Goal: Task Accomplishment & Management: Manage account settings

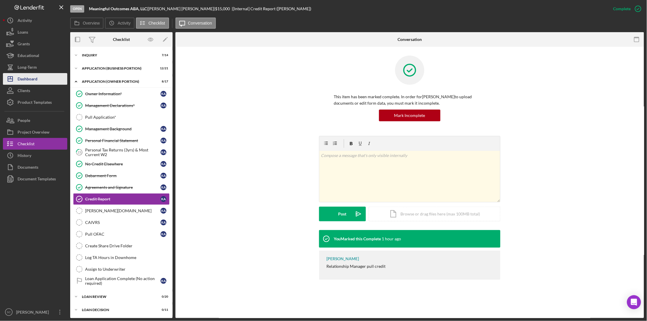
click at [28, 78] on div "Dashboard" at bounding box center [28, 79] width 20 height 13
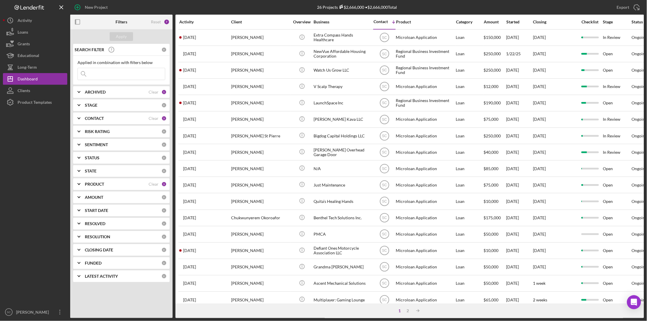
click at [111, 76] on input at bounding box center [121, 74] width 87 height 12
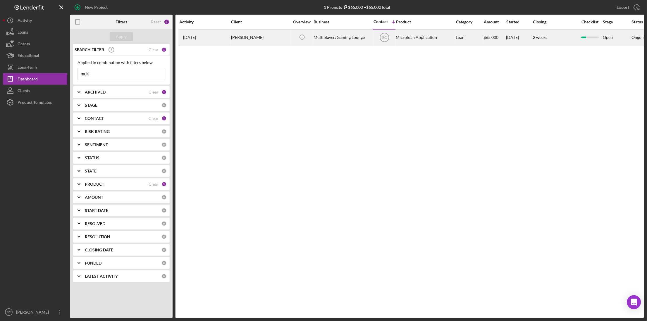
type input "multi"
click at [314, 39] on div "Multiplayer: Gaming Lounge" at bounding box center [342, 37] width 58 height 15
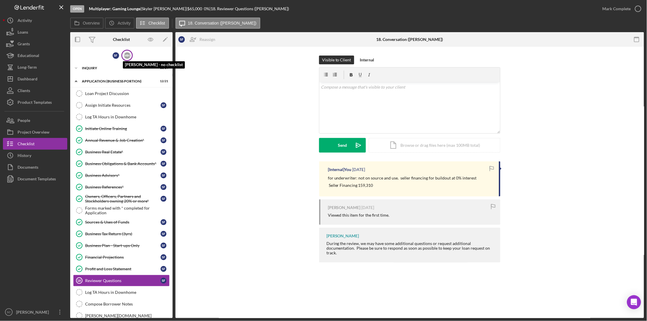
click at [126, 54] on div "M H" at bounding box center [127, 55] width 6 height 6
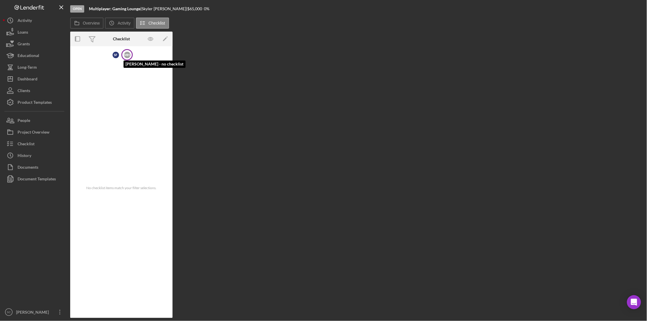
click at [129, 56] on div "M H" at bounding box center [127, 55] width 6 height 6
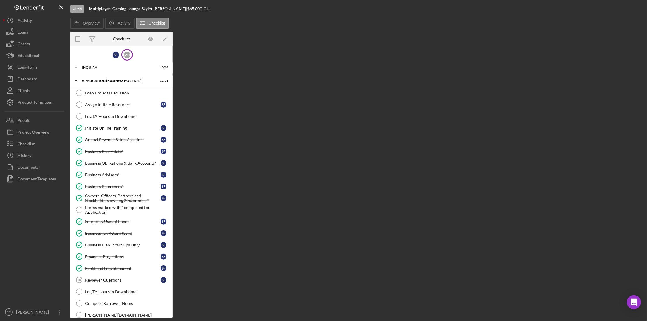
click at [129, 56] on div "M H" at bounding box center [126, 54] width 11 height 11
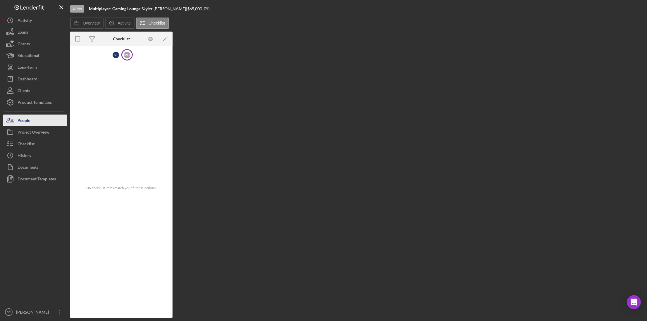
click at [44, 122] on button "People" at bounding box center [35, 121] width 64 height 12
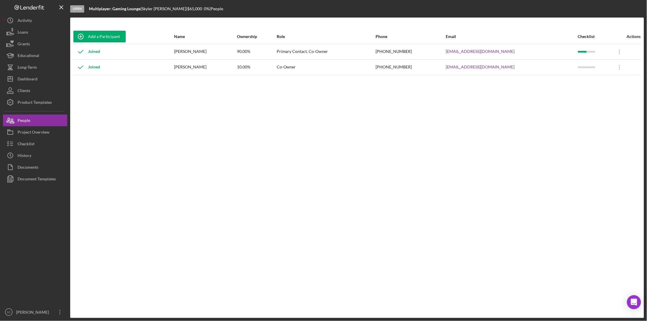
click at [148, 68] on div "Joined" at bounding box center [123, 67] width 100 height 15
click at [313, 67] on div "Co-Owner" at bounding box center [326, 67] width 98 height 15
click at [614, 69] on icon "Icon/Overflow" at bounding box center [619, 67] width 15 height 15
click at [547, 138] on div "Add a Participant Name Ownership Role Phone Email Checklist Actions Joined [PER…" at bounding box center [356, 167] width 573 height 277
click at [29, 142] on div "Checklist" at bounding box center [26, 144] width 17 height 13
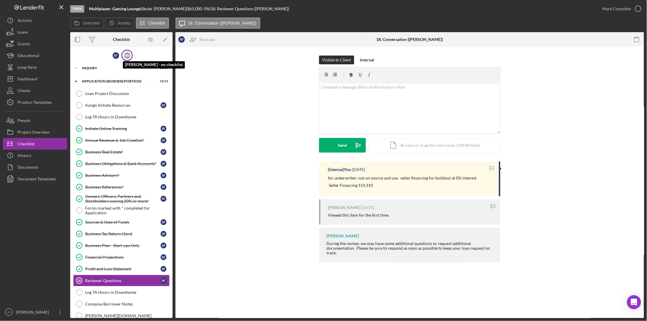
click at [124, 55] on div "M H" at bounding box center [127, 55] width 6 height 6
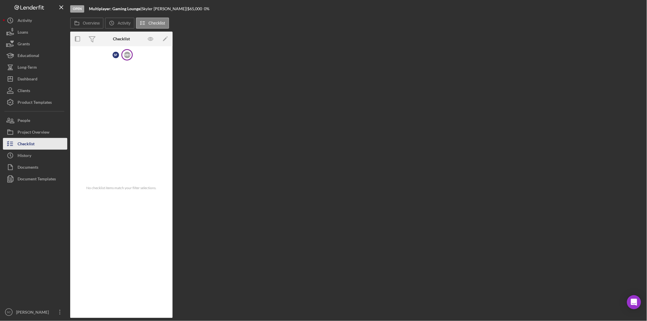
click at [29, 146] on div "Checklist" at bounding box center [26, 144] width 17 height 13
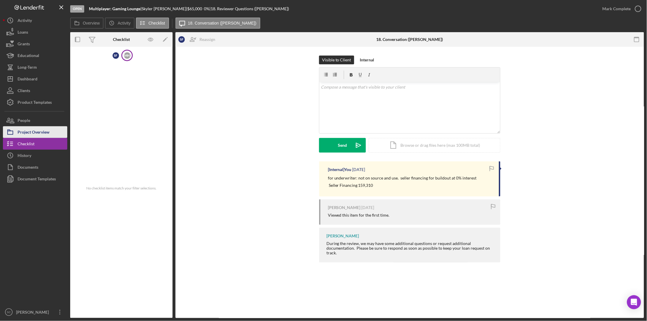
click at [30, 136] on div "Project Overview" at bounding box center [34, 132] width 32 height 13
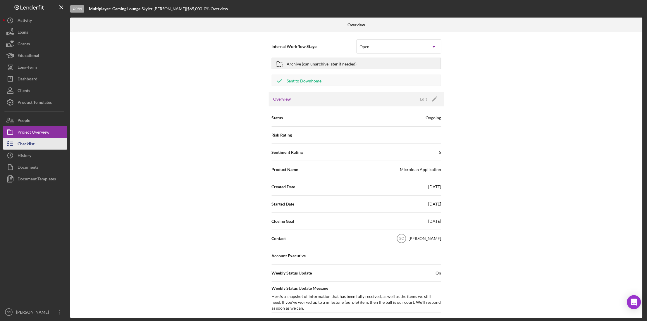
click at [29, 146] on div "Checklist" at bounding box center [26, 144] width 17 height 13
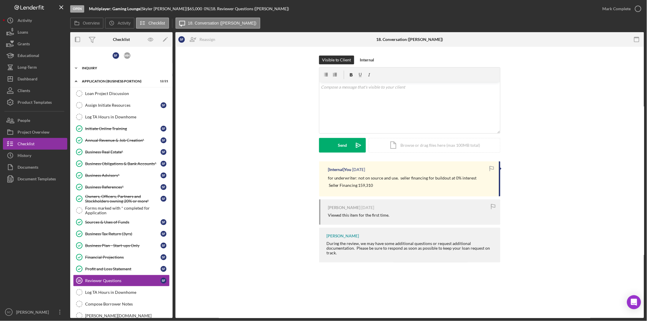
click at [108, 67] on div "INQUIRY" at bounding box center [123, 68] width 83 height 4
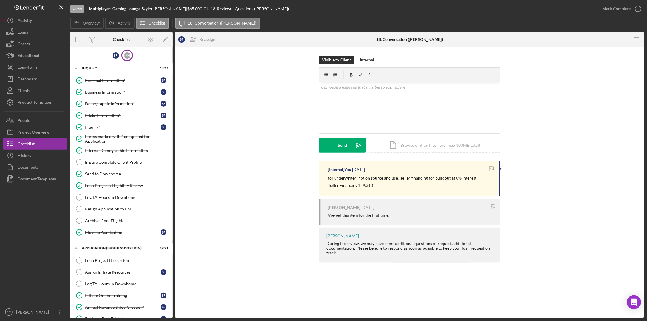
click at [131, 55] on div "M H" at bounding box center [126, 55] width 11 height 11
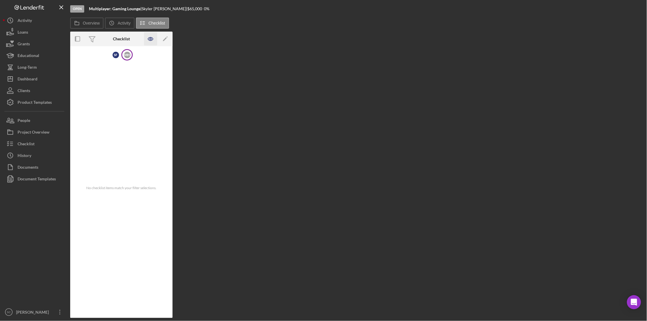
click at [151, 38] on icon "button" at bounding box center [150, 38] width 13 height 13
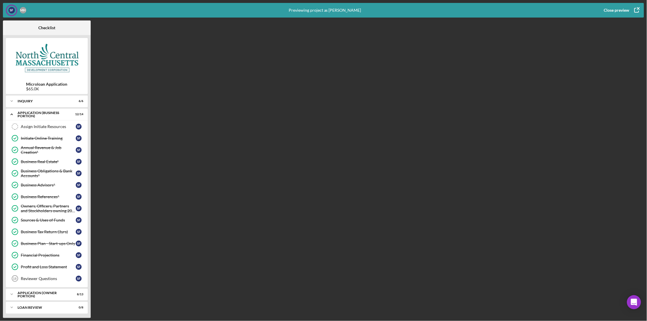
click at [635, 10] on icon "button" at bounding box center [636, 10] width 15 height 15
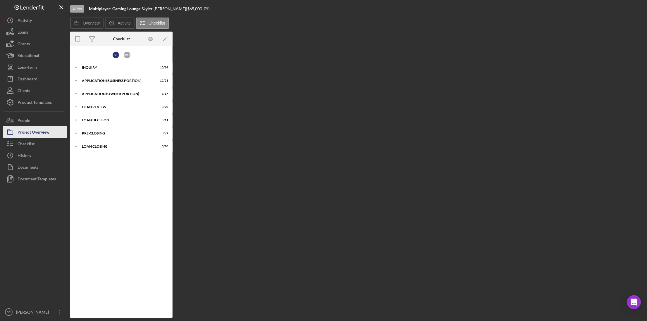
click at [28, 136] on div "Project Overview" at bounding box center [34, 132] width 32 height 13
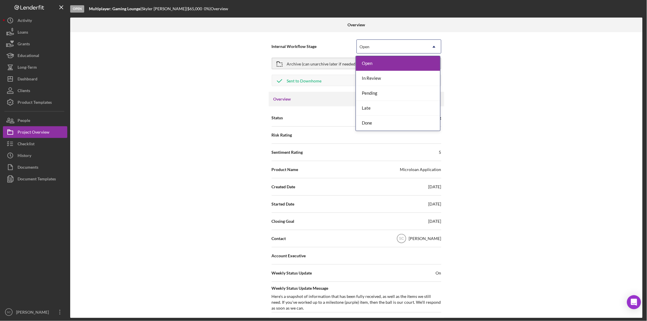
click at [412, 45] on div "Open" at bounding box center [392, 46] width 70 height 13
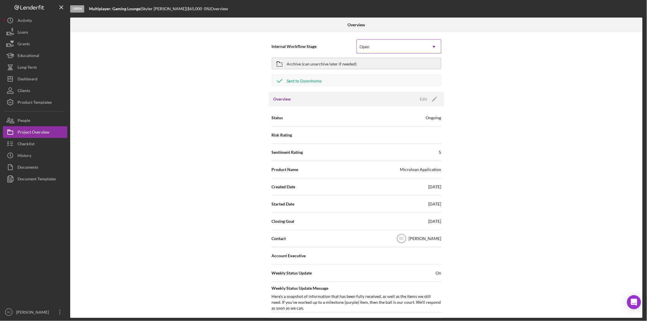
click at [412, 45] on div "Open" at bounding box center [392, 46] width 70 height 13
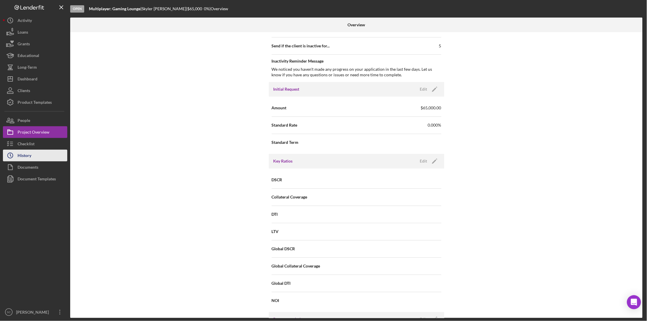
click at [41, 155] on button "Icon/History History" at bounding box center [35, 156] width 64 height 12
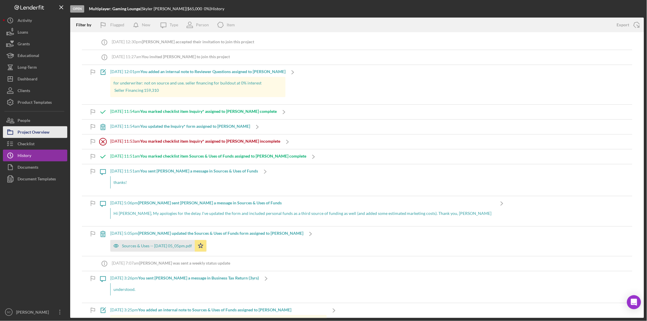
click at [41, 134] on div "Project Overview" at bounding box center [34, 132] width 32 height 13
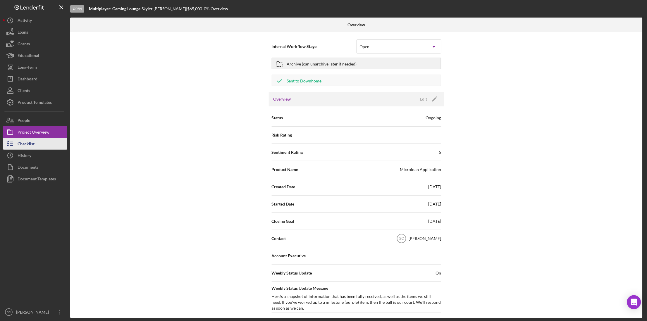
click at [34, 144] on div "Checklist" at bounding box center [26, 144] width 17 height 13
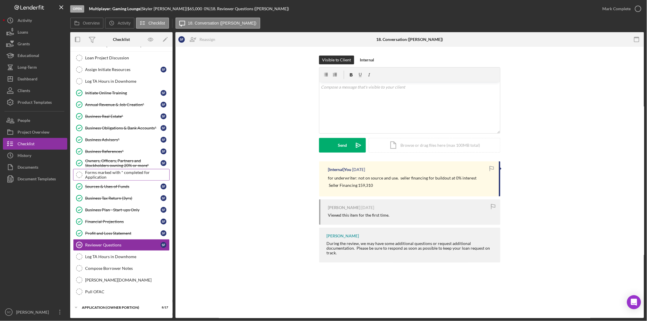
scroll to position [14, 0]
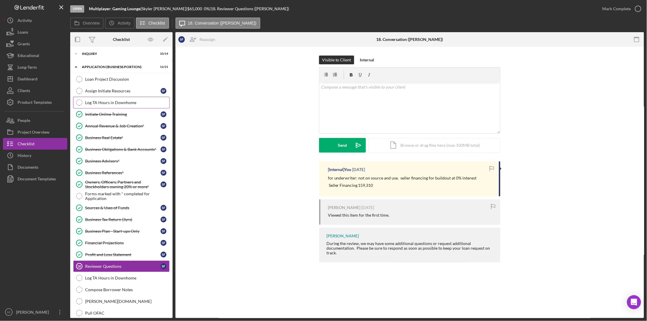
click at [110, 100] on div "Log TA Hours in Downhome" at bounding box center [127, 102] width 84 height 5
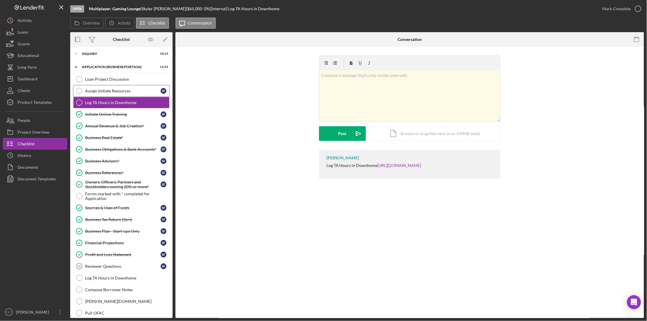
click at [113, 94] on link "Assign Initiate Resources Assign Initiate Resources S F" at bounding box center [121, 91] width 96 height 12
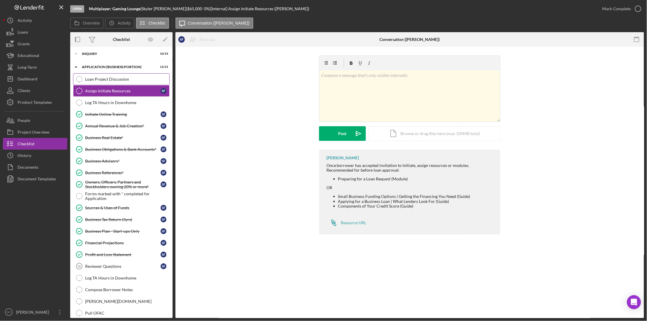
click at [114, 80] on div "Loan Project Discussion" at bounding box center [127, 79] width 84 height 5
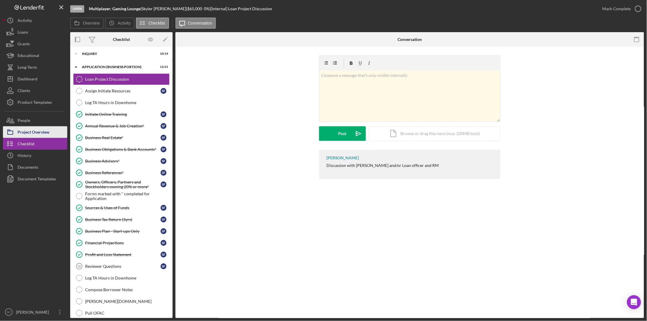
click at [45, 132] on div "Project Overview" at bounding box center [34, 132] width 32 height 13
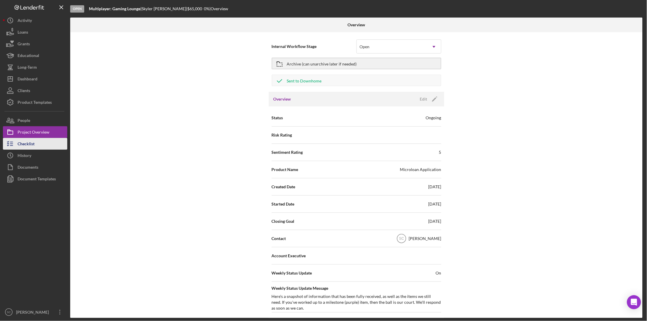
click at [23, 146] on div "Checklist" at bounding box center [26, 144] width 17 height 13
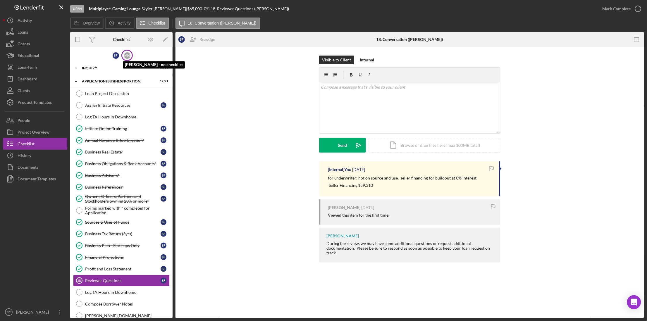
click at [128, 56] on div "M H" at bounding box center [127, 55] width 6 height 6
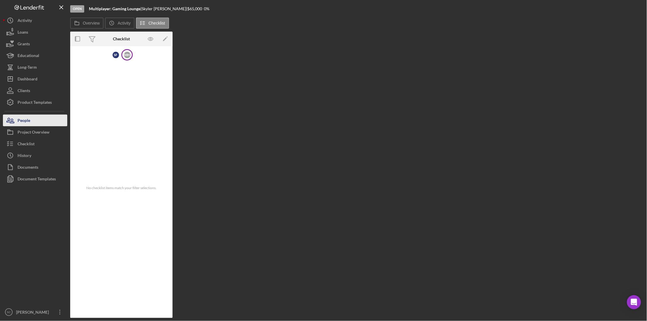
click at [34, 116] on button "People" at bounding box center [35, 121] width 64 height 12
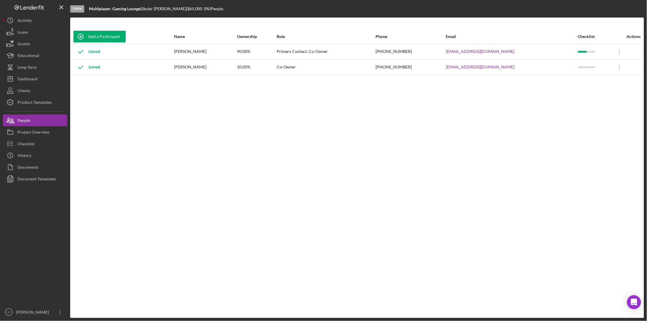
click at [211, 70] on div "[PERSON_NAME]" at bounding box center [205, 67] width 62 height 15
click at [93, 70] on div "Joined" at bounding box center [86, 67] width 27 height 15
click at [189, 73] on div "[PERSON_NAME]" at bounding box center [205, 67] width 62 height 15
drag, startPoint x: 298, startPoint y: 65, endPoint x: 319, endPoint y: 69, distance: 21.6
click at [300, 66] on tr "Joined [PERSON_NAME] 10.00% Co-Owner [PHONE_NUMBER] [EMAIL_ADDRESS][DOMAIN_NAME…" at bounding box center [357, 66] width 568 height 15
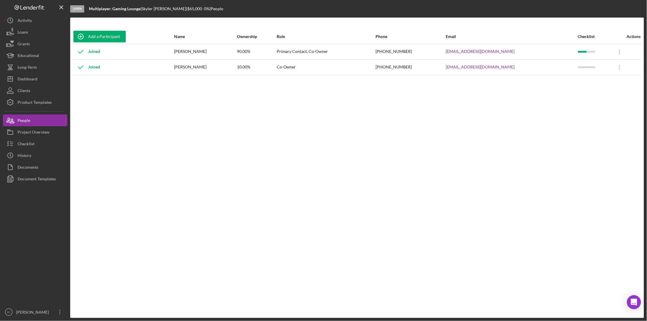
drag, startPoint x: 346, startPoint y: 73, endPoint x: 424, endPoint y: 74, distance: 78.0
click at [362, 73] on div "Co-Owner" at bounding box center [326, 67] width 98 height 15
drag, startPoint x: 443, startPoint y: 71, endPoint x: 505, endPoint y: 71, distance: 62.8
click at [445, 70] on div "[PHONE_NUMBER]" at bounding box center [411, 67] width 70 height 15
click at [584, 70] on div at bounding box center [595, 67] width 34 height 15
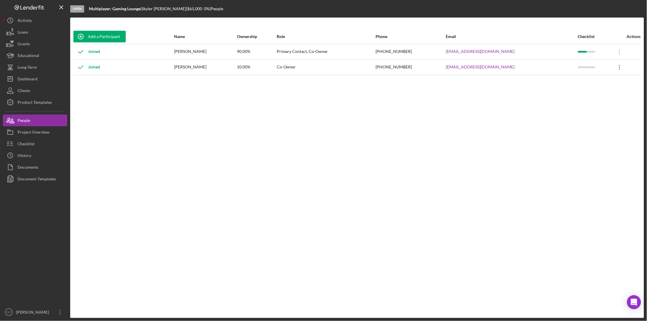
click at [616, 71] on icon "Icon/Overflow" at bounding box center [619, 67] width 15 height 15
click at [504, 109] on div "Add a Participant Name Ownership Role Phone Email Checklist Actions Joined [PER…" at bounding box center [356, 167] width 573 height 277
click at [33, 97] on div "Product Templates" at bounding box center [35, 102] width 34 height 13
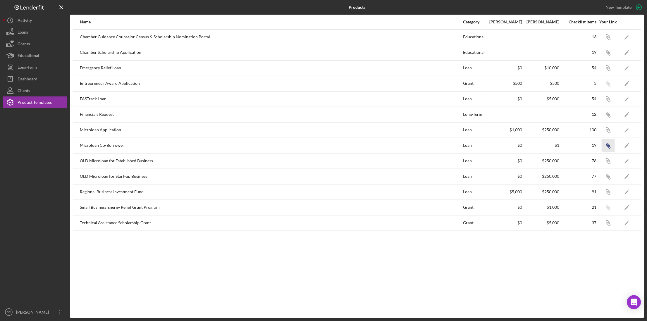
click at [610, 147] on icon "Icon/Link" at bounding box center [607, 145] width 13 height 13
click at [16, 94] on icon "button" at bounding box center [10, 90] width 15 height 15
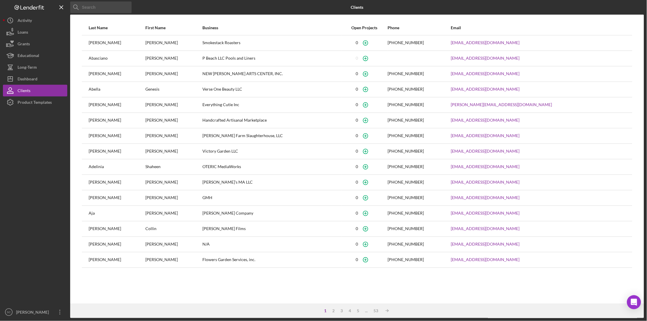
click at [113, 8] on input at bounding box center [100, 7] width 61 height 12
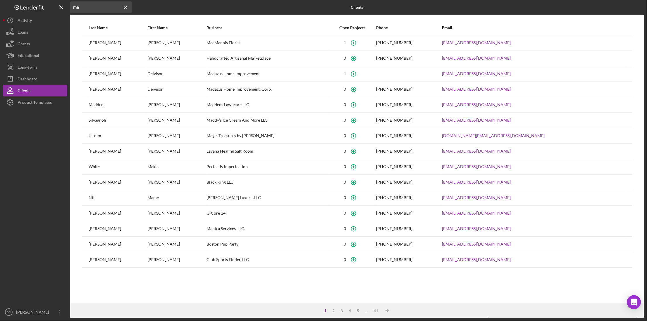
type input "mar"
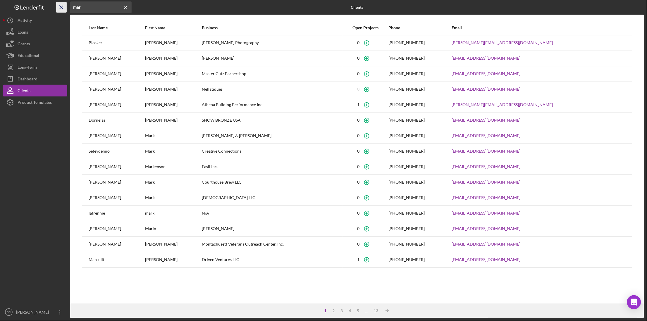
drag, startPoint x: 92, startPoint y: 10, endPoint x: 63, endPoint y: 2, distance: 29.3
click at [63, 2] on div "Icon/Menu Close mar Icon/Menu Close Clients Last Name First Name Business Open …" at bounding box center [323, 159] width 641 height 318
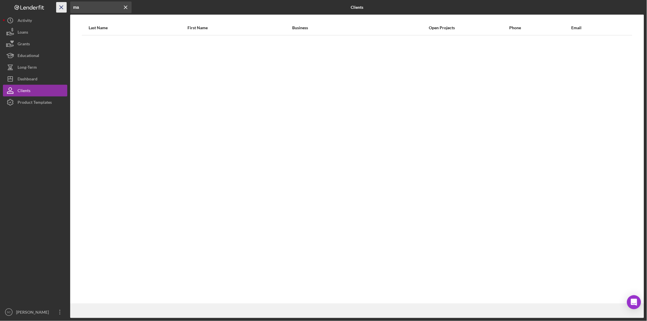
type input "m"
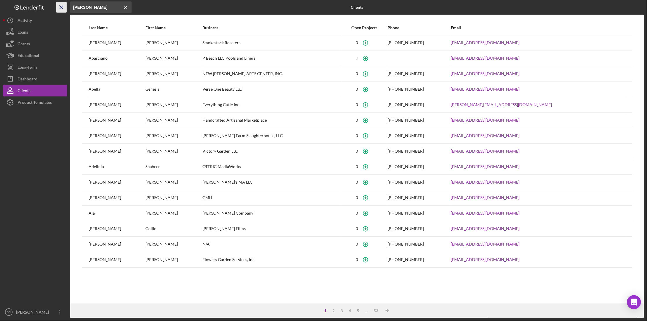
type input "[PERSON_NAME]"
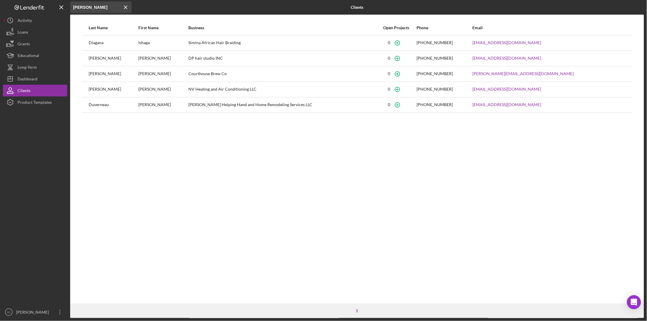
click at [124, 6] on icon "Icon/Menu Close" at bounding box center [126, 7] width 12 height 12
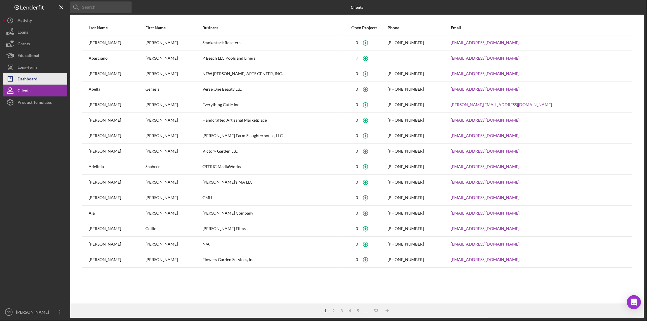
click at [37, 80] on div "Dashboard" at bounding box center [28, 79] width 20 height 13
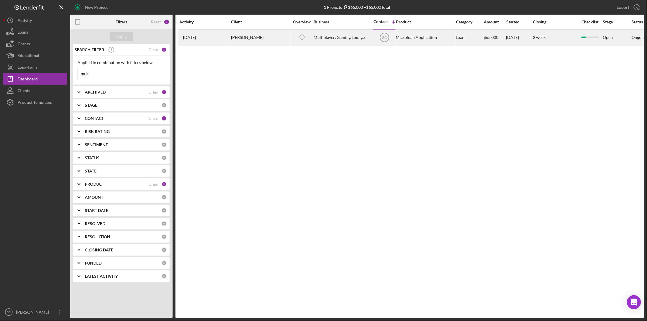
click at [228, 38] on div "[DATE] [PERSON_NAME]" at bounding box center [204, 37] width 51 height 15
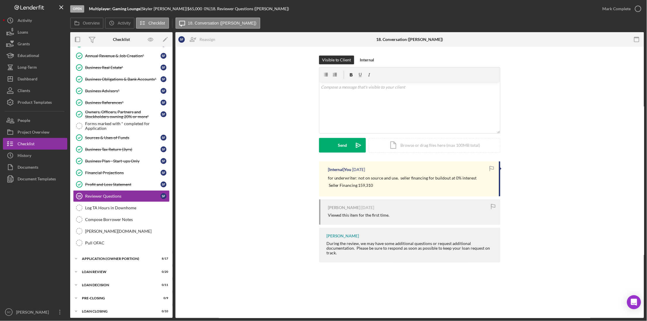
scroll to position [87, 0]
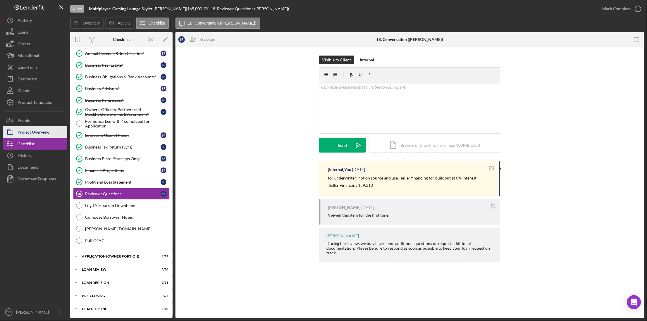
click at [34, 132] on div "Project Overview" at bounding box center [34, 132] width 32 height 13
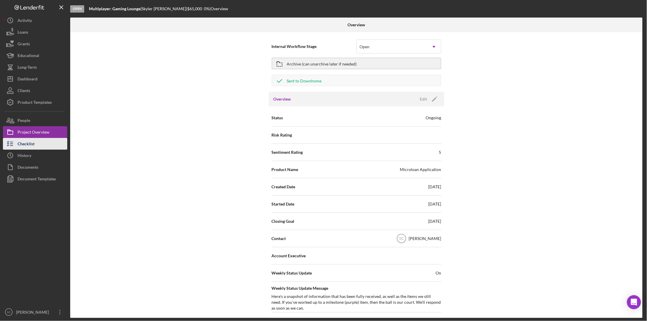
click at [38, 142] on button "Checklist" at bounding box center [35, 144] width 64 height 12
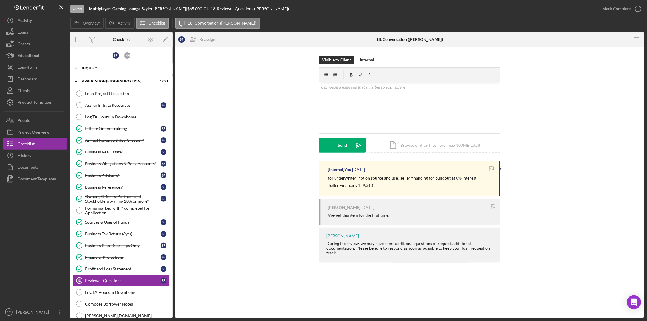
click at [87, 65] on div "Icon/Expander INQUIRY 10 / 14" at bounding box center [121, 68] width 102 height 12
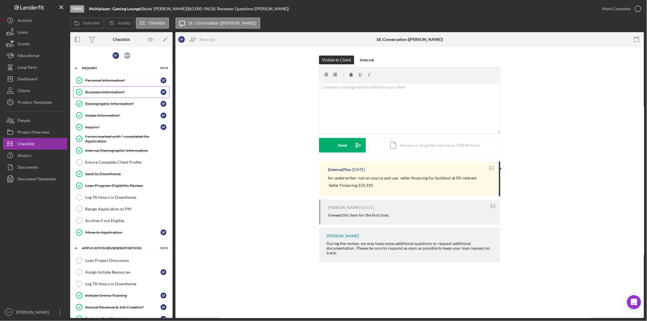
click at [96, 86] on link "Business Information* Business Information* S F" at bounding box center [121, 92] width 96 height 12
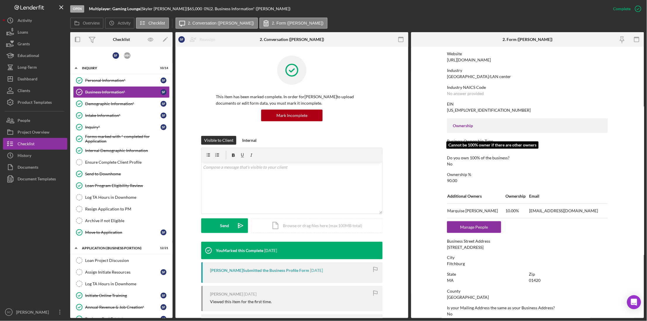
scroll to position [146, 0]
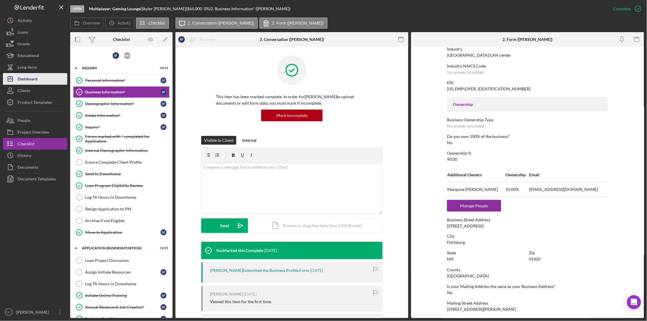
click at [24, 81] on div "Dashboard" at bounding box center [28, 79] width 20 height 13
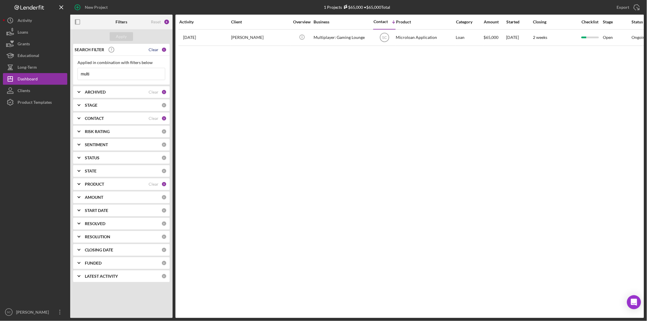
click at [155, 49] on div "Clear" at bounding box center [153, 49] width 10 height 5
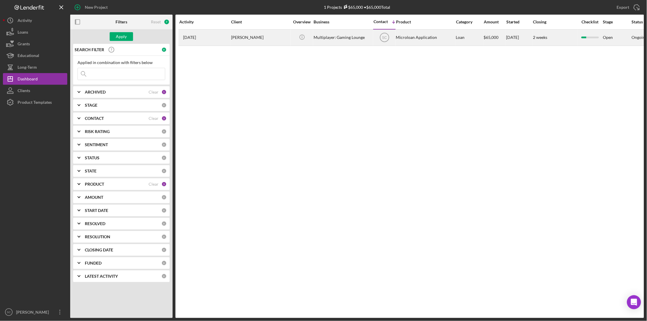
click at [245, 39] on div "[PERSON_NAME]" at bounding box center [260, 37] width 58 height 15
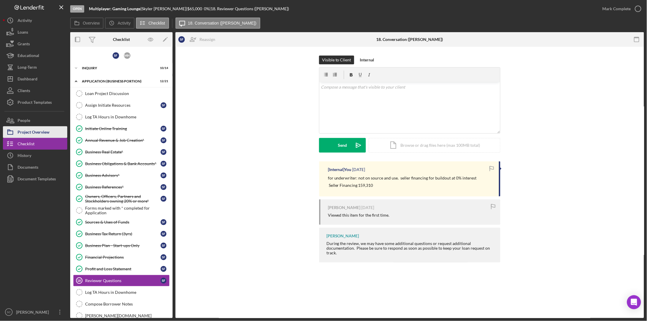
click at [34, 129] on div "Project Overview" at bounding box center [34, 132] width 32 height 13
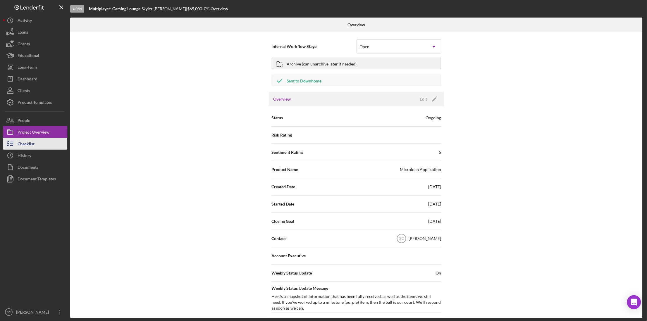
click at [32, 144] on div "Checklist" at bounding box center [26, 144] width 17 height 13
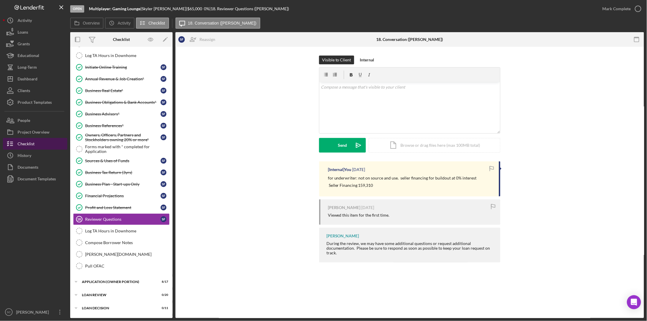
scroll to position [87, 0]
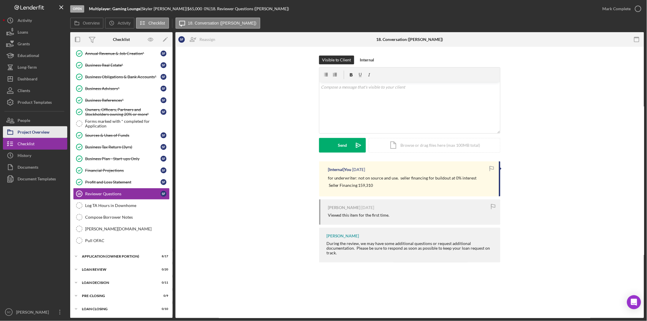
click at [40, 132] on div "Project Overview" at bounding box center [34, 132] width 32 height 13
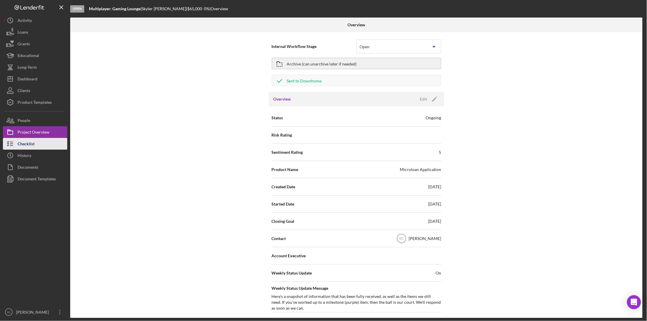
click at [36, 140] on button "Checklist" at bounding box center [35, 144] width 64 height 12
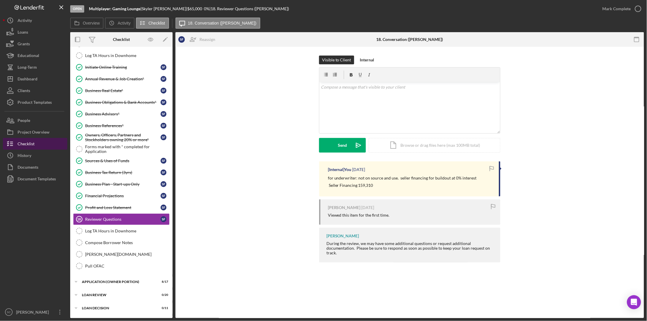
scroll to position [87, 0]
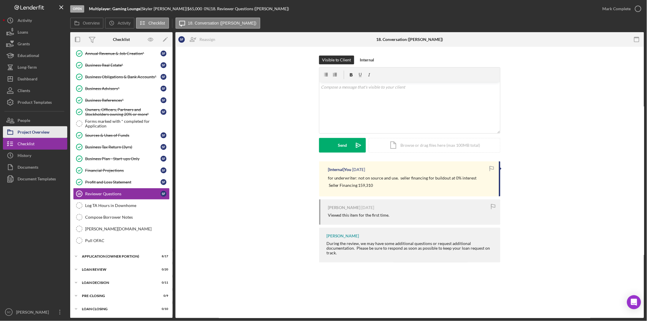
click at [32, 131] on div "Project Overview" at bounding box center [34, 132] width 32 height 13
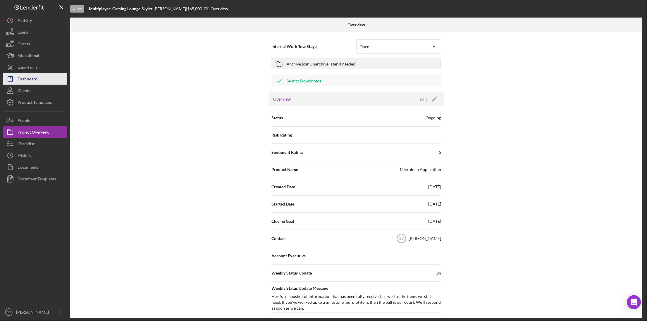
click at [30, 80] on div "Dashboard" at bounding box center [28, 79] width 20 height 13
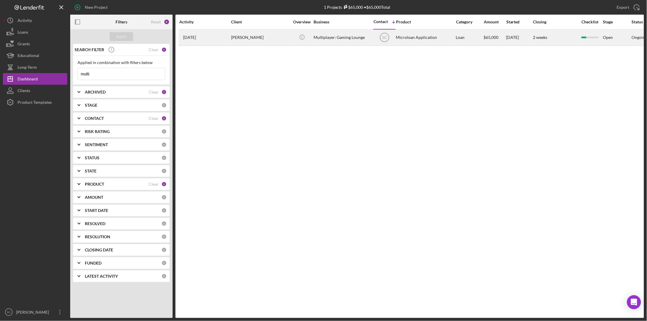
click at [335, 39] on div "Multiplayer: Gaming Lounge" at bounding box center [342, 37] width 58 height 15
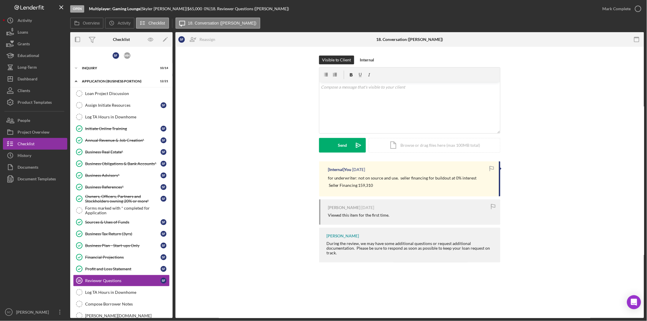
scroll to position [87, 0]
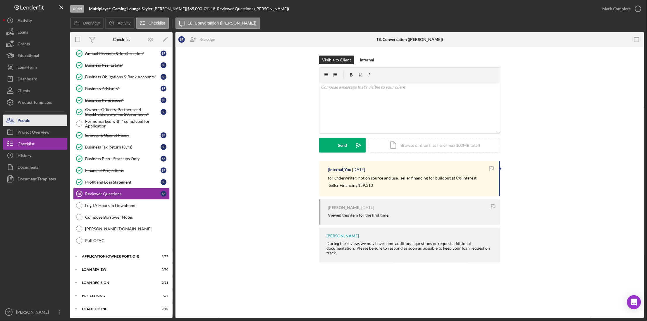
click at [25, 124] on div "People" at bounding box center [24, 121] width 13 height 13
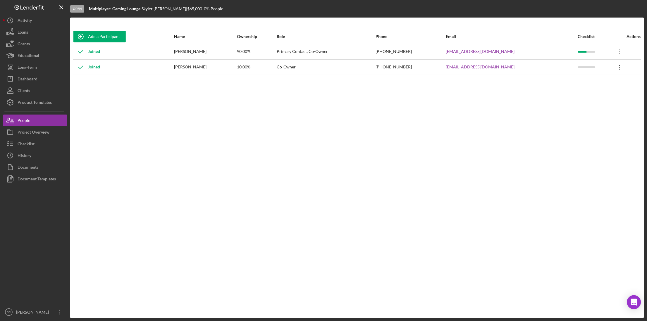
click at [616, 66] on icon "Icon/Overflow" at bounding box center [619, 67] width 15 height 15
click at [592, 85] on div "Icon/Edit Edit" at bounding box center [590, 82] width 64 height 12
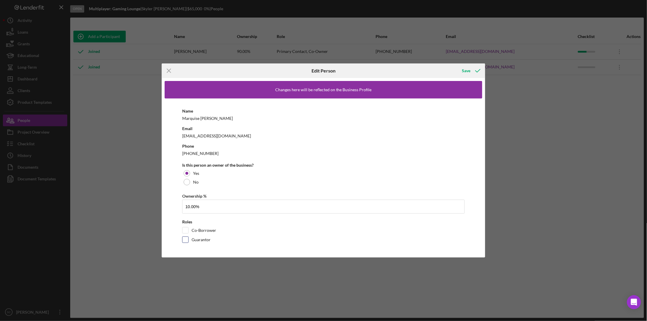
click at [184, 241] on input "Guarantor" at bounding box center [185, 240] width 6 height 6
checkbox input "true"
click at [465, 70] on div "Save" at bounding box center [466, 71] width 8 height 12
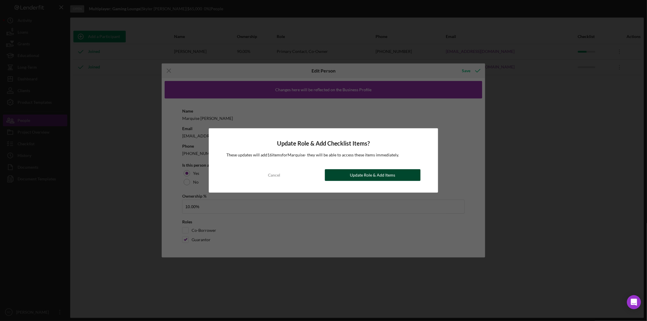
click at [370, 174] on div "Update Role & Add Items" at bounding box center [372, 175] width 45 height 12
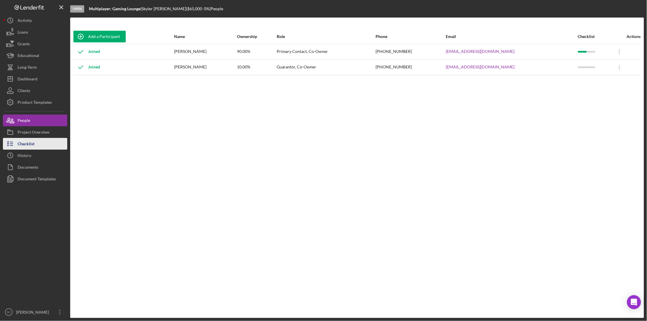
click at [11, 140] on icon "button" at bounding box center [10, 143] width 15 height 15
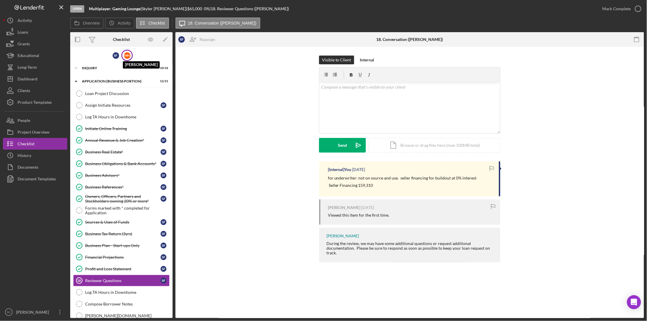
click at [128, 55] on div "M H" at bounding box center [127, 55] width 6 height 6
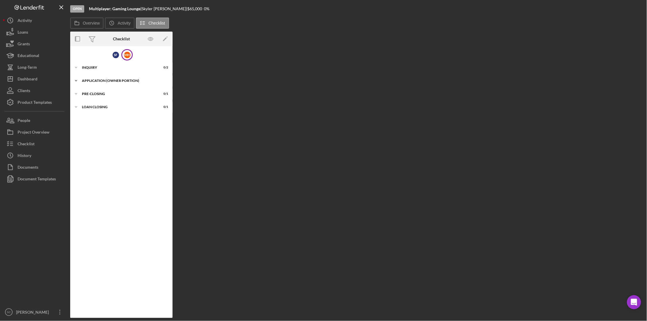
click at [111, 80] on div "APPLICATION (OWNER PORTION)" at bounding box center [123, 81] width 83 height 4
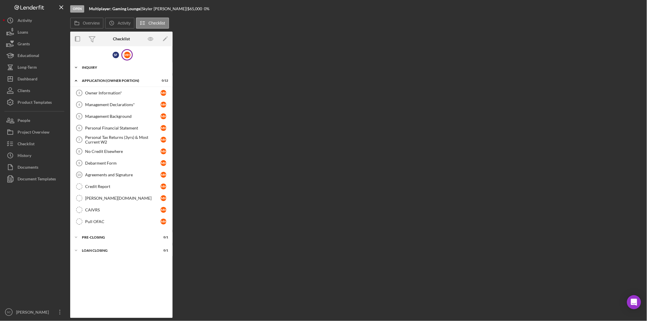
click at [93, 65] on div "Icon/Expander INQUIRY 0 / 2" at bounding box center [121, 68] width 102 height 12
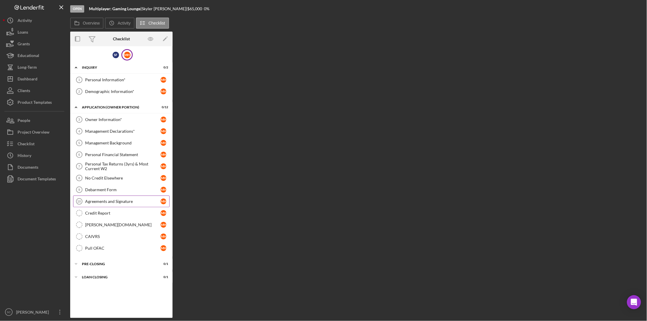
click at [100, 203] on div "Agreements and Signature" at bounding box center [122, 201] width 75 height 5
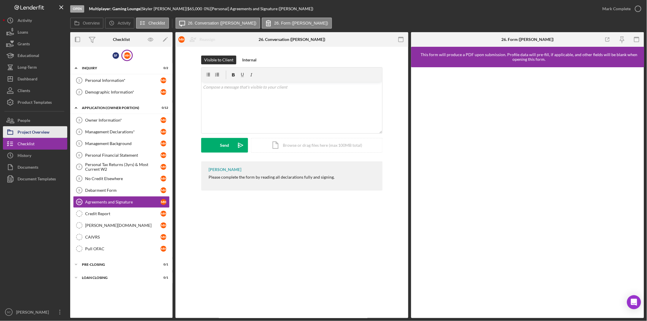
click at [38, 128] on div "Project Overview" at bounding box center [34, 132] width 32 height 13
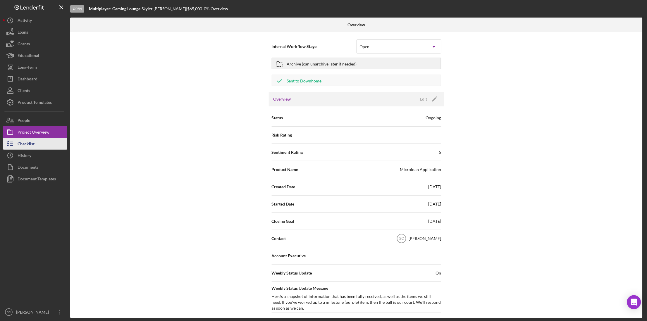
click at [36, 146] on button "Checklist" at bounding box center [35, 144] width 64 height 12
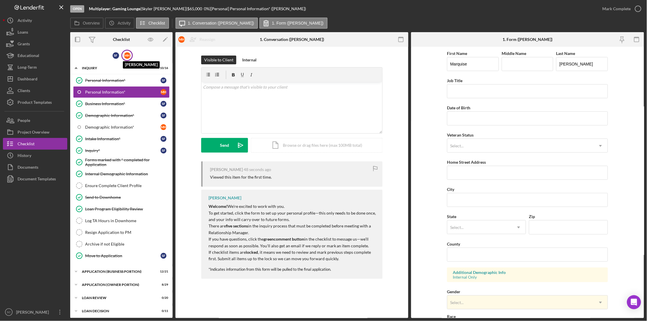
click at [124, 55] on div "M H" at bounding box center [127, 55] width 6 height 6
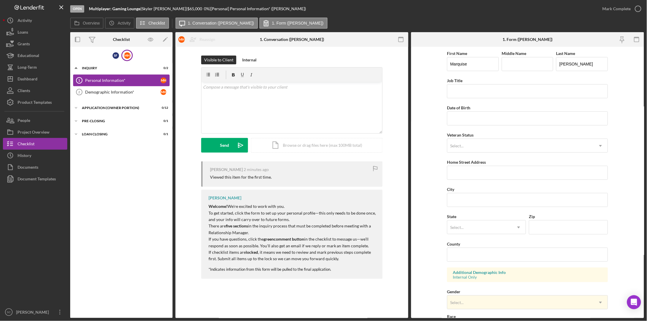
click at [107, 82] on div "Personal Information*" at bounding box center [122, 80] width 75 height 5
click at [94, 89] on link "Demographic Information* 2 Demographic Information* M H" at bounding box center [121, 92] width 96 height 12
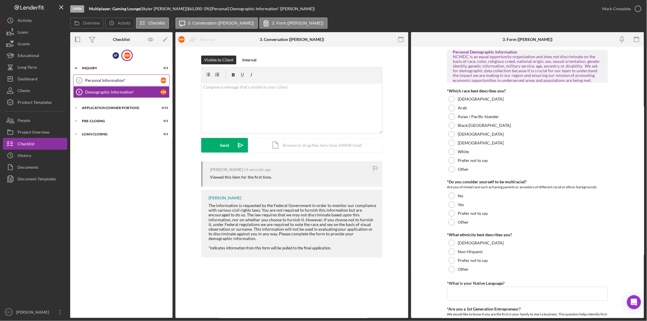
click at [94, 82] on div "Personal Information*" at bounding box center [122, 80] width 75 height 5
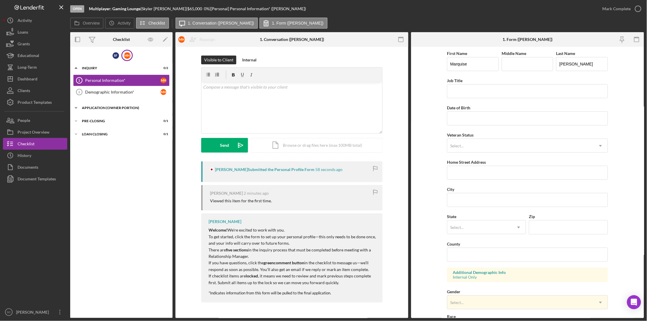
click at [94, 106] on div "Icon/Expander APPLICATION (OWNER PORTION) 0 / 12" at bounding box center [121, 108] width 102 height 12
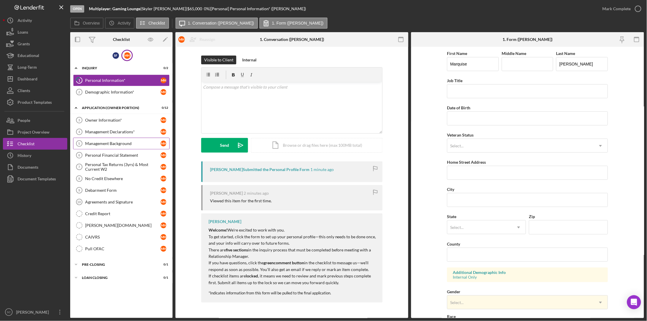
click at [135, 144] on div "Management Background" at bounding box center [122, 143] width 75 height 5
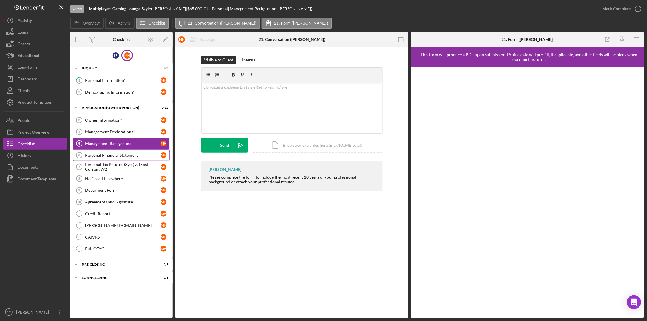
click at [122, 158] on div "Personal Financial Statement" at bounding box center [122, 155] width 75 height 5
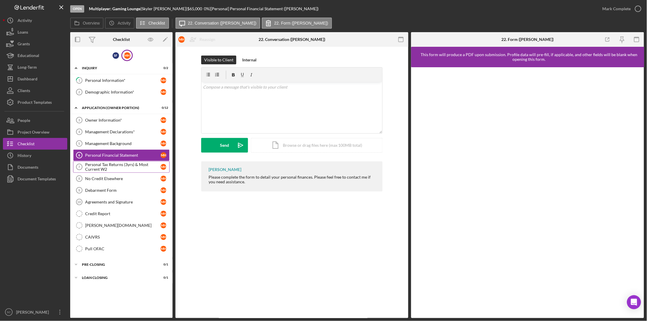
click at [118, 165] on div "Personal Tax Returns (3yrs) & Most Current W2" at bounding box center [122, 166] width 75 height 9
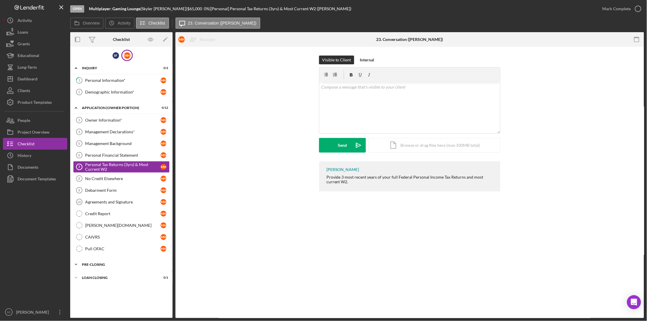
click at [98, 266] on div "PRE-CLOSING" at bounding box center [123, 265] width 83 height 4
click at [32, 74] on div "Dashboard" at bounding box center [28, 79] width 20 height 13
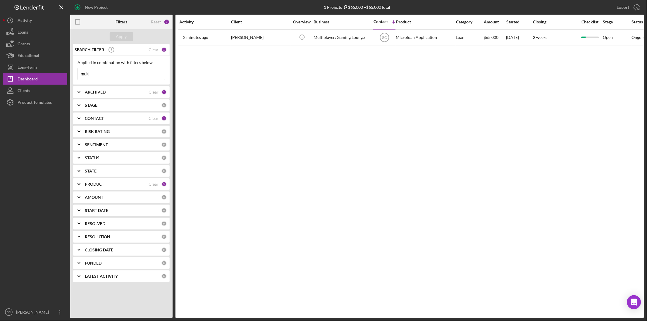
click at [166, 50] on div "1" at bounding box center [163, 49] width 5 height 5
click at [155, 51] on div "Clear" at bounding box center [153, 49] width 10 height 5
click at [23, 97] on div "Product Templates" at bounding box center [35, 102] width 34 height 13
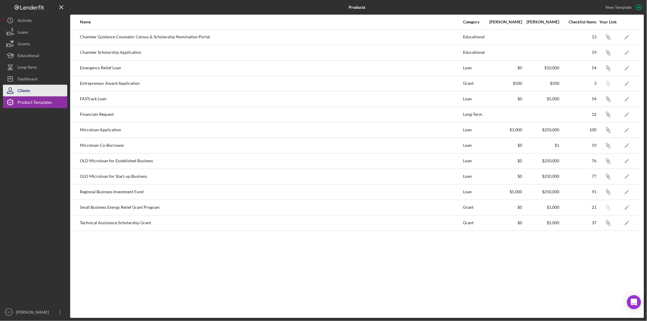
click at [23, 89] on div "Clients" at bounding box center [24, 91] width 13 height 13
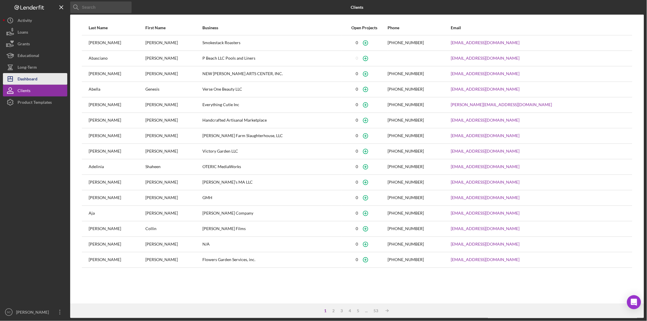
click at [25, 82] on div "Dashboard" at bounding box center [28, 79] width 20 height 13
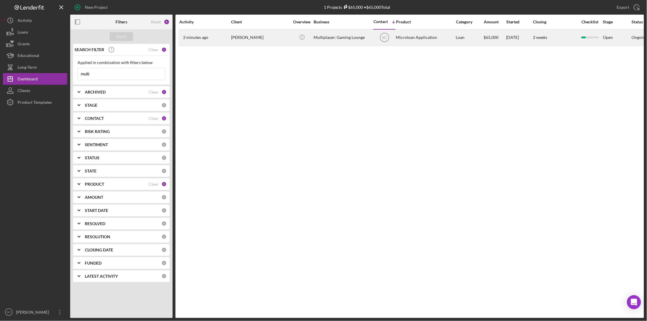
click at [257, 42] on div "[PERSON_NAME]" at bounding box center [260, 37] width 58 height 15
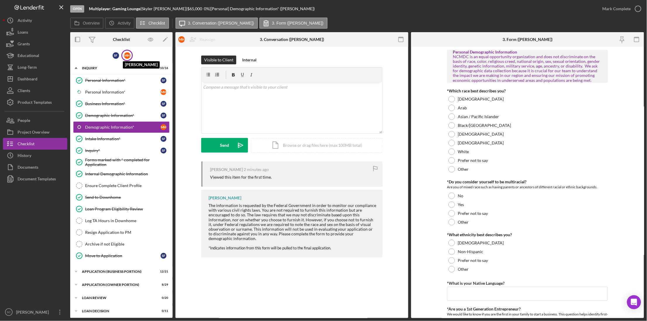
click at [127, 52] on div "M H" at bounding box center [127, 55] width 6 height 6
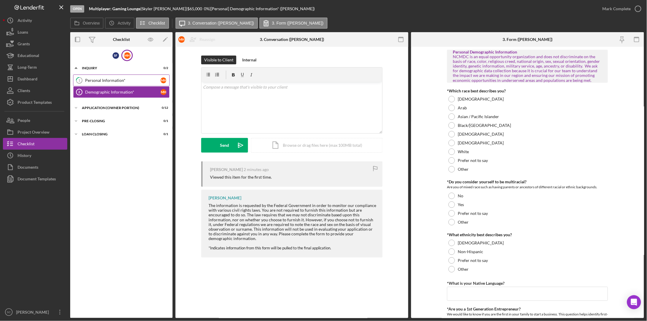
click at [109, 76] on link "1 Personal Information* M H" at bounding box center [121, 81] width 96 height 12
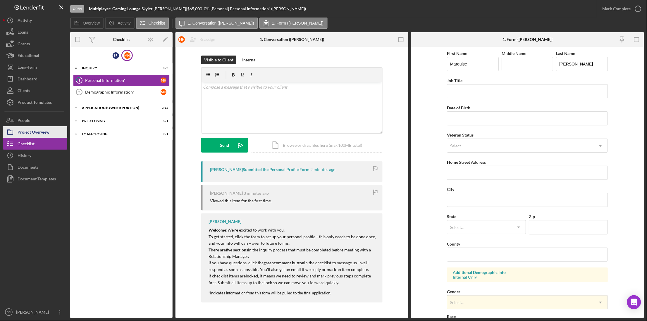
click at [30, 134] on div "Project Overview" at bounding box center [34, 132] width 32 height 13
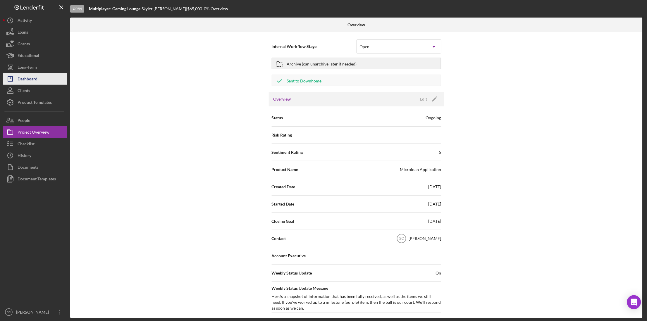
click at [34, 77] on div "Dashboard" at bounding box center [28, 79] width 20 height 13
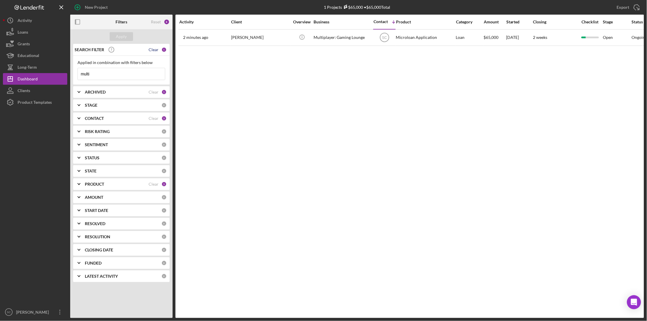
click at [157, 49] on div "Clear" at bounding box center [153, 49] width 10 height 5
click at [120, 36] on div "Apply" at bounding box center [121, 36] width 11 height 9
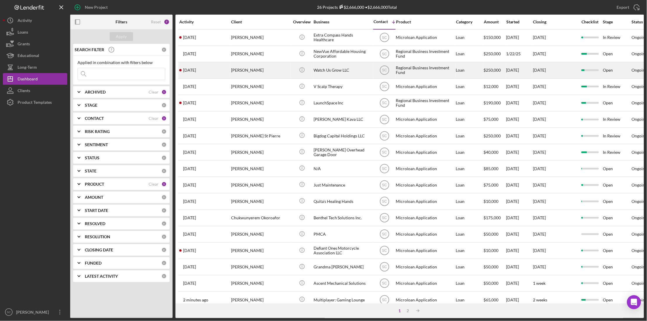
click at [220, 70] on div "[DATE] [PERSON_NAME]" at bounding box center [204, 70] width 51 height 15
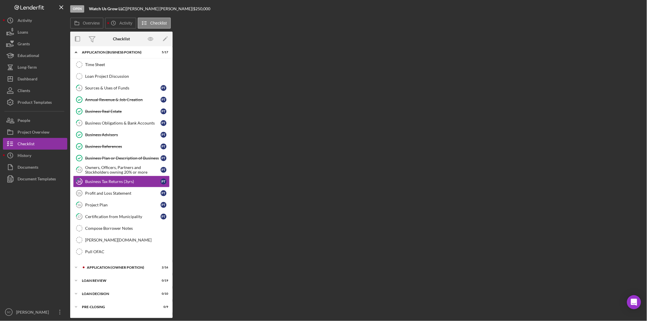
scroll to position [16, 0]
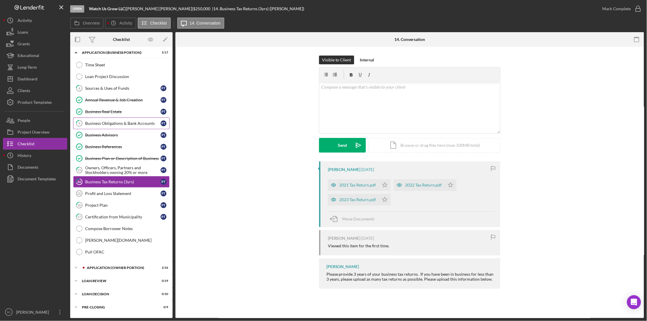
click at [103, 125] on div "Business Obligations & Bank Accounts" at bounding box center [122, 123] width 75 height 5
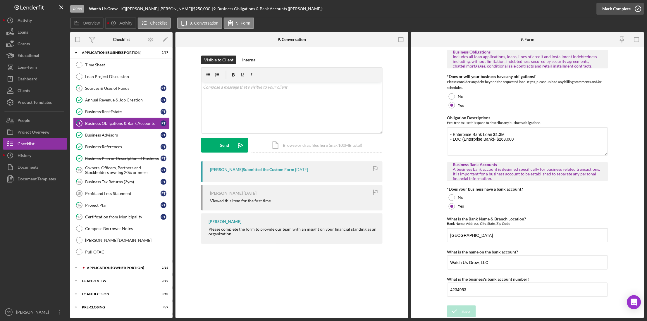
click at [608, 7] on div "Mark Complete" at bounding box center [616, 9] width 28 height 12
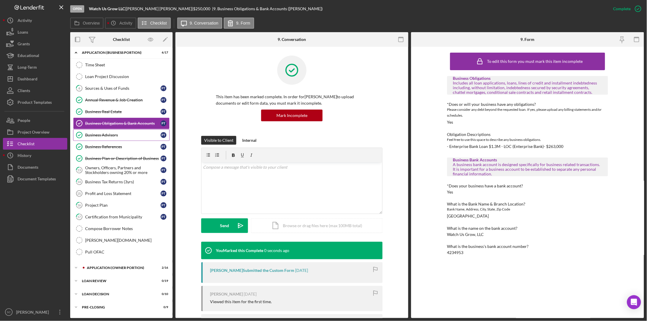
click at [92, 135] on div "Business Advisors" at bounding box center [122, 135] width 75 height 5
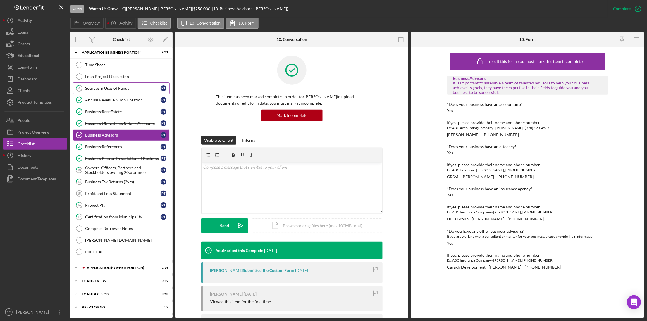
click at [102, 91] on link "6 Sources & Uses of Funds P T" at bounding box center [121, 88] width 96 height 12
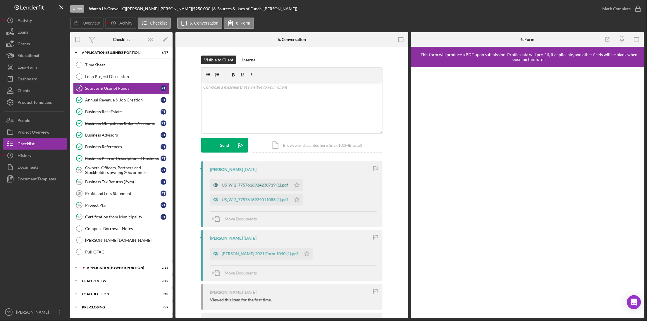
click at [230, 187] on div "US_W-2_7757616924238719 (1).pdf" at bounding box center [255, 185] width 66 height 5
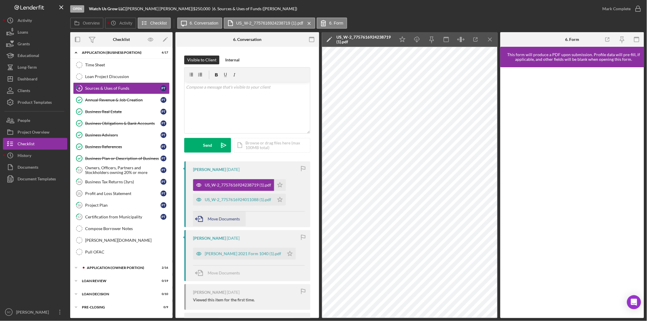
click at [208, 220] on span "Move Documents" at bounding box center [224, 218] width 32 height 5
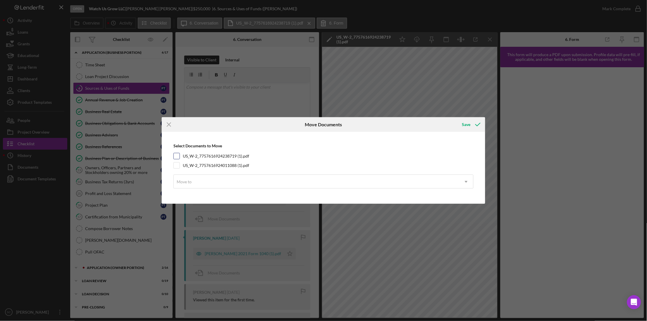
click at [176, 155] on input "US_W-2_7757616924238719 (1).pdf" at bounding box center [177, 156] width 6 height 6
checkbox input "true"
click at [175, 166] on input "US_W-2_7757616924011088 (1).pdf" at bounding box center [177, 166] width 6 height 6
checkbox input "true"
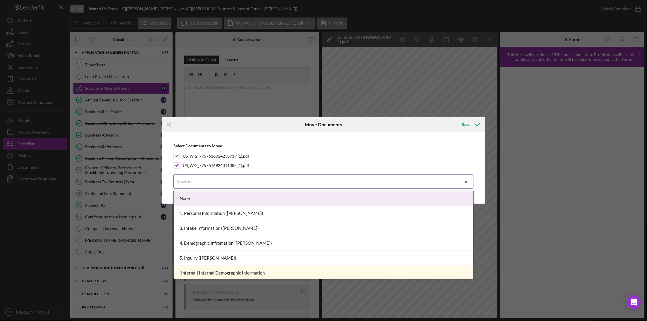
click at [202, 180] on div "Move to" at bounding box center [316, 181] width 285 height 13
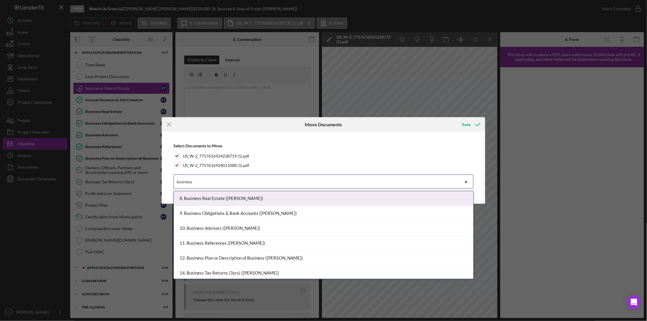
type input "business t"
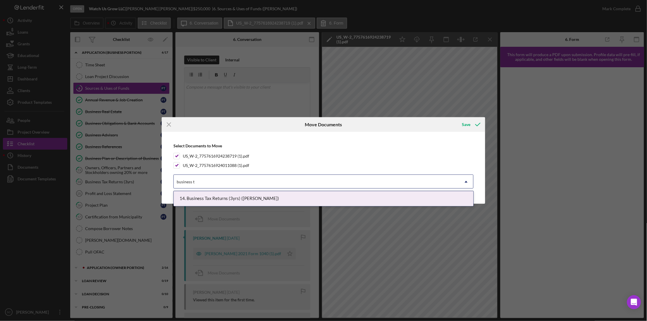
click at [236, 200] on div "14. Business Tax Returns (3yrs) ([PERSON_NAME])" at bounding box center [323, 198] width 299 height 15
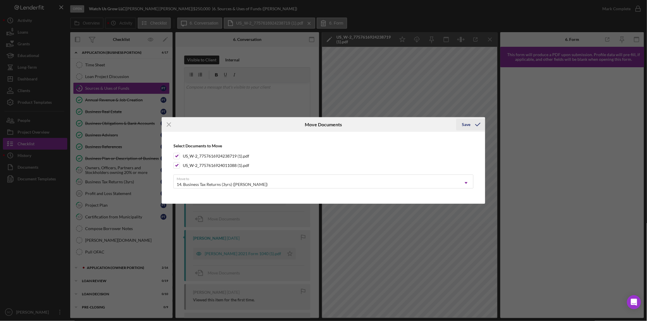
click at [467, 125] on div "Save" at bounding box center [466, 125] width 8 height 12
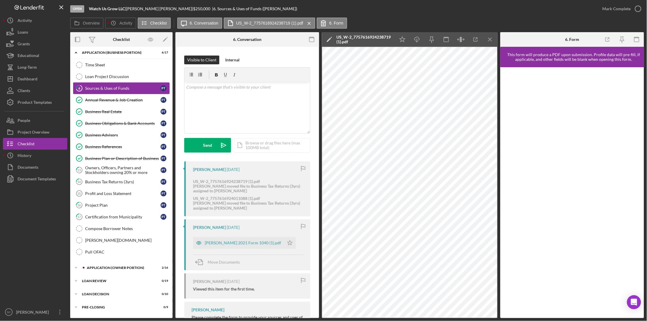
click at [115, 90] on div "Sources & Uses of Funds" at bounding box center [122, 88] width 75 height 5
click at [221, 102] on div "v Color teal Color pink Remove color Add row above Add row below Add column bef…" at bounding box center [246, 107] width 125 height 51
click at [223, 244] on div "[PERSON_NAME] 2021 Form 1040 (1).pdf" at bounding box center [238, 242] width 91 height 12
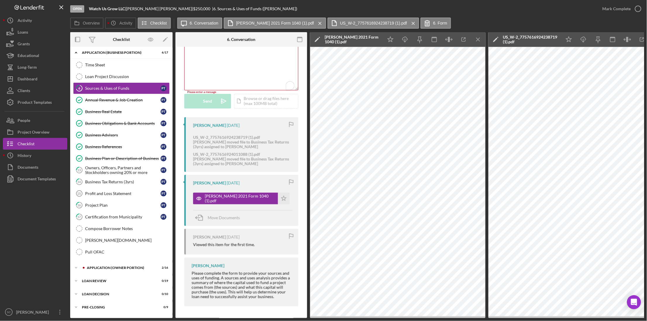
scroll to position [45, 0]
click at [218, 215] on span "Move Documents" at bounding box center [224, 217] width 32 height 5
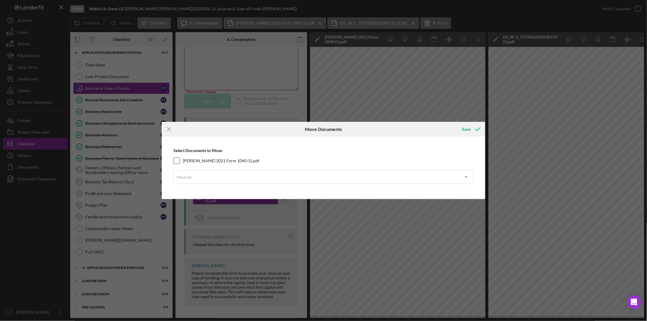
click at [175, 160] on input "[PERSON_NAME] 2021 Form 1040 (1).pdf" at bounding box center [177, 161] width 6 height 6
checkbox input "true"
click at [188, 177] on div "Move to" at bounding box center [184, 177] width 15 height 5
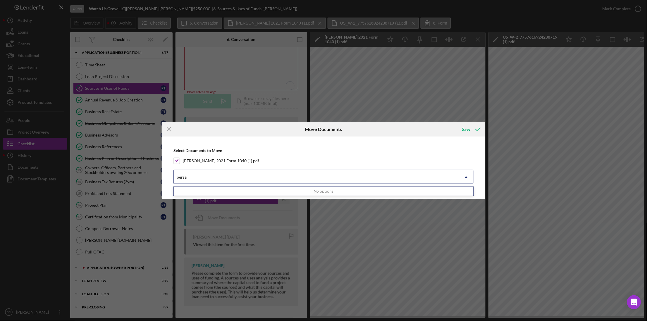
type input "pers"
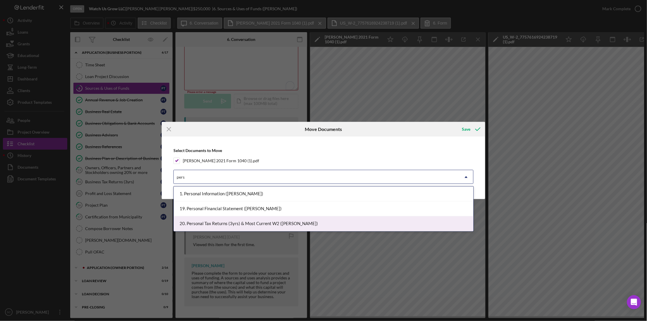
click at [205, 222] on div "20. Personal Tax Returns (3yrs) & Most Current W2 ([PERSON_NAME])" at bounding box center [323, 223] width 299 height 15
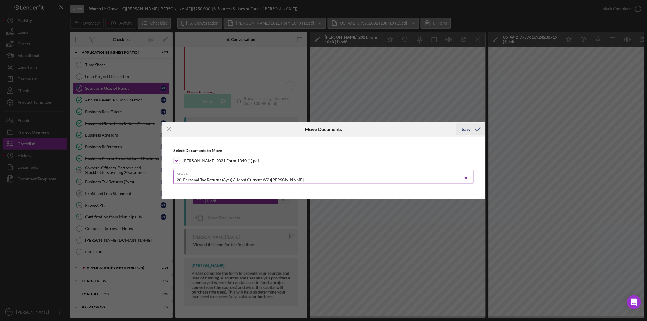
click at [463, 127] on div "Save" at bounding box center [466, 129] width 8 height 12
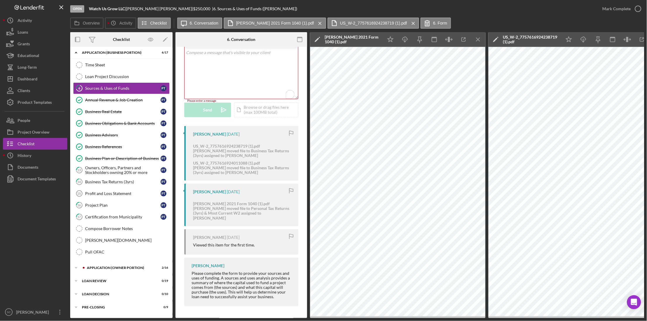
scroll to position [31, 0]
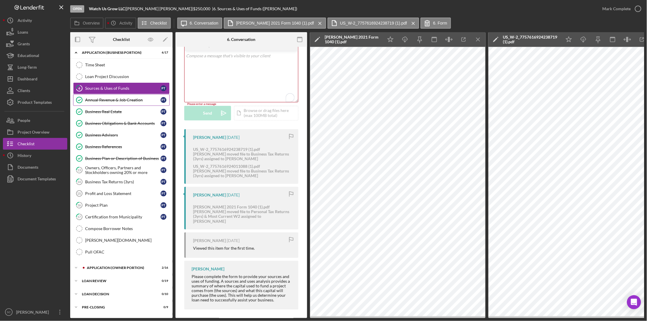
click at [101, 97] on link "Annual Revenue & Job Creation Annual Revenue & Job Creation P T" at bounding box center [121, 100] width 96 height 12
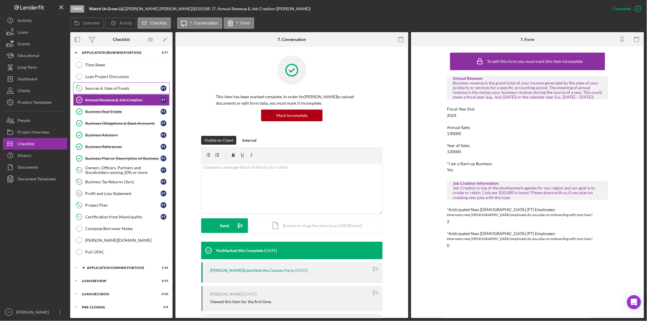
click at [100, 89] on div "Sources & Uses of Funds" at bounding box center [122, 88] width 75 height 5
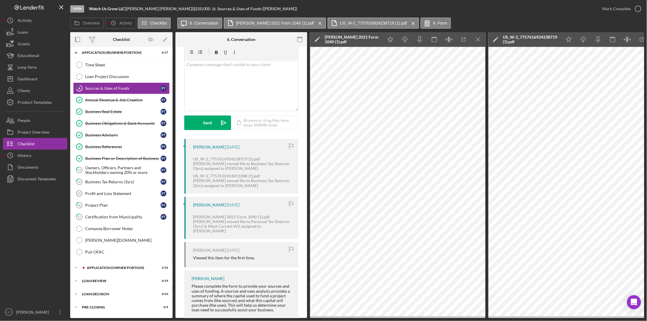
scroll to position [32, 0]
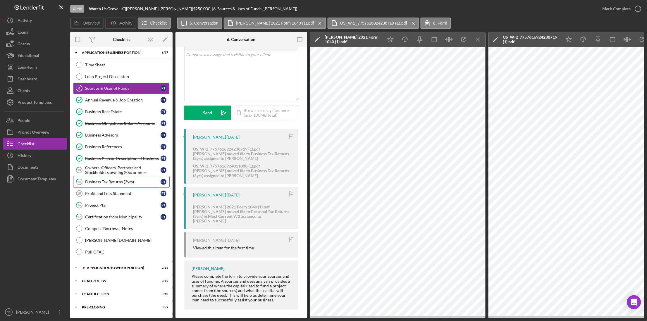
click at [103, 181] on div "Business Tax Returns (3yrs)" at bounding box center [122, 181] width 75 height 5
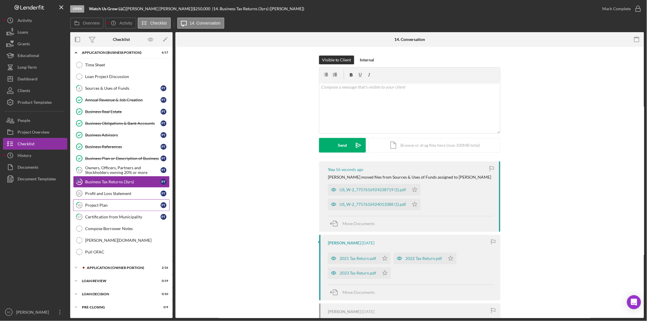
click at [106, 207] on div "Project Plan" at bounding box center [122, 205] width 75 height 5
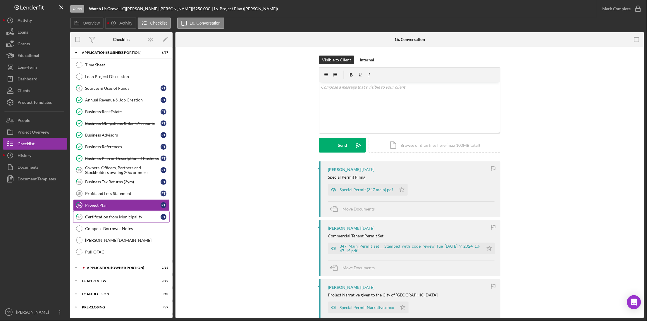
click at [117, 217] on div "Certification from Municipality" at bounding box center [122, 217] width 75 height 5
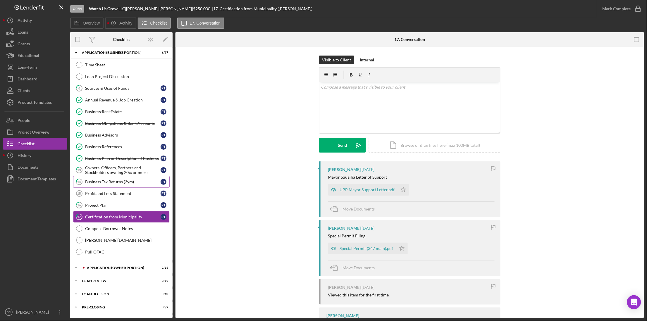
click at [92, 185] on link "14 Business Tax Returns (3yrs) P T" at bounding box center [121, 182] width 96 height 12
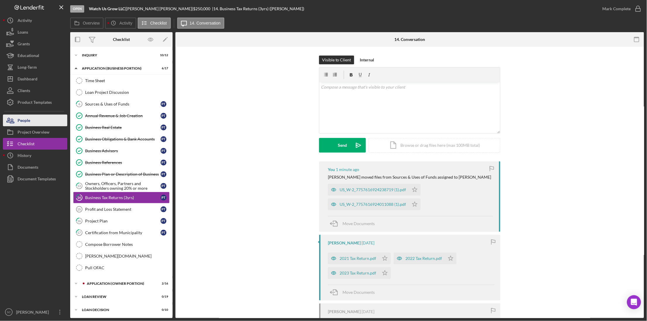
click at [20, 117] on div "People" at bounding box center [24, 121] width 13 height 13
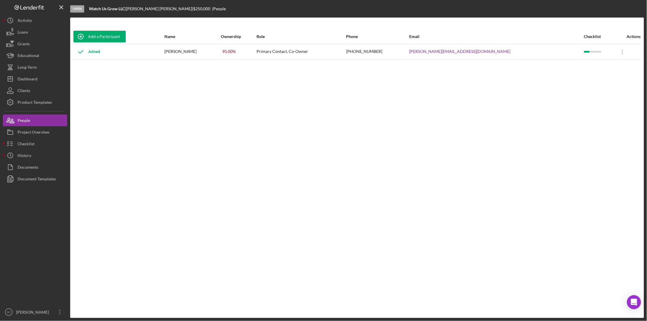
click at [159, 85] on div "Add a Participant Name Ownership Role Phone Email Checklist Actions Joined [PER…" at bounding box center [356, 167] width 573 height 277
click at [13, 74] on icon "Icon/Dashboard" at bounding box center [10, 79] width 15 height 15
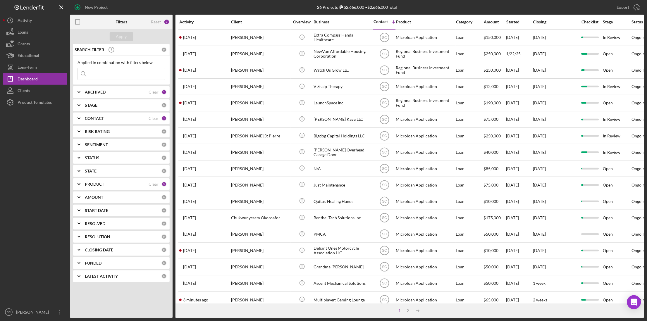
click at [114, 118] on div "CONTACT" at bounding box center [117, 118] width 64 height 5
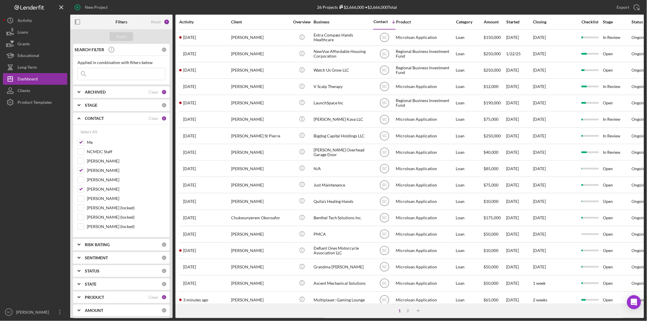
click at [383, 22] on div "Contact" at bounding box center [380, 21] width 14 height 5
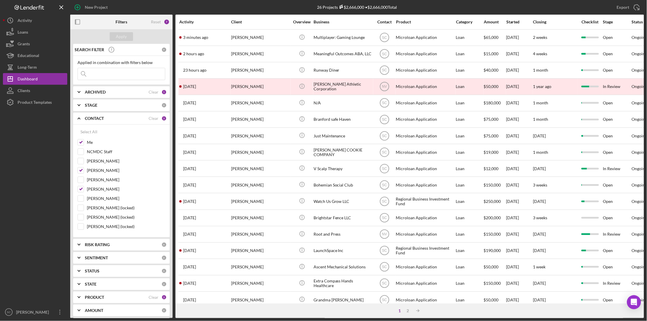
click at [386, 21] on div "Contact" at bounding box center [384, 22] width 22 height 5
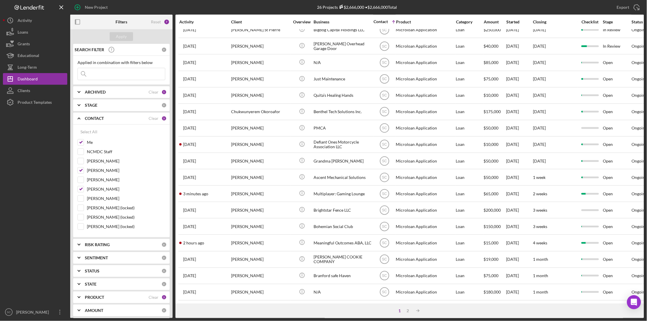
scroll to position [147, 0]
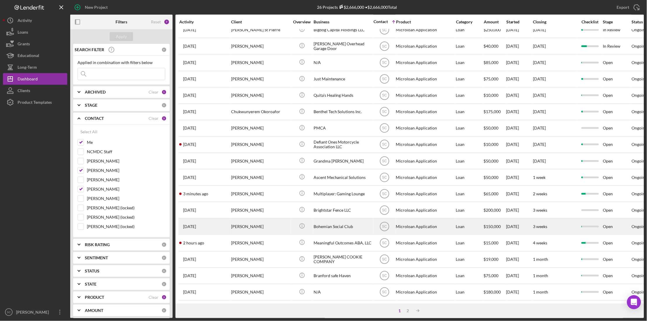
click at [326, 220] on div "Bohemian Social Club" at bounding box center [342, 226] width 58 height 15
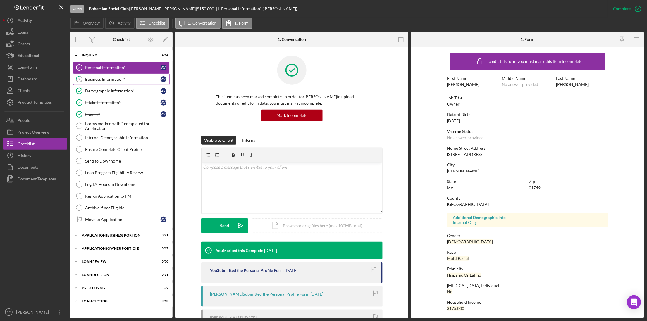
click at [105, 74] on link "2 Business Information* A V" at bounding box center [121, 79] width 96 height 12
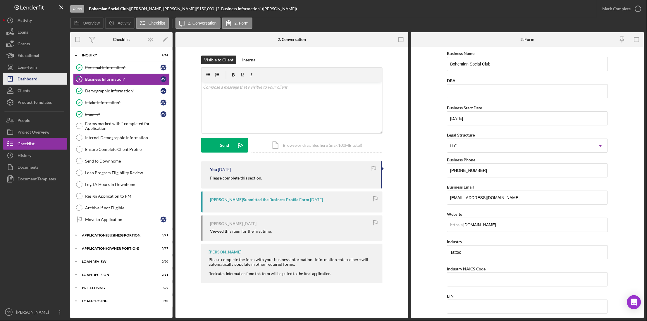
click at [37, 79] on div "Dashboard" at bounding box center [28, 79] width 20 height 13
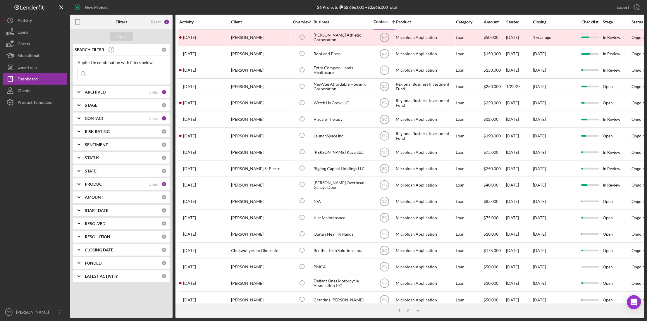
click at [193, 21] on div "Activity" at bounding box center [204, 22] width 51 height 5
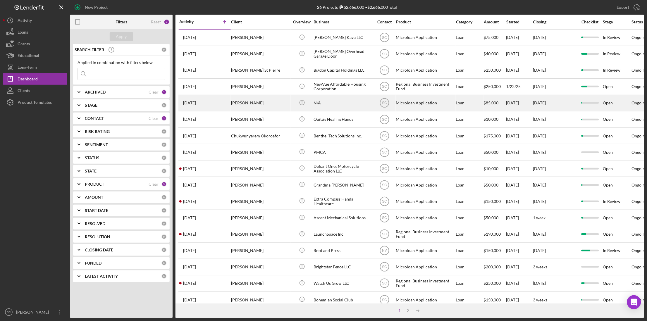
click at [225, 104] on div "[DATE] [PERSON_NAME]" at bounding box center [204, 102] width 51 height 15
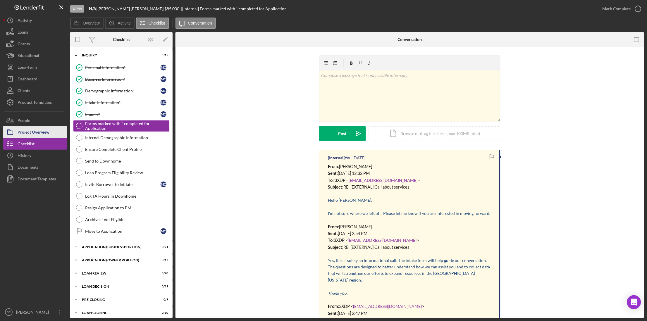
click at [39, 132] on div "Project Overview" at bounding box center [34, 132] width 32 height 13
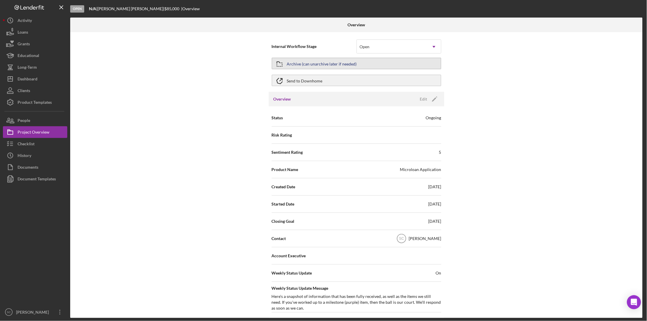
click at [305, 63] on div "Archive (can unarchive later if needed)" at bounding box center [322, 63] width 70 height 11
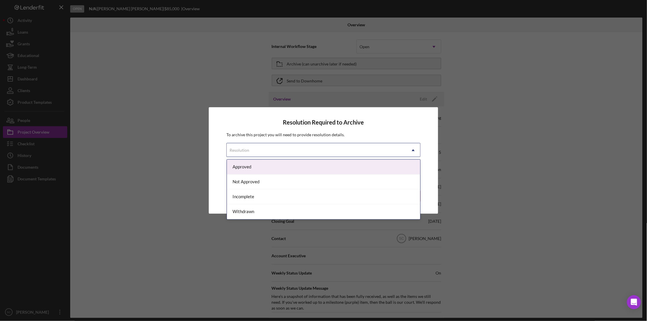
click at [269, 153] on div "Resolution" at bounding box center [316, 150] width 179 height 13
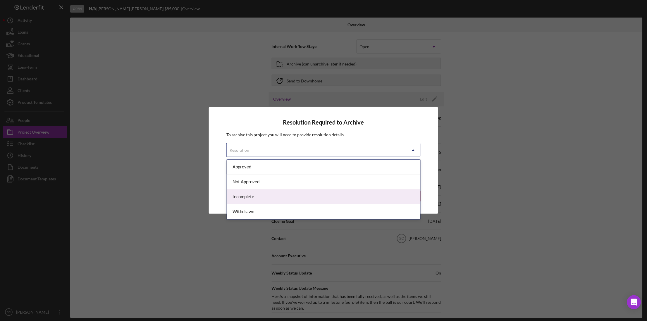
click at [252, 200] on div "Incomplete" at bounding box center [323, 196] width 193 height 15
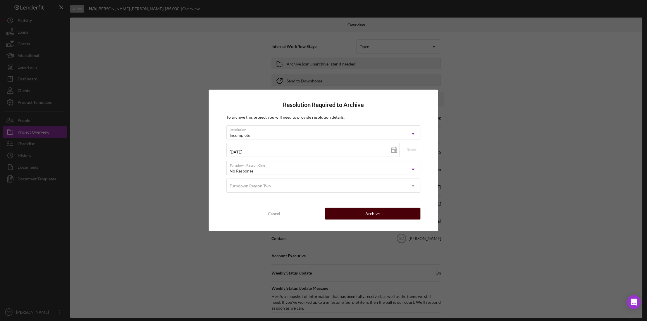
click at [361, 213] on button "Archive" at bounding box center [373, 214] width 96 height 12
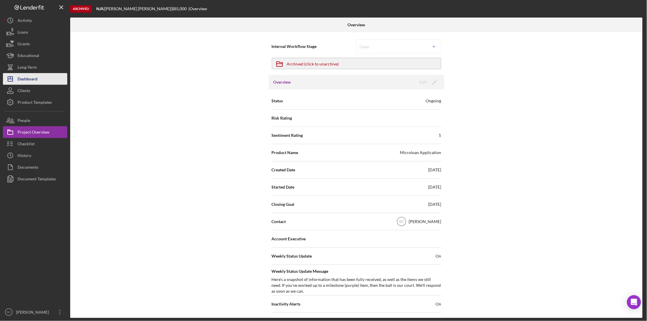
click at [36, 80] on div "Dashboard" at bounding box center [28, 79] width 20 height 13
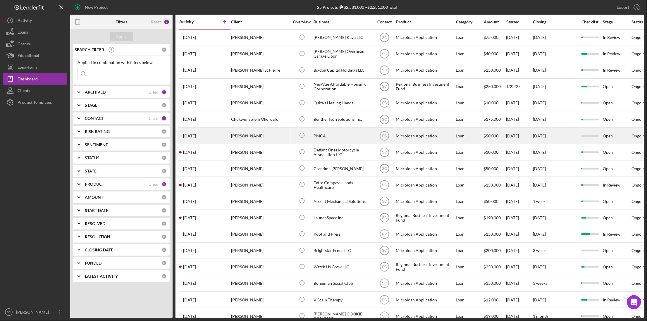
click at [219, 136] on div "[DATE] [PERSON_NAME]" at bounding box center [204, 135] width 51 height 15
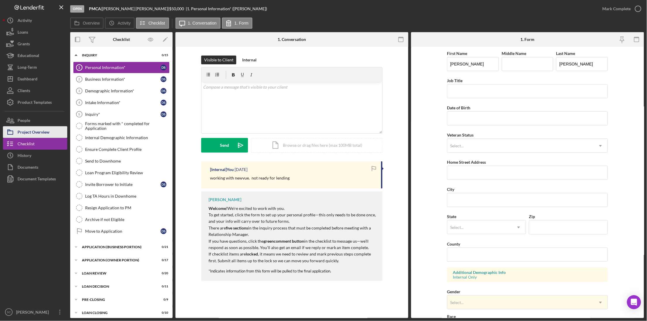
click at [42, 133] on div "Project Overview" at bounding box center [34, 132] width 32 height 13
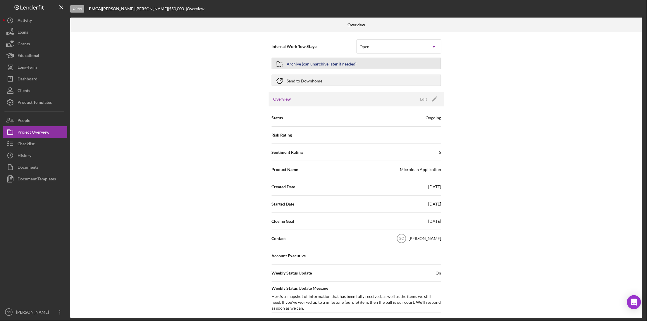
click at [314, 61] on div "Archive (can unarchive later if needed)" at bounding box center [322, 63] width 70 height 11
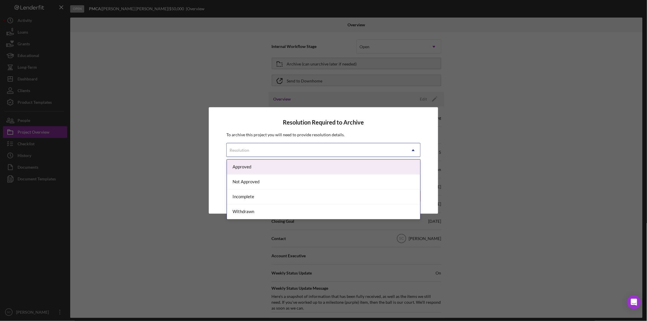
click at [253, 151] on div "Resolution" at bounding box center [316, 150] width 179 height 13
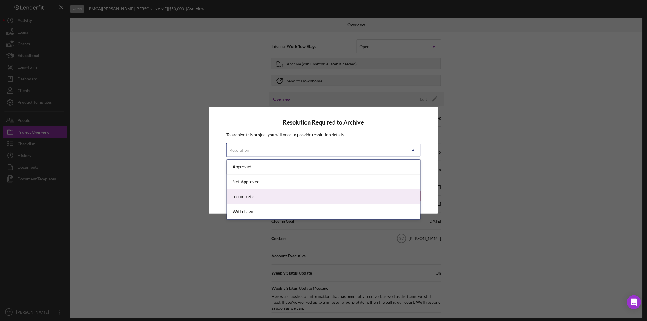
click at [243, 195] on div "Incomplete" at bounding box center [323, 196] width 193 height 15
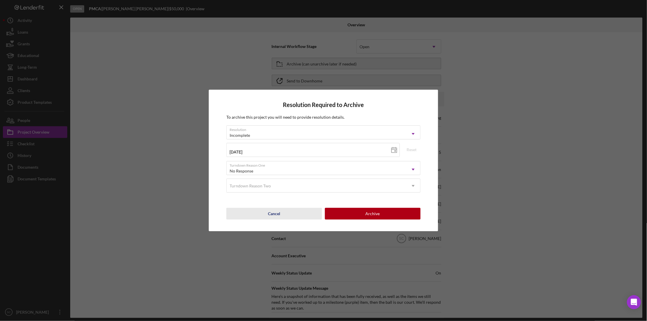
click at [284, 212] on button "Cancel" at bounding box center [274, 214] width 96 height 12
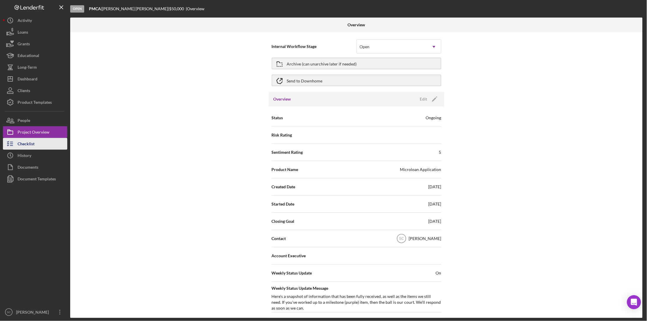
click at [26, 141] on div "Checklist" at bounding box center [26, 144] width 17 height 13
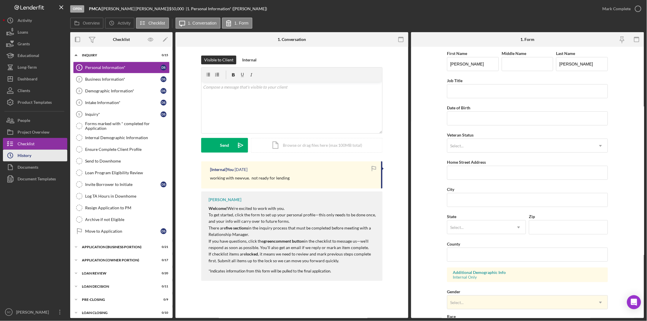
click at [27, 153] on div "History" at bounding box center [25, 156] width 14 height 13
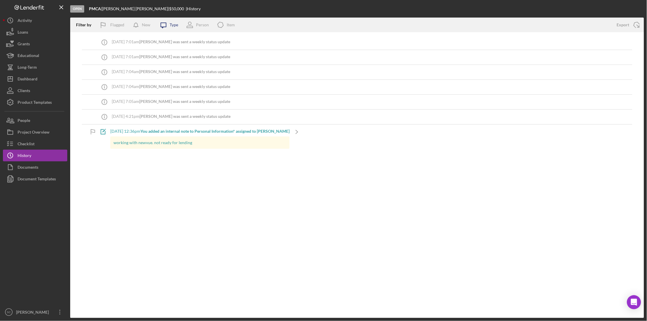
click at [166, 25] on icon at bounding box center [163, 25] width 5 height 5
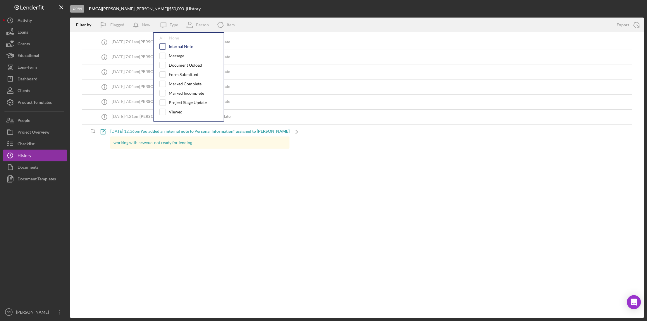
click at [160, 48] on input "checkbox" at bounding box center [163, 47] width 6 height 6
checkbox input "true"
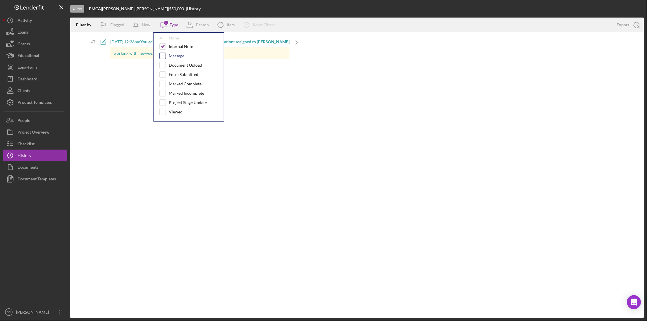
click at [160, 54] on input "checkbox" at bounding box center [163, 56] width 6 height 6
checkbox input "true"
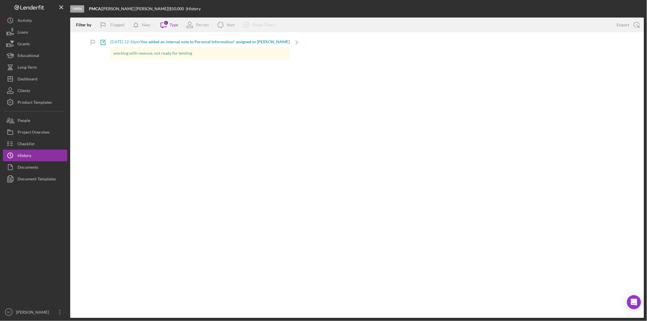
click at [142, 113] on div "Filter by Flagged New Icon/Message 2 Type Person Icon/Product Item Icon/Clear A…" at bounding box center [356, 168] width 573 height 300
click at [29, 145] on div "Checklist" at bounding box center [26, 144] width 17 height 13
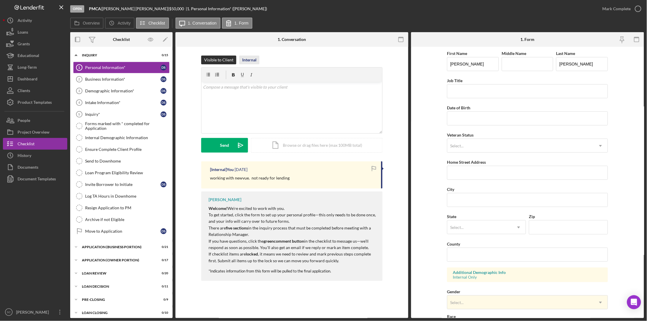
click at [244, 57] on div "Internal" at bounding box center [249, 60] width 14 height 9
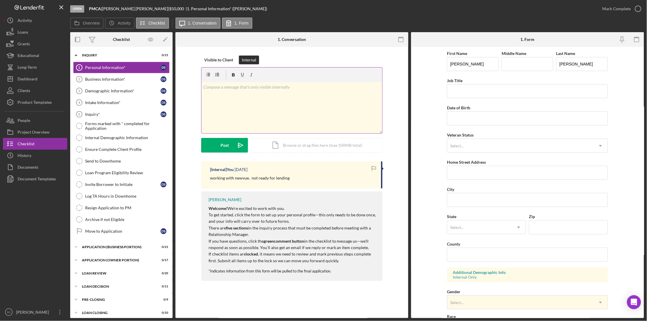
click at [225, 89] on p at bounding box center [291, 87] width 177 height 6
click at [212, 143] on button "Post Icon/icon-invite-send" at bounding box center [224, 145] width 47 height 15
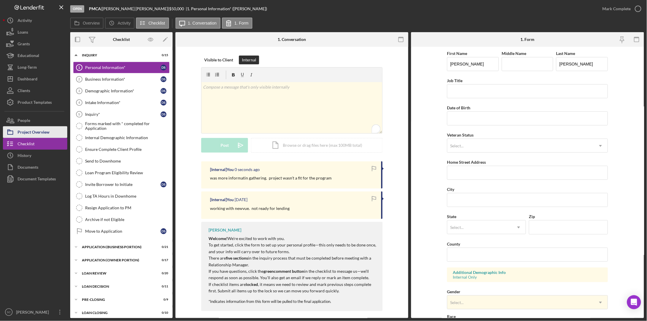
click at [33, 132] on div "Project Overview" at bounding box center [34, 132] width 32 height 13
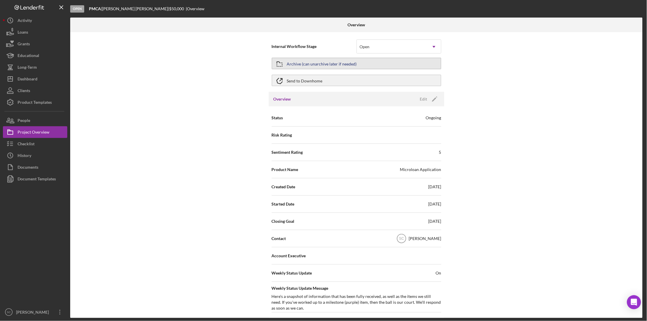
click at [311, 61] on div "Archive (can unarchive later if needed)" at bounding box center [322, 63] width 70 height 11
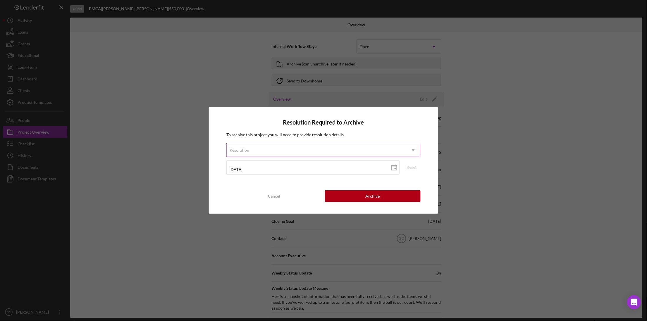
click at [296, 154] on div "Resolution" at bounding box center [316, 150] width 179 height 13
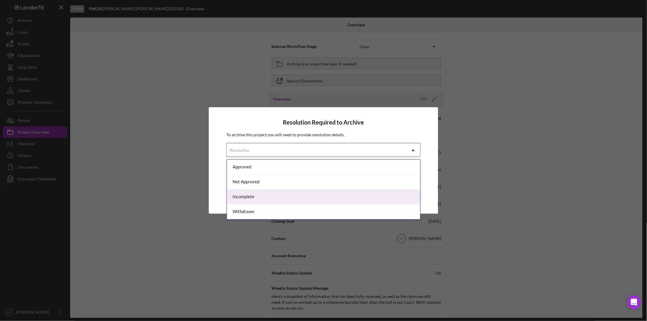
click at [281, 194] on div "Incomplete" at bounding box center [323, 196] width 193 height 15
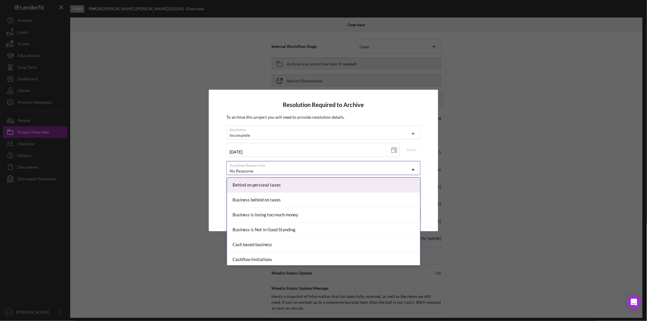
click at [323, 168] on div "No Response" at bounding box center [316, 170] width 179 height 13
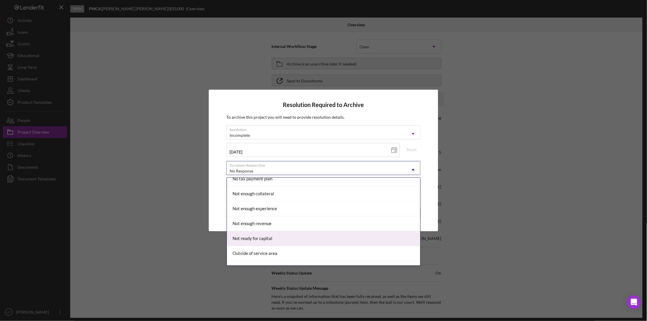
click at [300, 236] on div "Not ready for capital" at bounding box center [323, 238] width 193 height 15
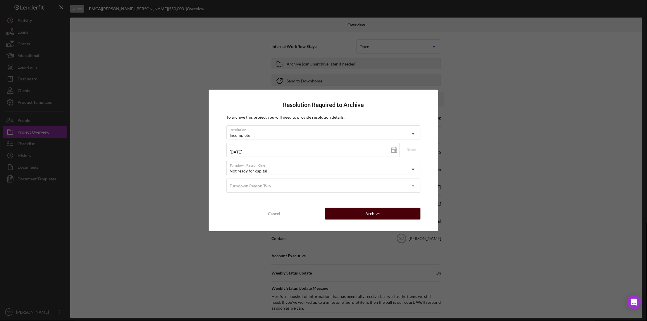
click at [364, 214] on button "Archive" at bounding box center [373, 214] width 96 height 12
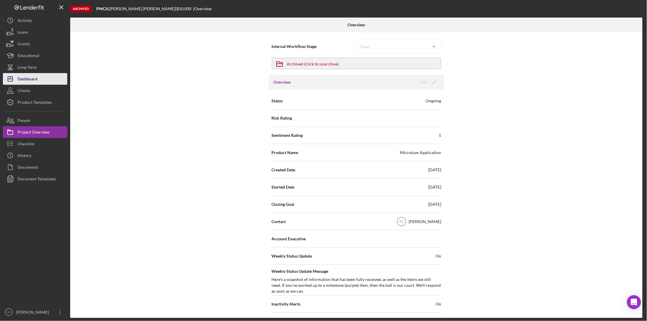
click at [37, 78] on div "Dashboard" at bounding box center [28, 79] width 20 height 13
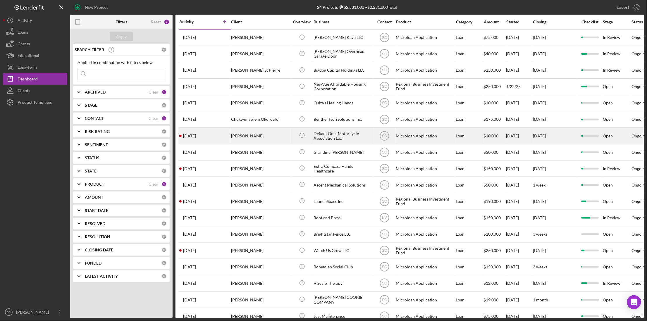
click at [273, 137] on div "[PERSON_NAME]" at bounding box center [260, 135] width 58 height 15
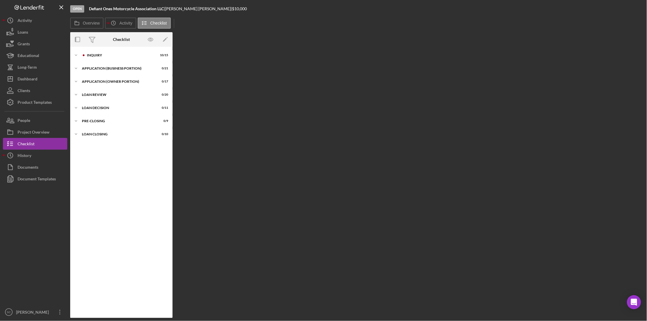
scroll to position [4, 0]
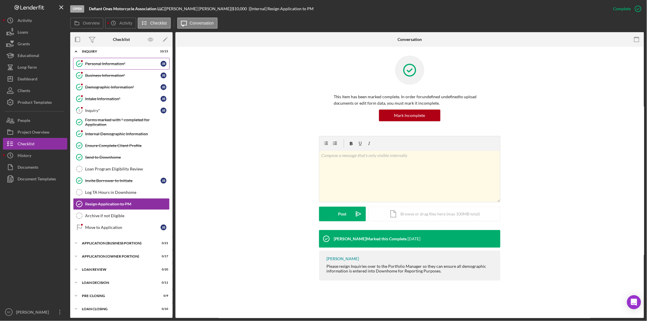
click at [113, 65] on div "Personal Information*" at bounding box center [122, 63] width 75 height 5
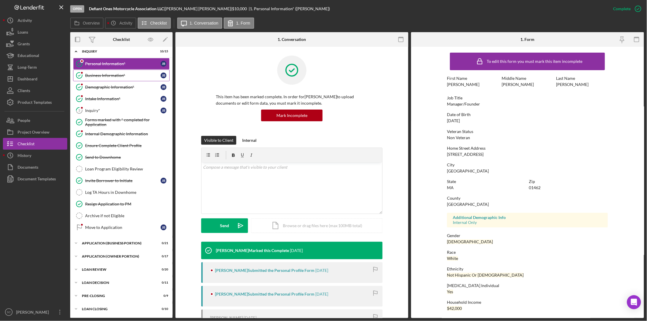
click at [111, 75] on div "Business Information*" at bounding box center [122, 75] width 75 height 5
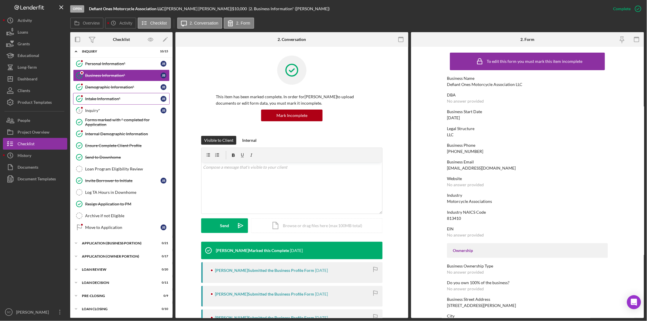
click at [110, 93] on link "Intake Information* Intake Information* [PERSON_NAME]" at bounding box center [121, 99] width 96 height 12
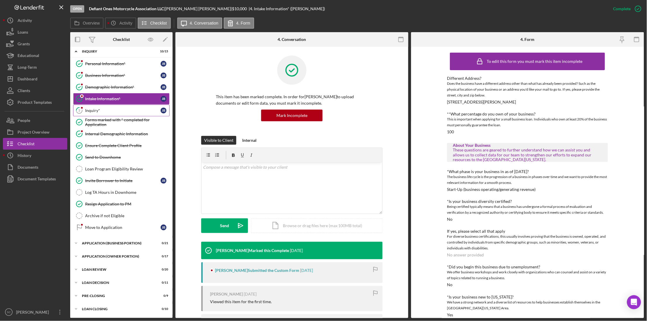
click at [106, 112] on div "Inquiry*" at bounding box center [122, 110] width 75 height 5
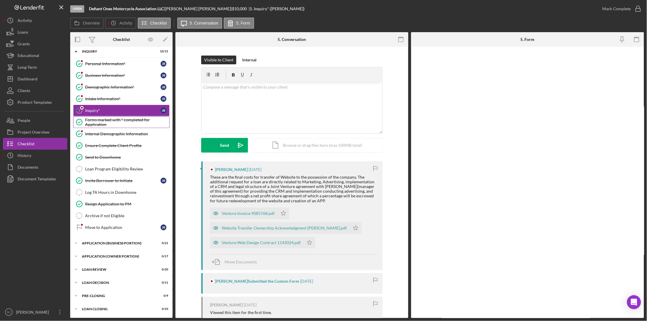
click at [105, 123] on div "Forms marked with * completed for Application" at bounding box center [127, 121] width 84 height 9
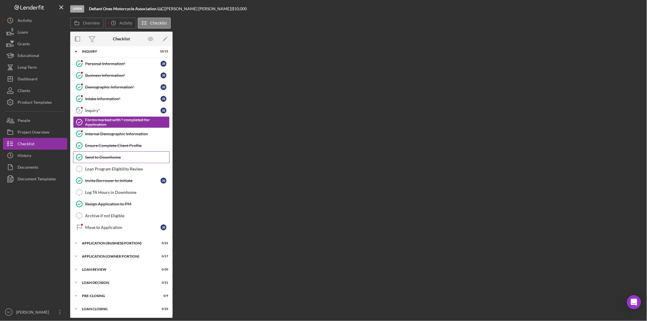
drag, startPoint x: 104, startPoint y: 155, endPoint x: 106, endPoint y: 162, distance: 7.1
click at [105, 155] on div "Send to Downhome" at bounding box center [127, 157] width 84 height 5
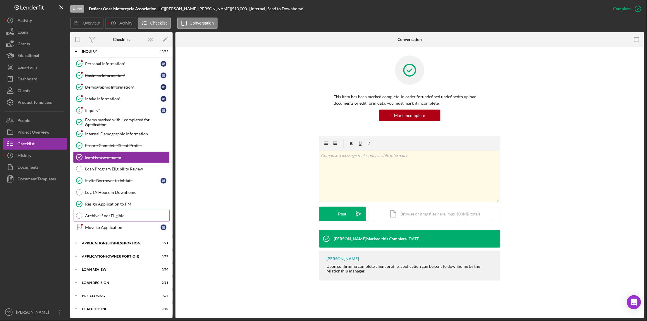
drag, startPoint x: 106, startPoint y: 198, endPoint x: 105, endPoint y: 216, distance: 18.4
click at [106, 201] on div "Personal Information* Personal Information* [PERSON_NAME] Business Information*…" at bounding box center [121, 147] width 102 height 178
click at [103, 229] on div "Move to Application" at bounding box center [122, 227] width 75 height 5
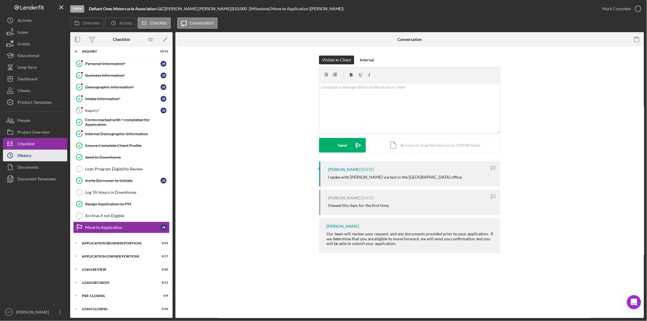
click at [40, 156] on button "Icon/History History" at bounding box center [35, 156] width 64 height 12
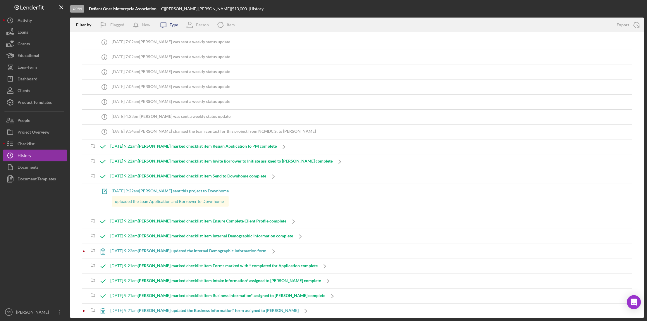
click at [167, 27] on icon "Icon/Message" at bounding box center [163, 25] width 15 height 15
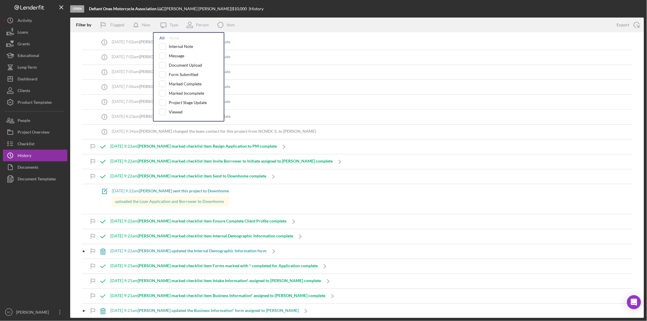
click at [161, 37] on div "All" at bounding box center [161, 38] width 5 height 5
checkbox input "true"
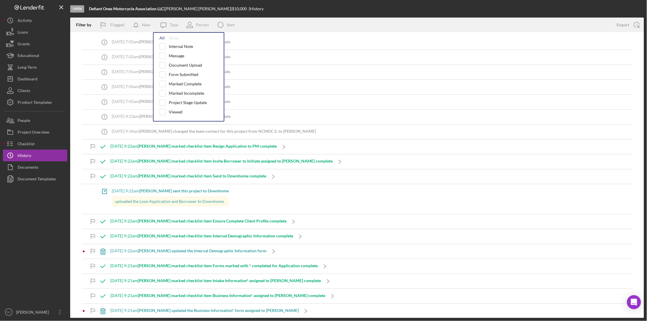
checkbox input "true"
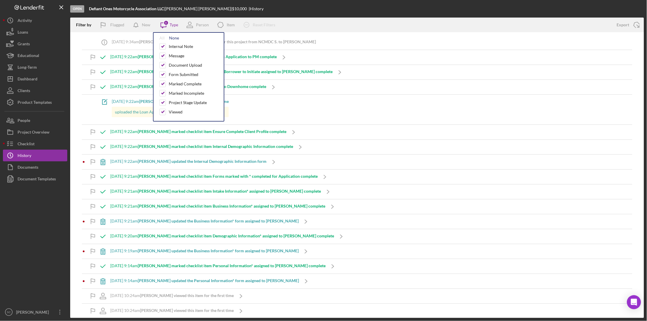
click at [176, 39] on div "None" at bounding box center [174, 38] width 10 height 5
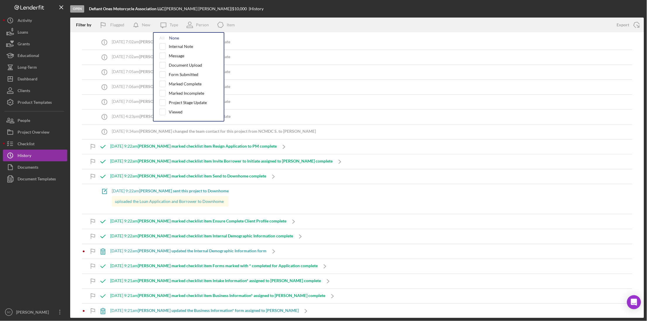
checkbox input "false"
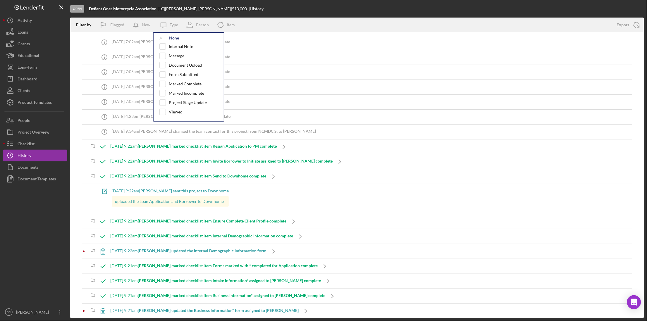
checkbox input "false"
drag, startPoint x: 164, startPoint y: 46, endPoint x: 160, endPoint y: 54, distance: 8.5
click at [162, 49] on input "checkbox" at bounding box center [163, 47] width 6 height 6
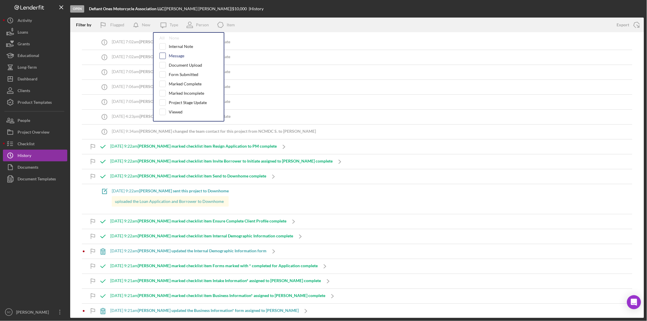
checkbox input "true"
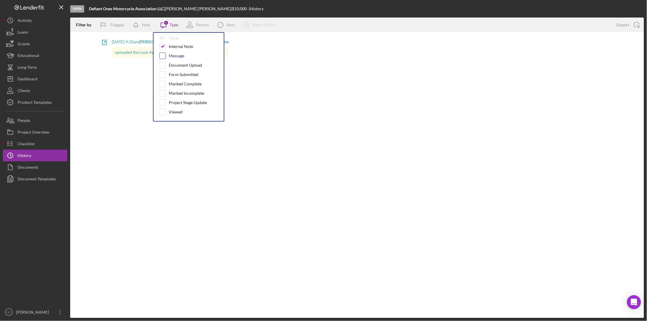
click at [162, 56] on input "checkbox" at bounding box center [163, 56] width 6 height 6
checkbox input "true"
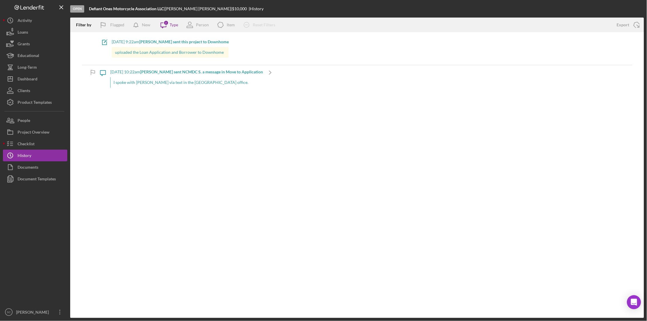
click at [296, 62] on div "Icon/Note [DATE] 9:22am [PERSON_NAME] sent this project to [PERSON_NAME] upload…" at bounding box center [357, 50] width 550 height 30
click at [46, 123] on button "People" at bounding box center [35, 121] width 64 height 12
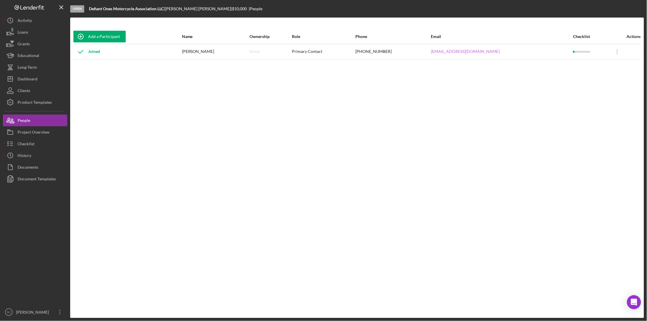
drag, startPoint x: 453, startPoint y: 54, endPoint x: 460, endPoint y: 50, distance: 7.9
click at [38, 138] on button "Checklist" at bounding box center [35, 144] width 64 height 12
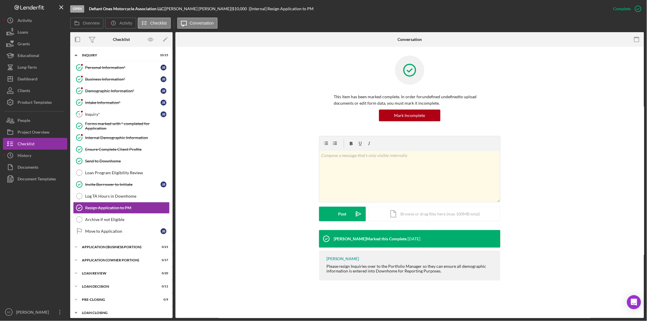
scroll to position [4, 0]
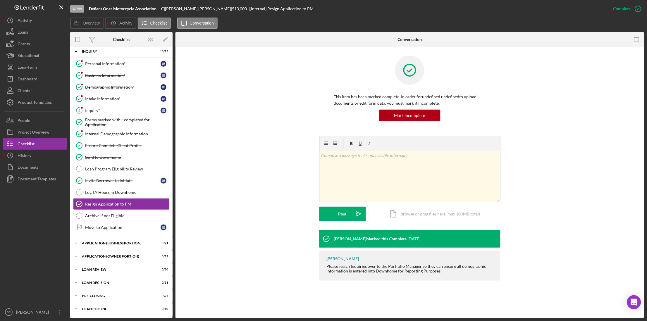
click at [345, 157] on p at bounding box center [409, 155] width 177 height 6
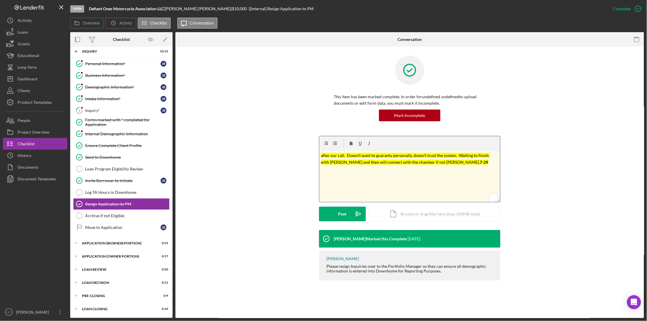
click at [348, 157] on mark "after our call. Doesn’t want to guaranty personally, doesn’t trust the system. …" at bounding box center [405, 158] width 169 height 11
drag, startPoint x: 457, startPoint y: 155, endPoint x: 343, endPoint y: 155, distance: 113.7
click at [343, 155] on mark "after our call. Doesn’t want to guaranty personally, doesn’t trust the system. …" at bounding box center [405, 158] width 169 height 11
click at [442, 164] on p "after our call. Doesn’t want to guaranty personally, doesn’t trust the system. …" at bounding box center [409, 158] width 177 height 13
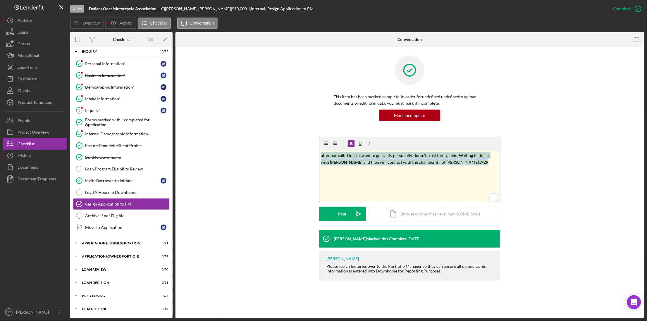
drag, startPoint x: 442, startPoint y: 164, endPoint x: 305, endPoint y: 140, distance: 139.4
click at [305, 140] on div "v Color teal Color pink Remove color Add row above Add row below Add column bef…" at bounding box center [409, 183] width 451 height 94
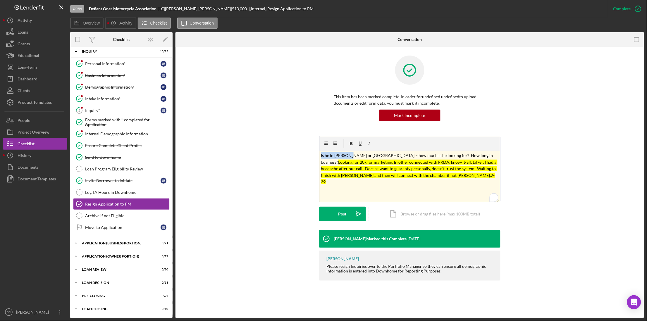
drag, startPoint x: 348, startPoint y: 156, endPoint x: 318, endPoint y: 153, distance: 29.9
click at [318, 153] on div "v Color teal Color pink Remove color Add row above Add row below Add column bef…" at bounding box center [409, 183] width 451 height 94
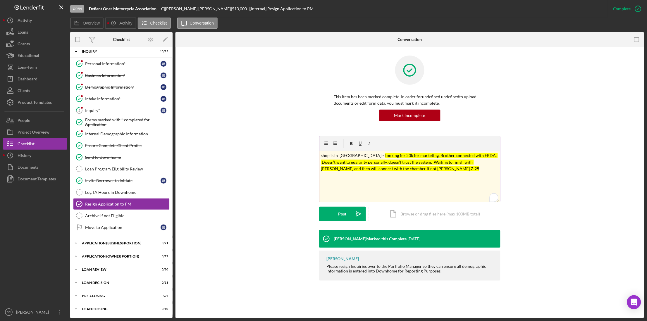
drag, startPoint x: 332, startPoint y: 212, endPoint x: 391, endPoint y: 186, distance: 64.0
click at [391, 186] on form "v Color teal Color pink Remove color Add row above Add row below Add column bef…" at bounding box center [409, 178] width 181 height 85
click at [400, 169] on p "shop is in [GEOGRAPHIC_DATA] – Looking for 20k for marketing. Brother connected…" at bounding box center [409, 162] width 177 height 20
click at [335, 214] on button "Post Icon/icon-invite-send" at bounding box center [342, 214] width 47 height 15
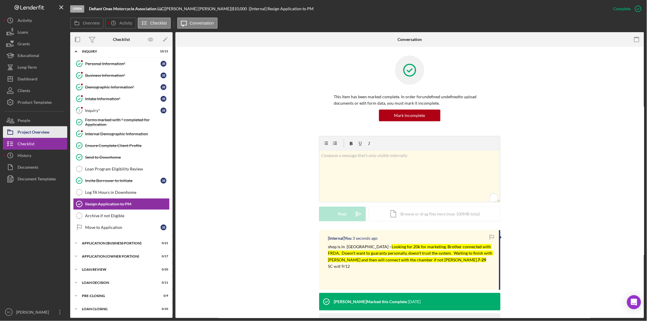
click at [50, 133] on button "Project Overview" at bounding box center [35, 132] width 64 height 12
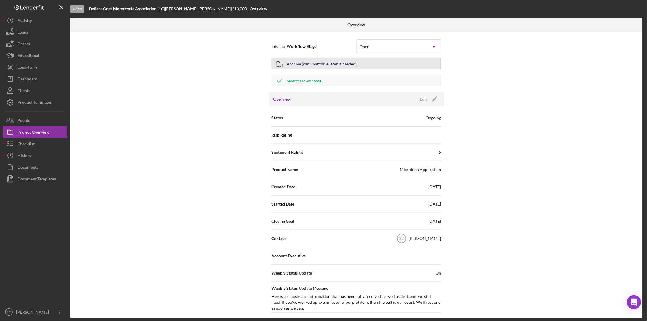
click at [301, 65] on div "Archive (can unarchive later if needed)" at bounding box center [322, 63] width 70 height 11
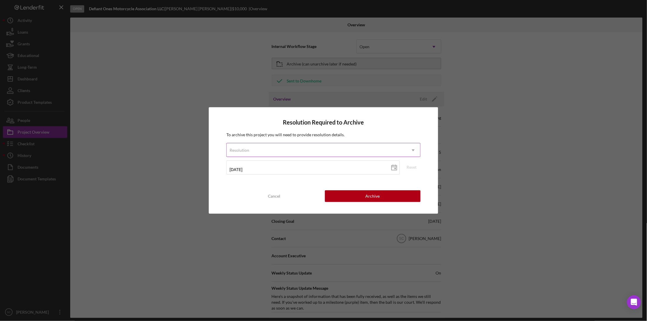
click at [267, 149] on div "Resolution" at bounding box center [316, 150] width 179 height 13
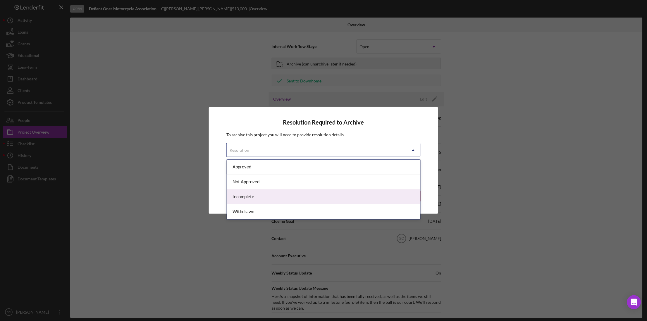
click at [255, 198] on div "Incomplete" at bounding box center [323, 196] width 193 height 15
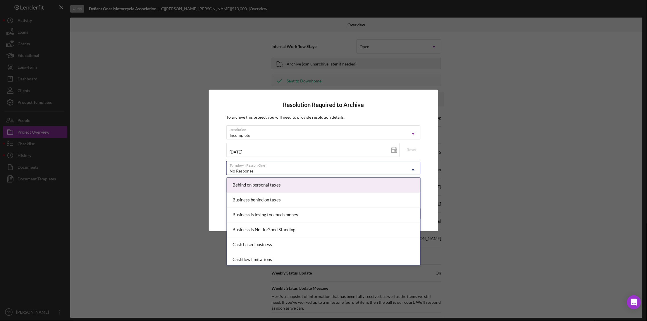
click at [259, 168] on div "No Response" at bounding box center [316, 170] width 179 height 13
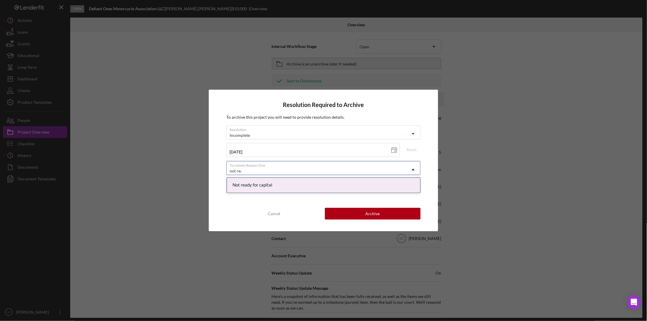
type input "not read"
click at [249, 180] on div "Not ready for capital" at bounding box center [323, 185] width 193 height 15
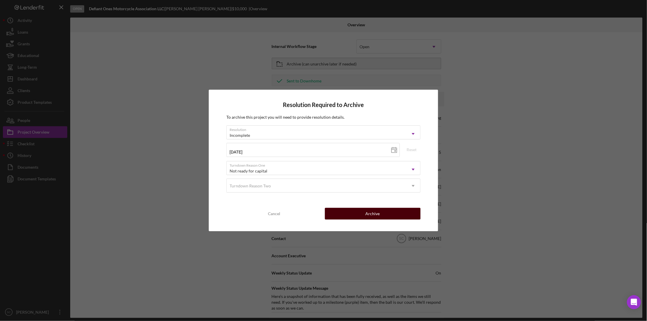
click at [374, 210] on div "Archive" at bounding box center [372, 214] width 14 height 12
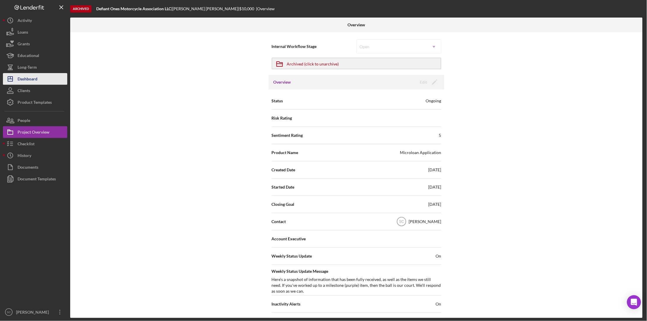
click at [32, 80] on div "Dashboard" at bounding box center [28, 79] width 20 height 13
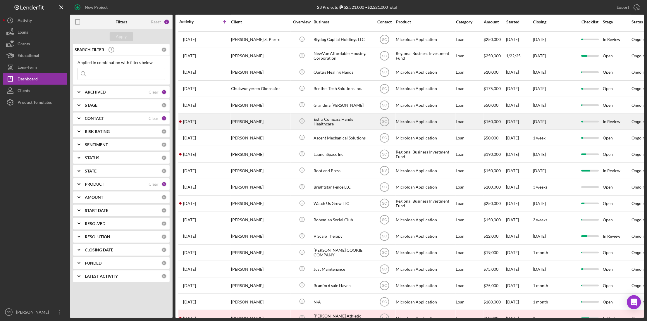
scroll to position [26, 0]
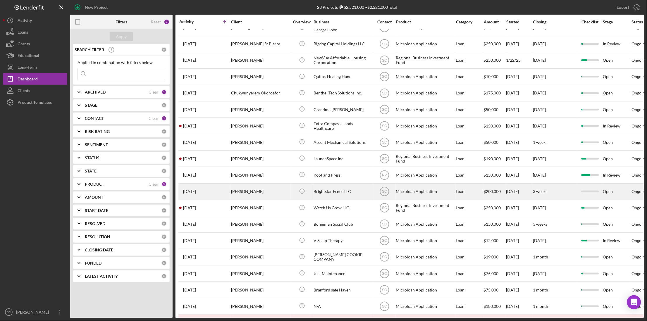
click at [339, 190] on div "Brightstar Fence LLC" at bounding box center [342, 191] width 58 height 15
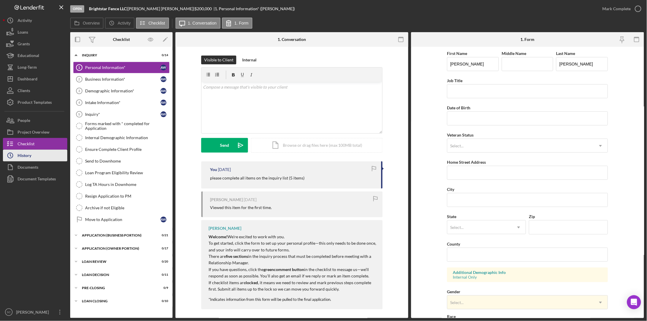
click at [37, 152] on button "Icon/History History" at bounding box center [35, 156] width 64 height 12
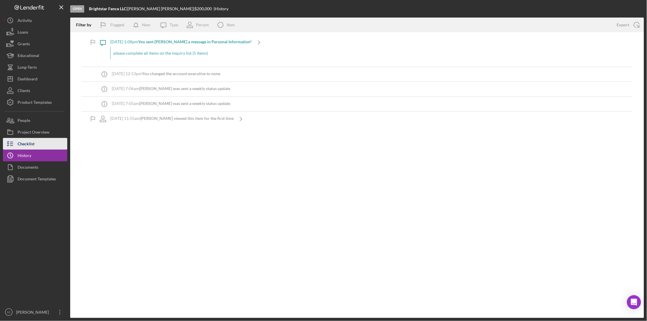
click at [39, 143] on button "Checklist" at bounding box center [35, 144] width 64 height 12
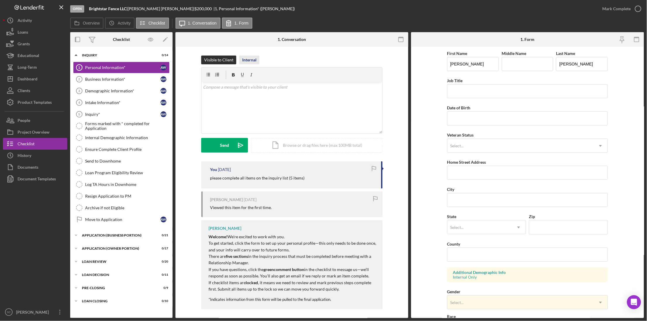
click at [252, 59] on div "Internal" at bounding box center [249, 60] width 14 height 9
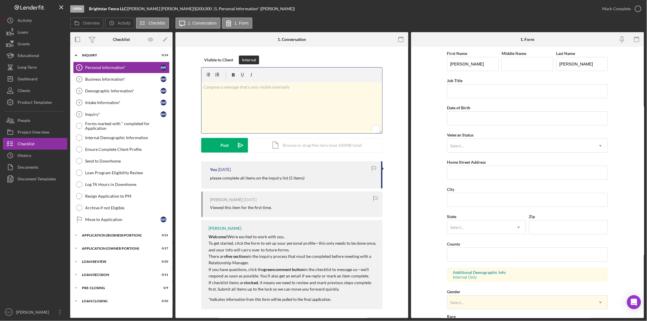
click at [241, 90] on div "v Color teal Color pink Remove color Add row above Add row below Add column bef…" at bounding box center [291, 107] width 181 height 51
click at [306, 80] on div at bounding box center [291, 75] width 181 height 15
click at [297, 88] on p "referred by [PERSON_NAME] (SBDC)." at bounding box center [291, 87] width 177 height 6
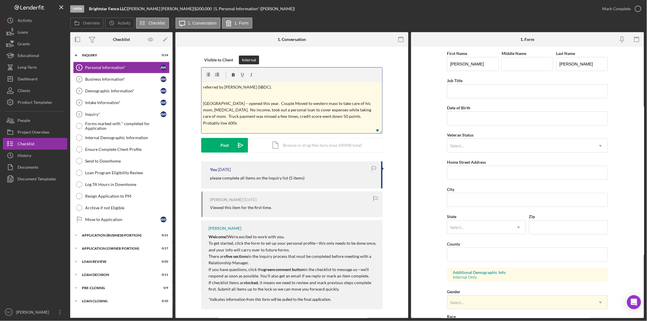
scroll to position [3, 0]
click at [257, 93] on p "To enrich screen reader interactions, please activate Accessibility in Grammarl…" at bounding box center [291, 92] width 177 height 6
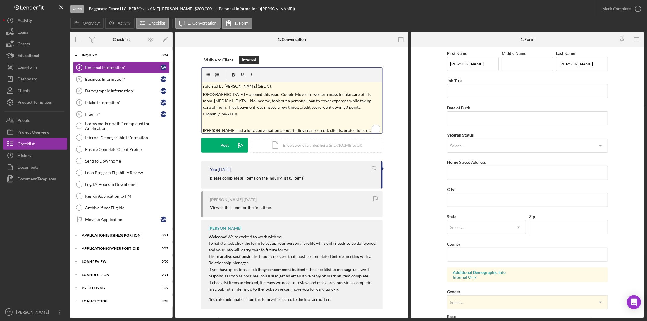
click at [245, 119] on p "To enrich screen reader interactions, please activate Accessibility in Grammarl…" at bounding box center [291, 122] width 177 height 6
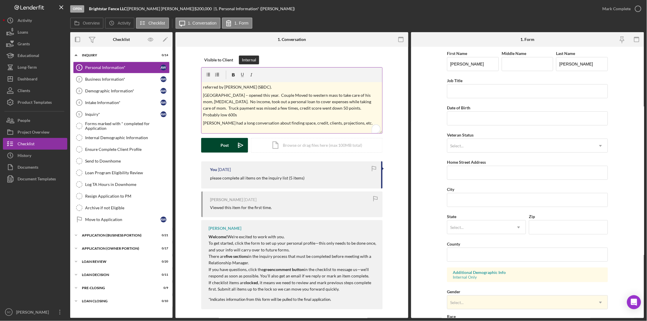
click at [217, 144] on button "Post Icon/icon-invite-send" at bounding box center [224, 145] width 47 height 15
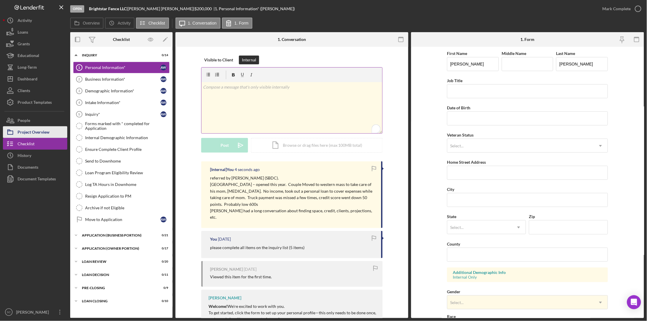
click at [27, 136] on div "Project Overview" at bounding box center [34, 132] width 32 height 13
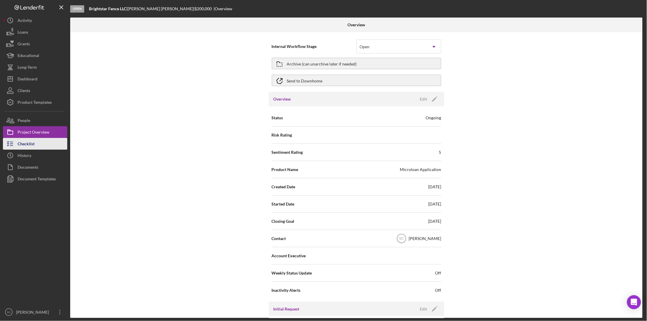
click at [30, 143] on div "Checklist" at bounding box center [26, 144] width 17 height 13
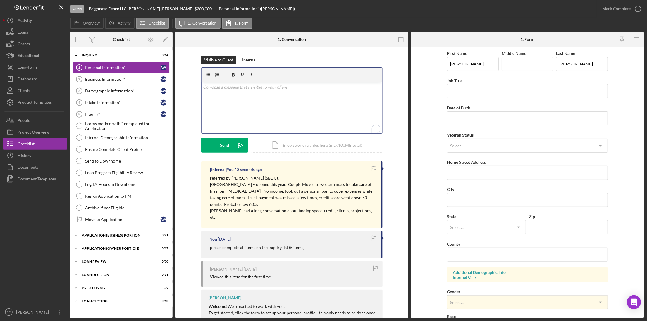
click at [241, 93] on div "v Color teal Color pink Remove color Add row above Add row below Add column bef…" at bounding box center [291, 107] width 181 height 51
click at [242, 60] on div "Internal" at bounding box center [249, 60] width 14 height 9
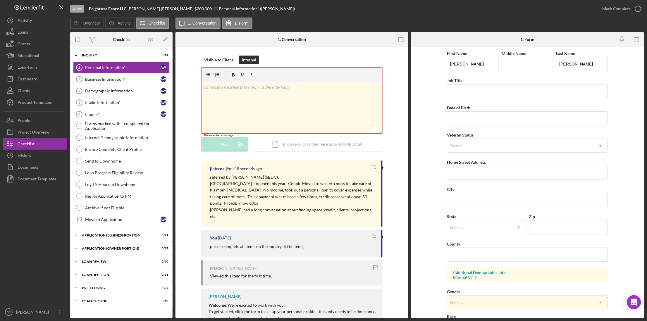
click at [227, 91] on div "v Color teal Color pink Remove color Add row above Add row below Add column bef…" at bounding box center [291, 107] width 181 height 51
click at [229, 145] on button "Post Icon/icon-invite-send" at bounding box center [224, 145] width 47 height 15
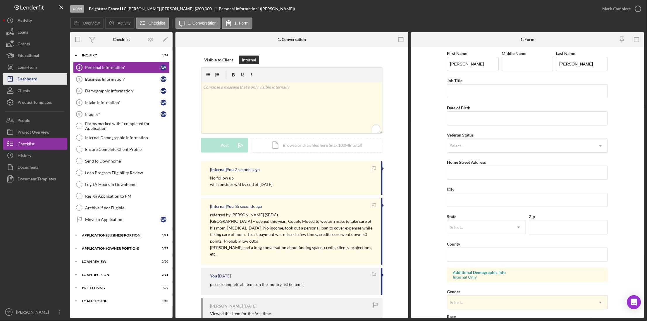
click at [34, 77] on div "Dashboard" at bounding box center [28, 79] width 20 height 13
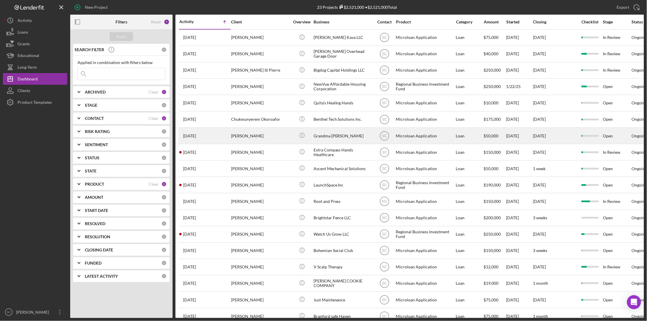
click at [245, 138] on div "[PERSON_NAME]" at bounding box center [260, 135] width 58 height 15
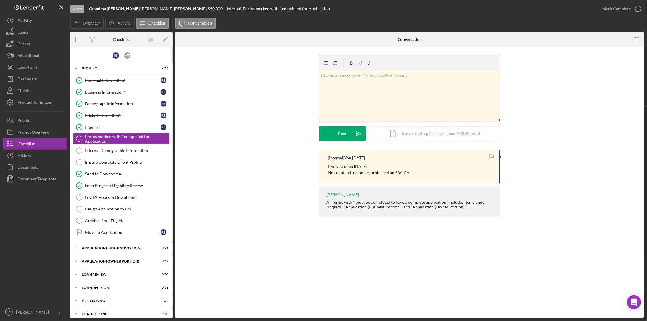
click at [328, 91] on div "v Color teal Color pink Remove color Add row above Add row below Add column bef…" at bounding box center [409, 95] width 181 height 51
paste div "To enrich screen reader interactions, please activate Accessibility in Grammarl…"
click at [346, 132] on button "Post Icon/icon-invite-send" at bounding box center [342, 133] width 47 height 15
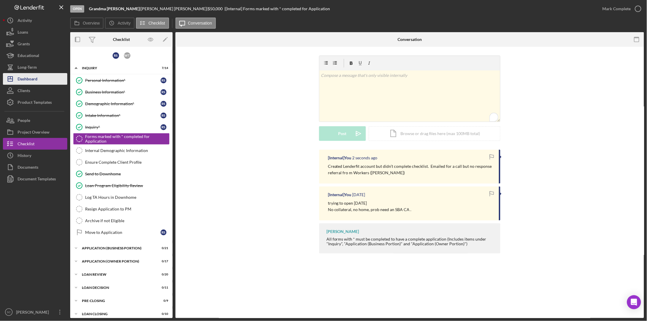
click at [25, 75] on div "Dashboard" at bounding box center [28, 79] width 20 height 13
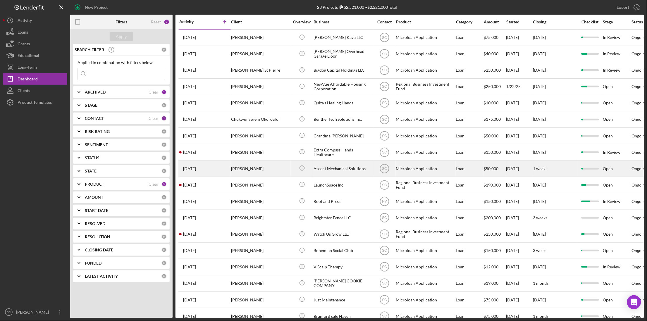
click at [225, 176] on div "[DATE] [PERSON_NAME]" at bounding box center [204, 168] width 51 height 15
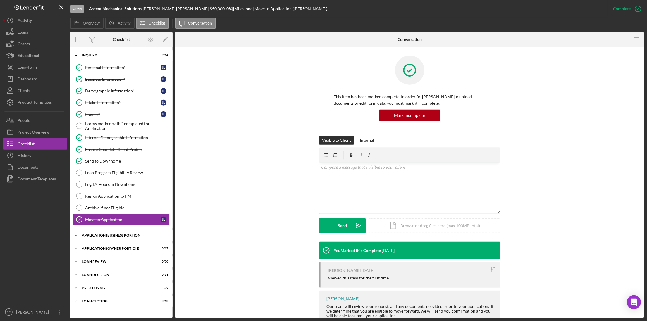
click at [130, 239] on div "Icon/Expander APPLICATION (BUSINESS PORTION) 0 / 21" at bounding box center [121, 235] width 102 height 12
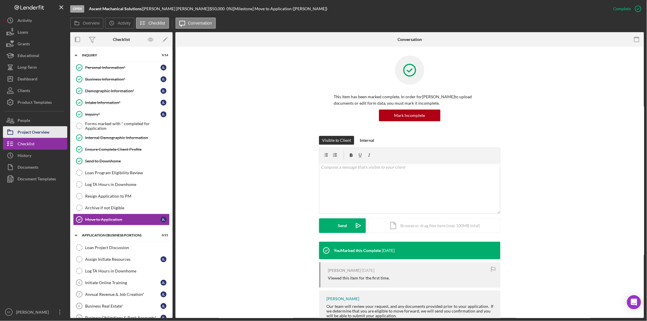
click at [25, 132] on div "Project Overview" at bounding box center [34, 132] width 32 height 13
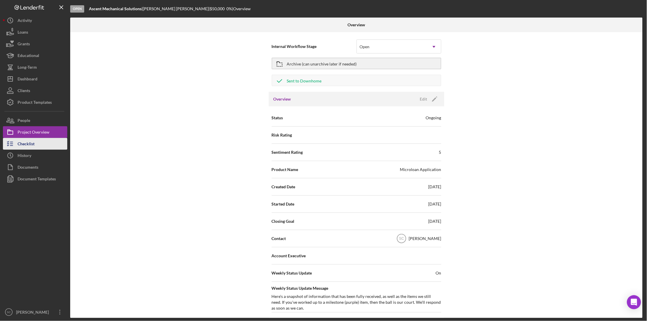
click at [37, 143] on button "Checklist" at bounding box center [35, 144] width 64 height 12
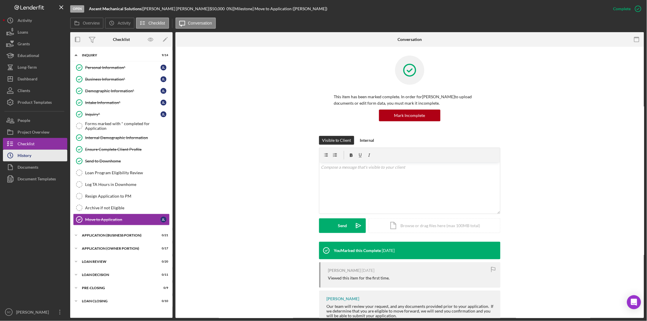
click at [44, 158] on button "Icon/History History" at bounding box center [35, 156] width 64 height 12
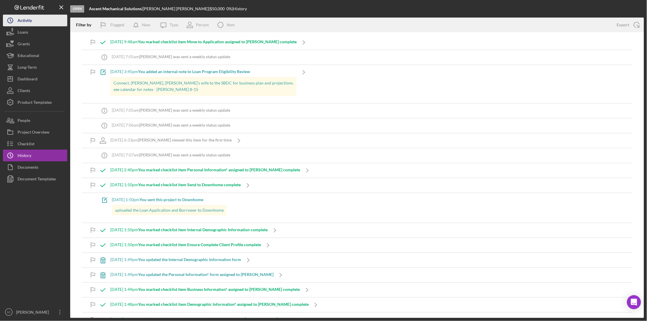
click at [29, 23] on div "Activity" at bounding box center [25, 21] width 14 height 13
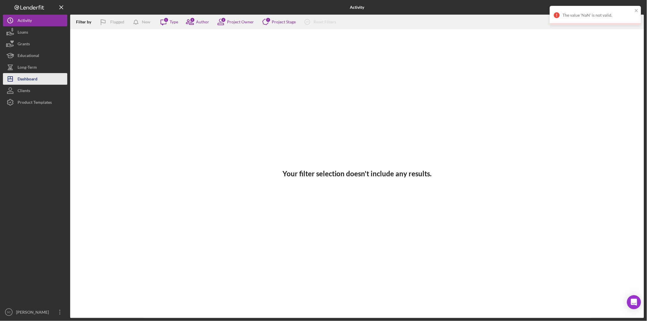
click at [20, 74] on div "Dashboard" at bounding box center [28, 79] width 20 height 13
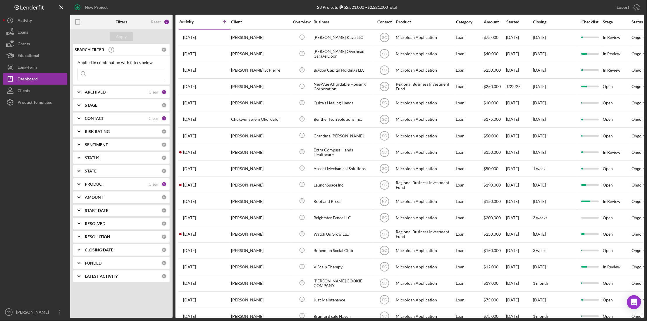
click at [186, 24] on div "Activity" at bounding box center [192, 21] width 26 height 5
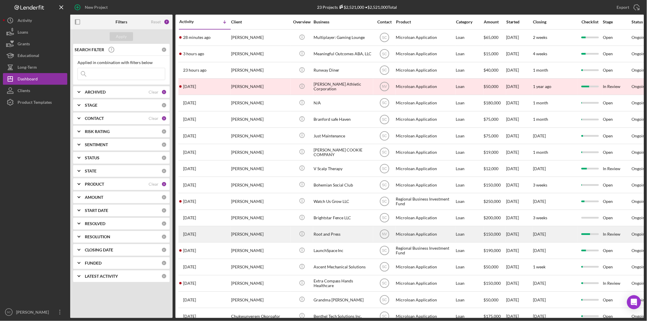
click at [319, 231] on div "Root and Press" at bounding box center [342, 234] width 58 height 15
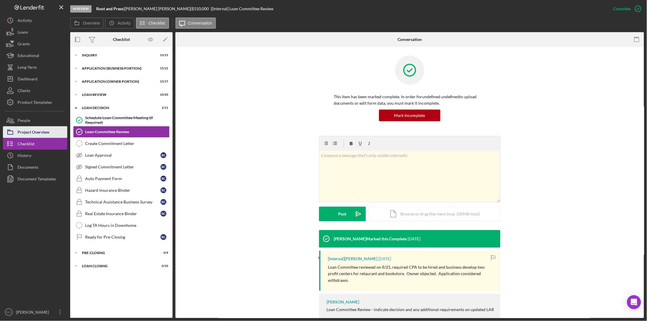
click at [32, 132] on div "Project Overview" at bounding box center [34, 132] width 32 height 13
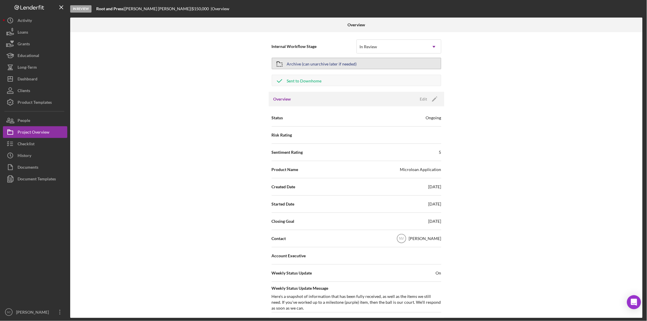
click at [316, 65] on div "Archive (can unarchive later if needed)" at bounding box center [322, 63] width 70 height 11
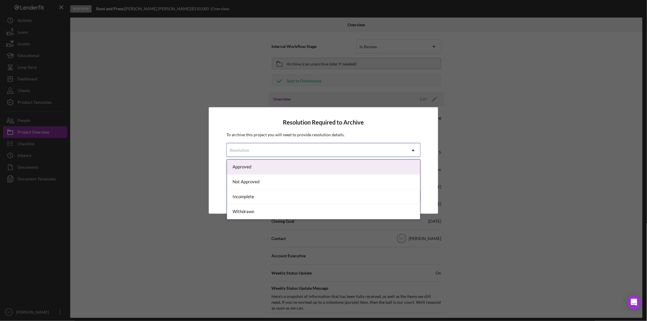
click at [264, 153] on div "Resolution" at bounding box center [316, 150] width 179 height 13
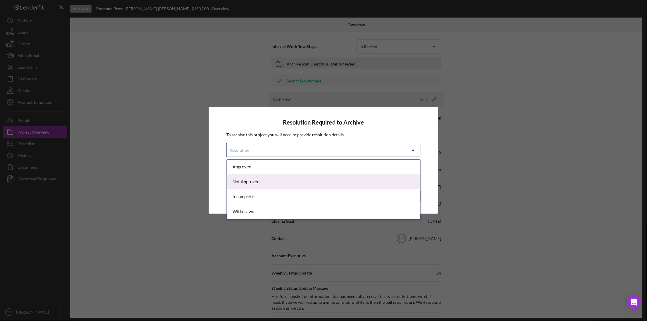
click at [256, 180] on div "Not Approved" at bounding box center [323, 181] width 193 height 15
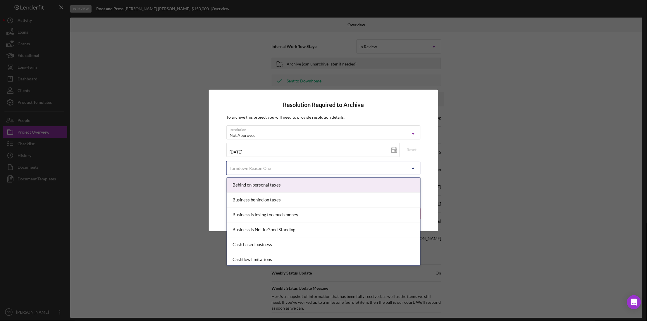
click at [253, 167] on div "Turndown Reason One" at bounding box center [249, 168] width 41 height 5
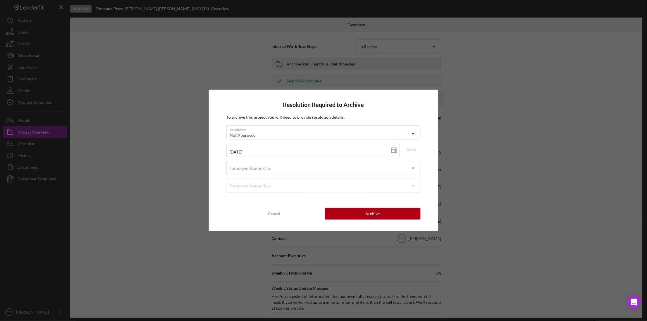
click at [188, 208] on div "Resolution Required to Archive To archive this project you will need to provide…" at bounding box center [323, 160] width 647 height 321
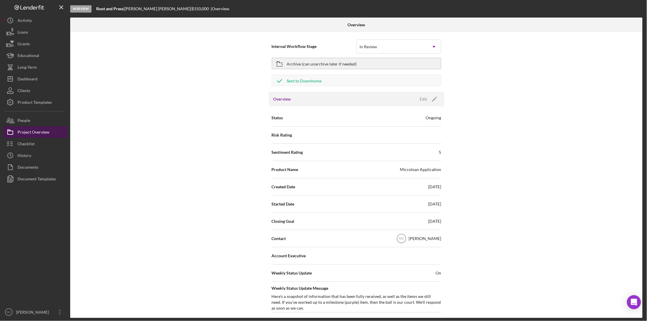
click at [39, 134] on div "Project Overview" at bounding box center [34, 132] width 32 height 13
click at [306, 67] on div "Archive (can unarchive later if needed)" at bounding box center [322, 63] width 70 height 11
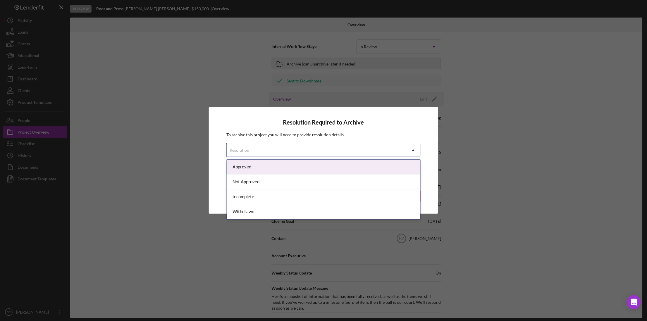
click at [283, 150] on div "Resolution" at bounding box center [316, 150] width 179 height 13
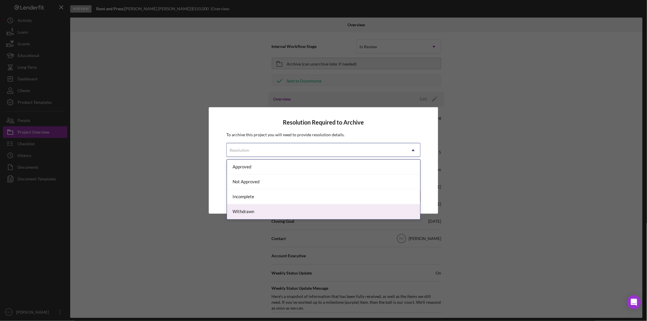
click at [260, 212] on div "Withdrawn" at bounding box center [323, 211] width 193 height 15
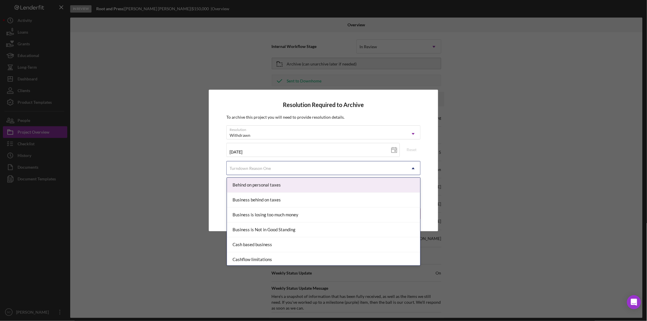
click at [265, 166] on div "Turndown Reason One" at bounding box center [249, 168] width 41 height 5
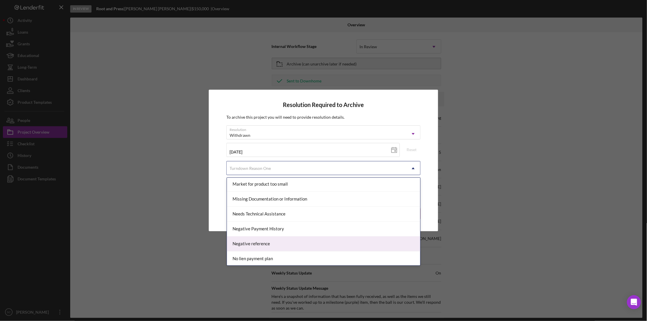
scroll to position [316, 0]
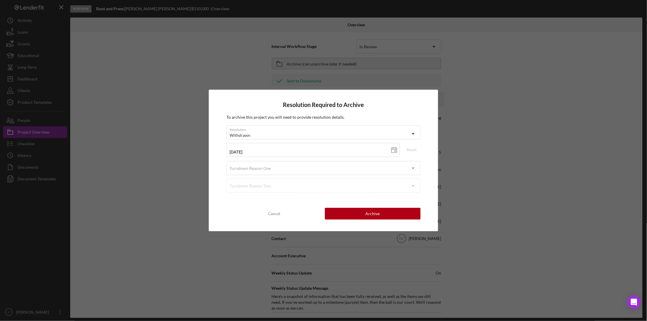
click at [152, 237] on div "Resolution Required to Archive To archive this project you will need to provide…" at bounding box center [323, 160] width 647 height 321
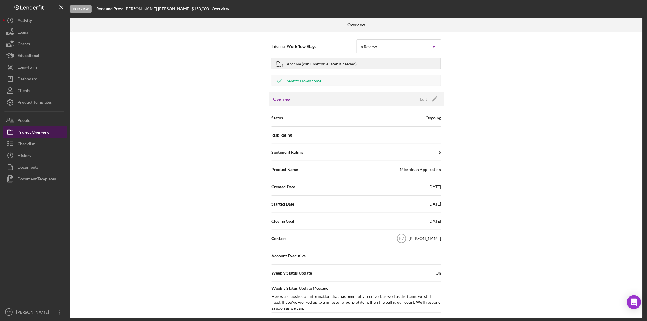
click at [27, 130] on div "Project Overview" at bounding box center [34, 132] width 32 height 13
click at [315, 67] on div "Archive (can unarchive later if needed)" at bounding box center [322, 63] width 70 height 11
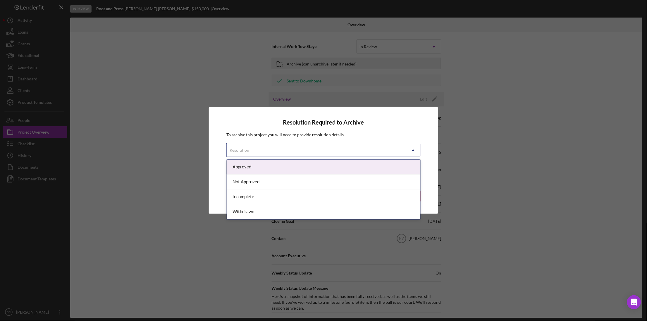
click at [262, 150] on div "Resolution" at bounding box center [316, 150] width 179 height 13
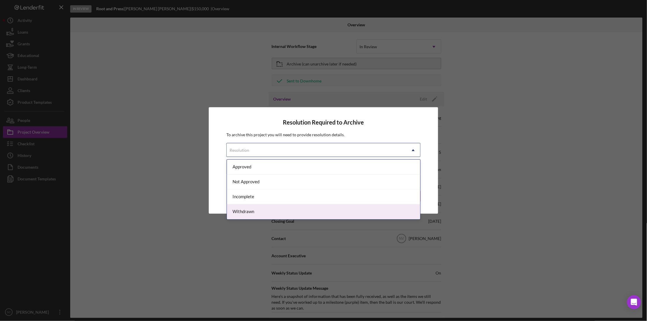
click at [249, 211] on div "Withdrawn" at bounding box center [323, 211] width 193 height 15
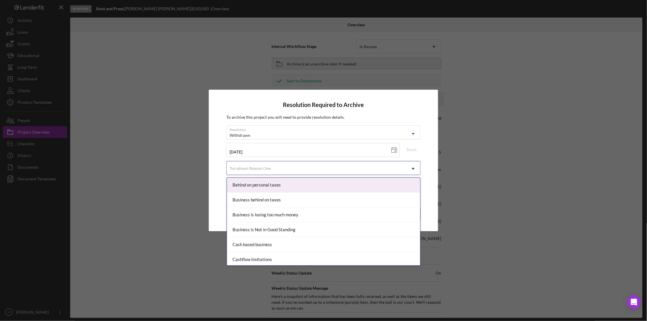
click at [256, 170] on div "Turndown Reason One" at bounding box center [249, 168] width 41 height 5
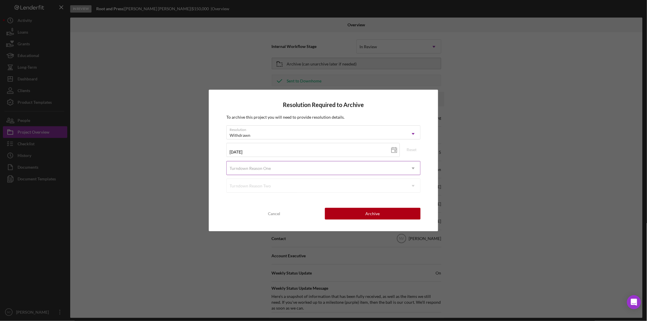
click at [256, 170] on div "Turndown Reason One" at bounding box center [316, 168] width 179 height 13
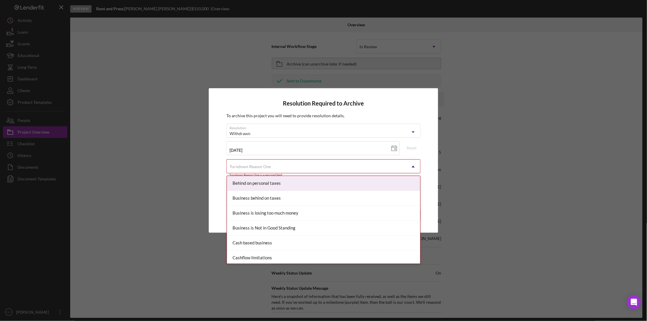
click at [256, 170] on div "Turndown Reason One" at bounding box center [316, 166] width 179 height 13
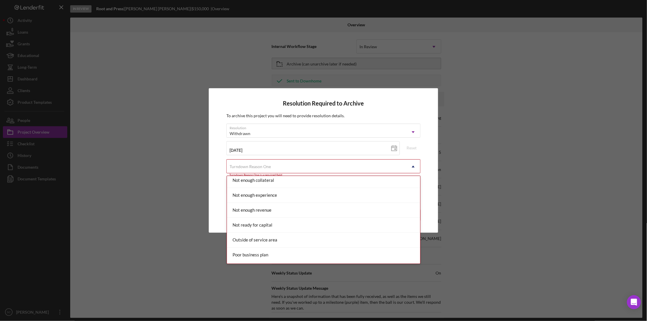
scroll to position [645, 0]
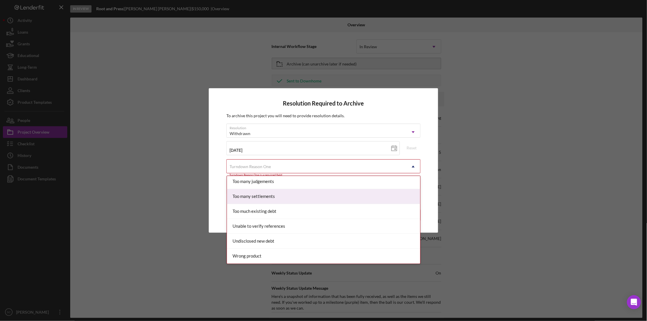
click at [173, 234] on div "Resolution Required to Archive To archive this project you will need to provide…" at bounding box center [323, 160] width 647 height 321
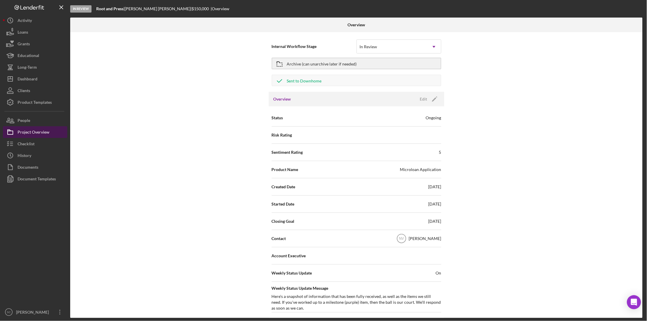
click at [15, 128] on icon "button" at bounding box center [10, 132] width 15 height 15
click at [25, 132] on div "Project Overview" at bounding box center [34, 132] width 32 height 13
click at [328, 64] on div "Archive (can unarchive later if needed)" at bounding box center [322, 63] width 70 height 11
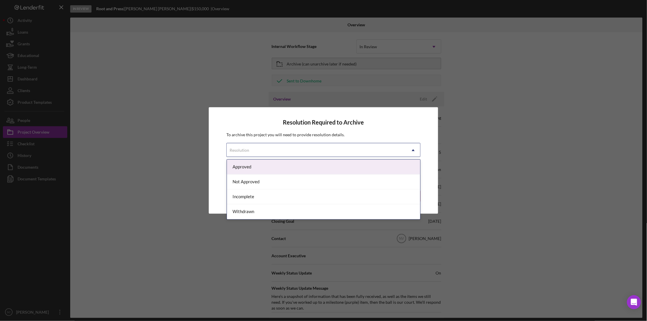
click at [243, 146] on div "Resolution" at bounding box center [316, 150] width 179 height 13
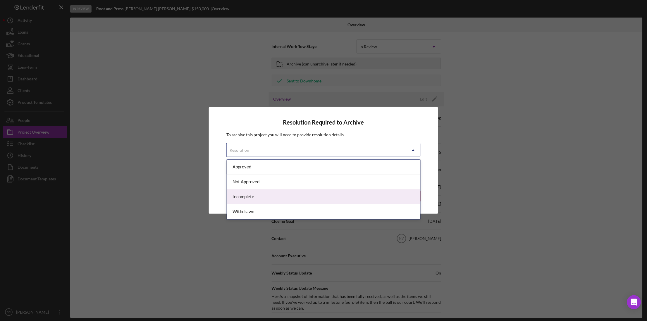
click at [249, 196] on div "Incomplete" at bounding box center [323, 196] width 193 height 15
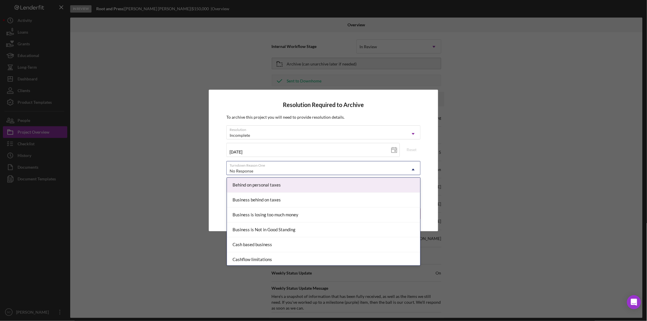
click at [253, 171] on div "No Response" at bounding box center [241, 171] width 24 height 5
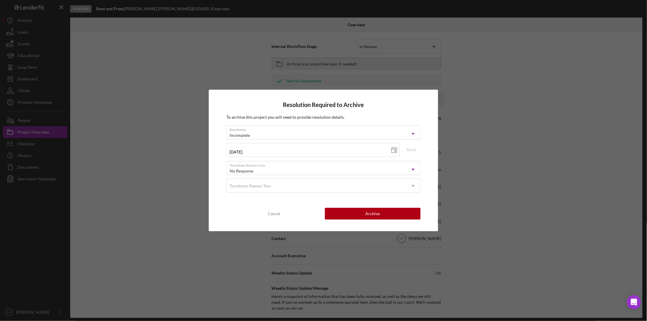
click at [189, 194] on div "Resolution Required to Archive To archive this project you will need to provide…" at bounding box center [323, 160] width 647 height 321
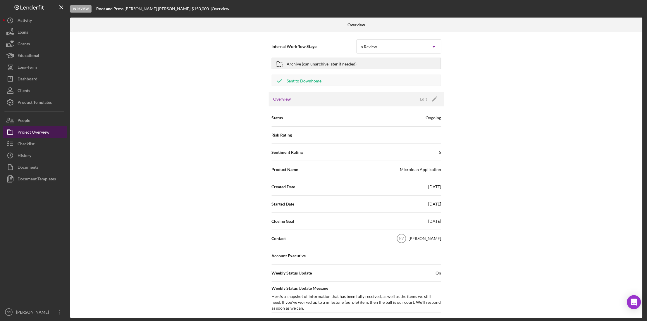
click at [25, 132] on div "Project Overview" at bounding box center [34, 132] width 32 height 13
click at [299, 63] on div "Archive (can unarchive later if needed)" at bounding box center [322, 63] width 70 height 11
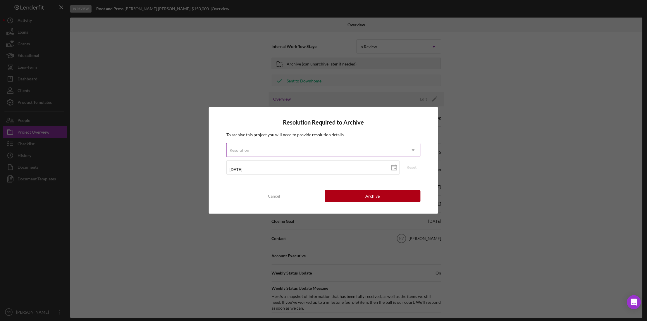
click at [248, 151] on div "Resolution" at bounding box center [239, 150] width 20 height 5
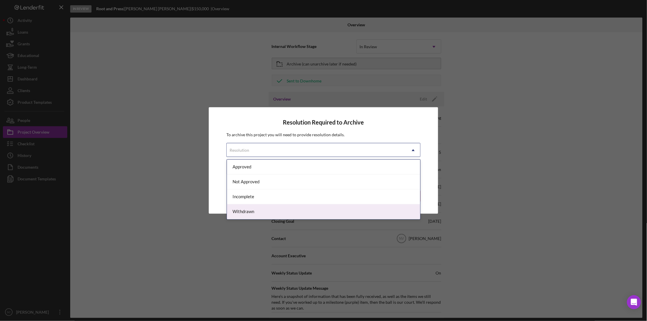
click at [246, 209] on div "Withdrawn" at bounding box center [323, 211] width 193 height 15
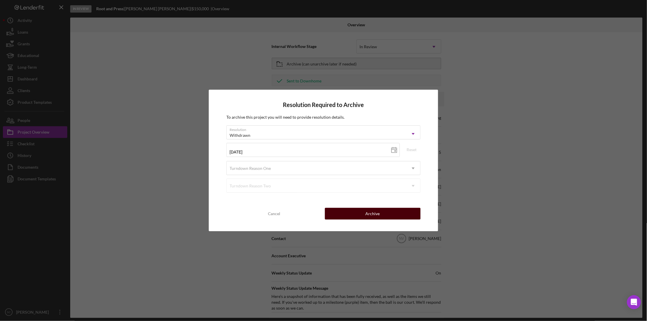
click at [367, 214] on div "Archive" at bounding box center [372, 214] width 14 height 12
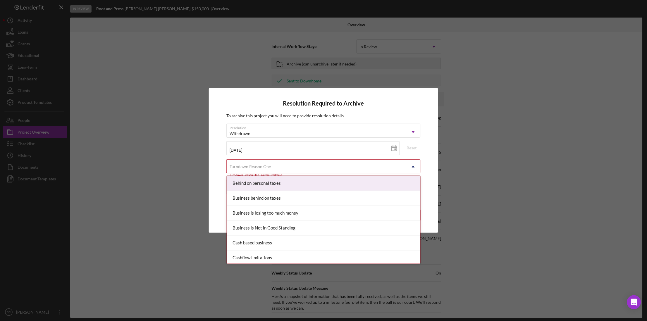
click at [255, 169] on div "Turndown Reason One" at bounding box center [316, 166] width 179 height 13
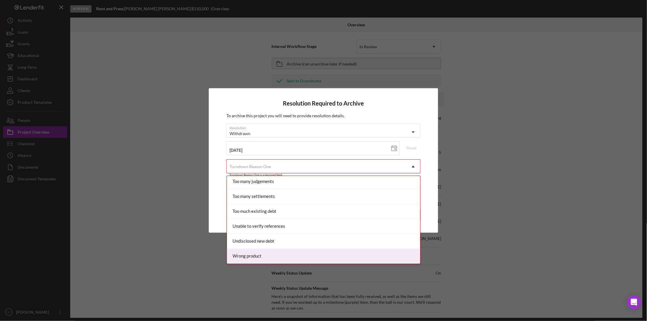
click at [251, 257] on div "Wrong product" at bounding box center [323, 256] width 193 height 15
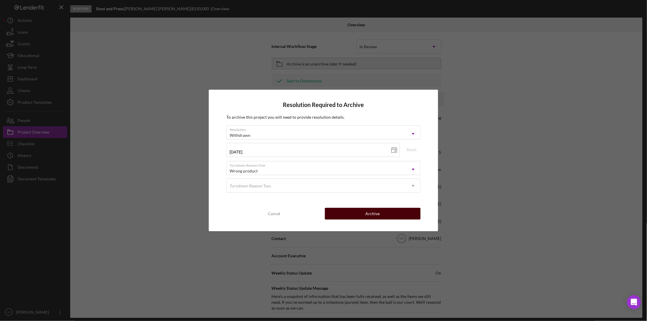
click at [374, 211] on div "Archive" at bounding box center [372, 214] width 14 height 12
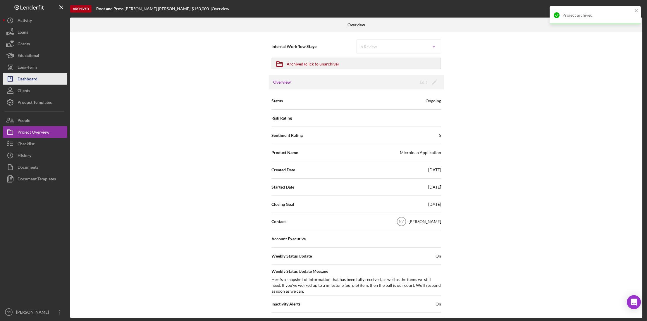
click at [38, 81] on button "Icon/Dashboard Dashboard" at bounding box center [35, 79] width 64 height 12
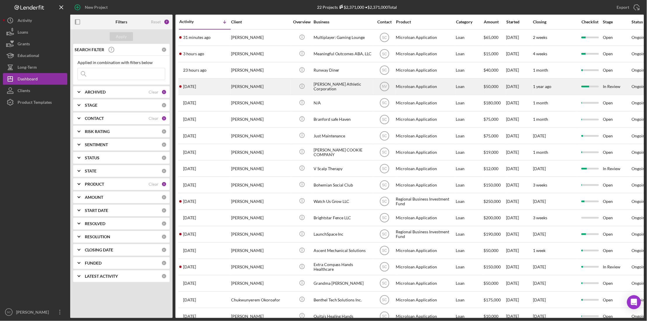
click at [323, 90] on div "[PERSON_NAME] Athletic Corporation" at bounding box center [342, 86] width 58 height 15
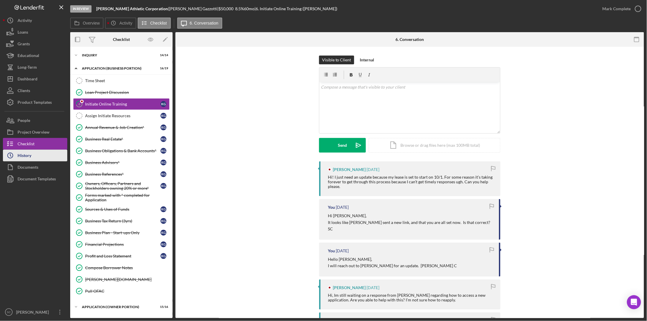
click at [31, 158] on div "History" at bounding box center [25, 156] width 14 height 13
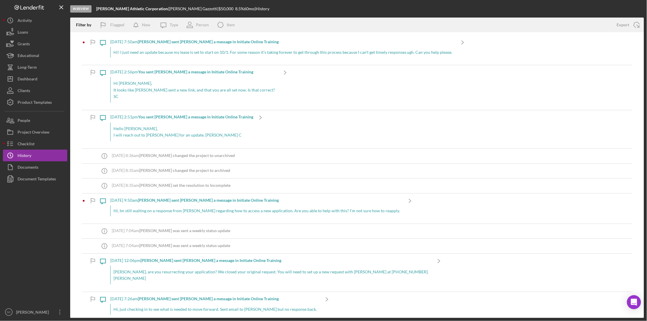
click at [208, 54] on div "Hi! I just need an update because my lease is set to start on 10/1. For some re…" at bounding box center [282, 52] width 345 height 11
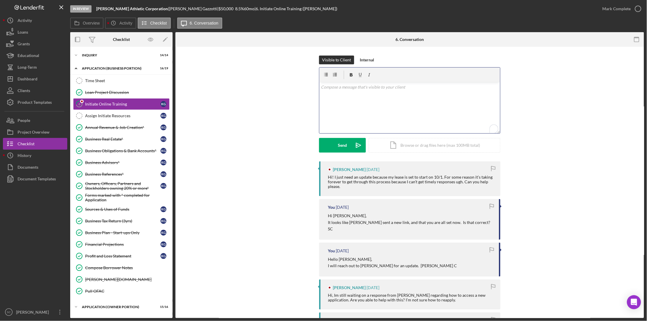
click at [329, 93] on div "v Color teal Color pink Remove color Add row above Add row below Add column bef…" at bounding box center [409, 107] width 181 height 51
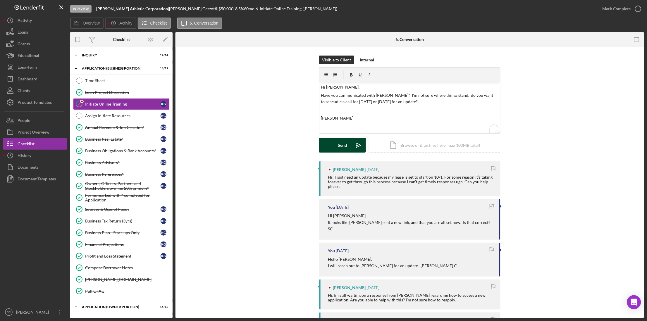
click at [342, 141] on div "Send" at bounding box center [342, 145] width 9 height 15
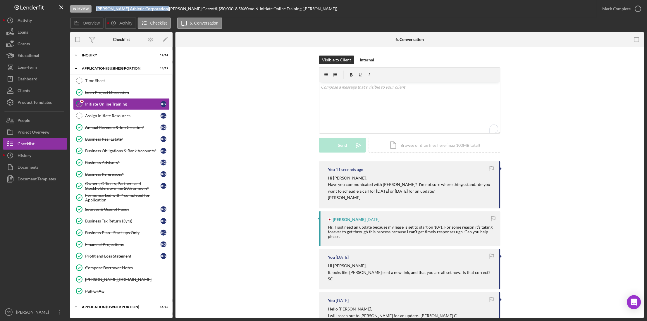
drag, startPoint x: 96, startPoint y: 8, endPoint x: 165, endPoint y: 10, distance: 69.9
click at [165, 10] on div "In Review [PERSON_NAME] Athletic Corporation | [PERSON_NAME] | $50,000 8.5 % 60…" at bounding box center [333, 9] width 526 height 18
copy div "[PERSON_NAME] Athletic Corporation"
click at [38, 132] on div "Project Overview" at bounding box center [34, 132] width 32 height 13
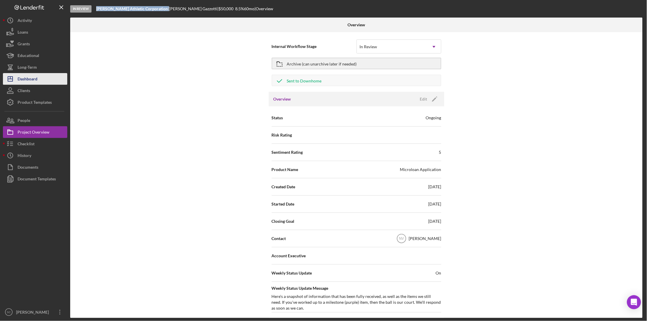
click at [39, 81] on button "Icon/Dashboard Dashboard" at bounding box center [35, 79] width 64 height 12
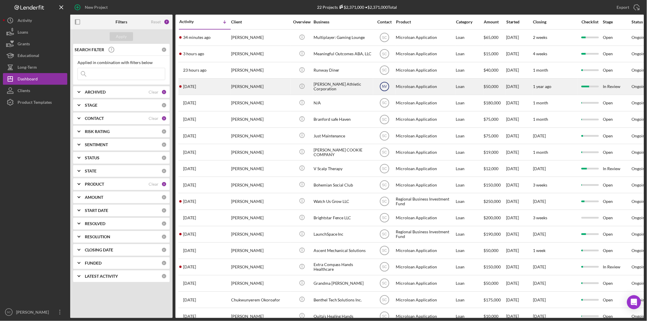
click at [386, 88] on text "NV" at bounding box center [384, 87] width 5 height 4
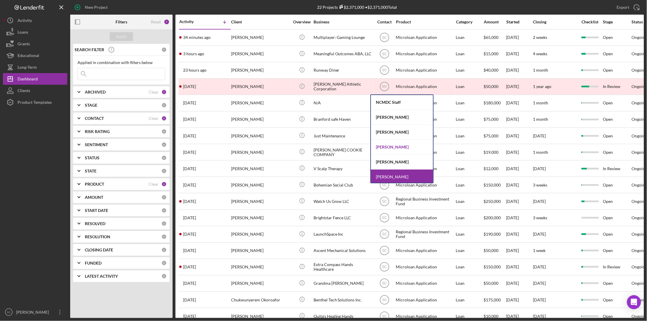
click at [379, 144] on div "[PERSON_NAME]" at bounding box center [402, 147] width 62 height 15
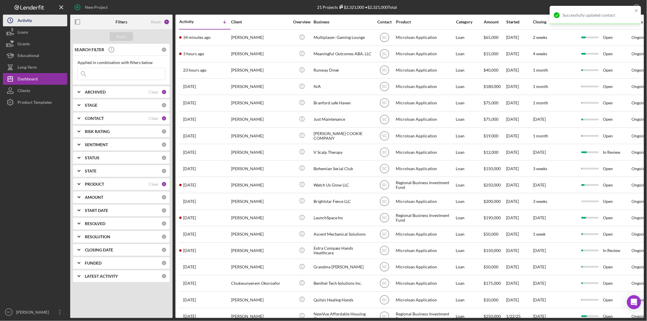
click at [27, 24] on div "Activity" at bounding box center [25, 21] width 14 height 13
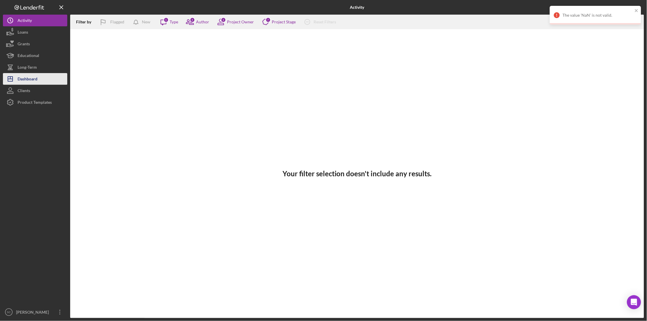
click at [39, 75] on button "Icon/Dashboard Dashboard" at bounding box center [35, 79] width 64 height 12
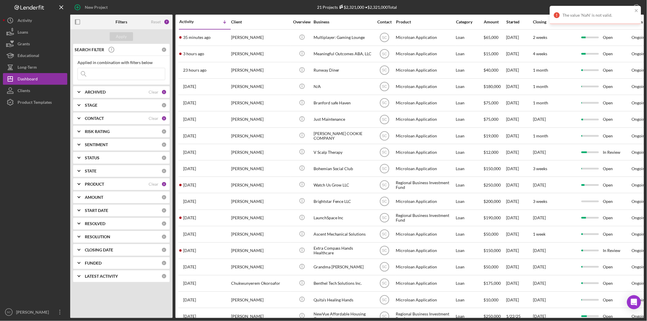
click at [96, 118] on b "CONTACT" at bounding box center [94, 118] width 19 height 5
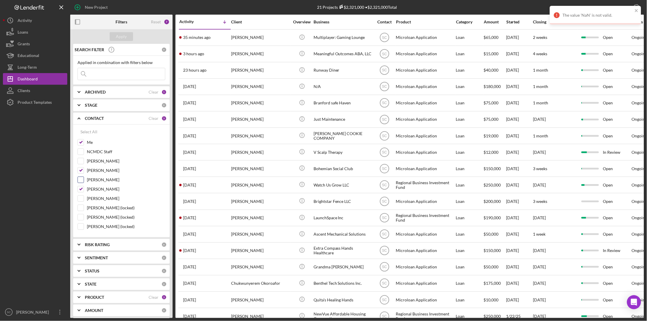
click at [79, 181] on input "[PERSON_NAME]" at bounding box center [81, 180] width 6 height 6
checkbox input "true"
click at [124, 35] on div "Apply" at bounding box center [121, 36] width 11 height 9
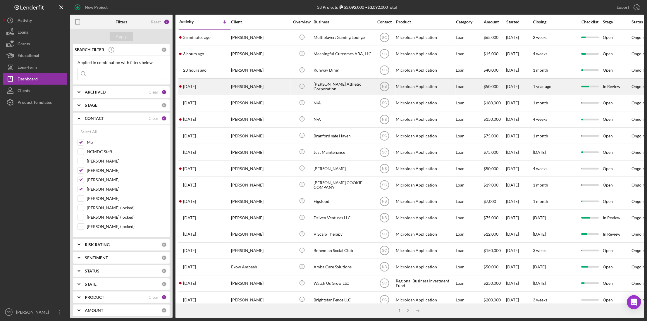
click at [217, 89] on div "[DATE] [PERSON_NAME]" at bounding box center [204, 86] width 51 height 15
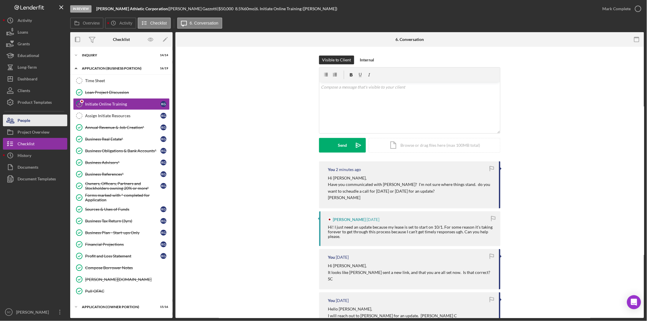
click at [38, 120] on button "People" at bounding box center [35, 121] width 64 height 12
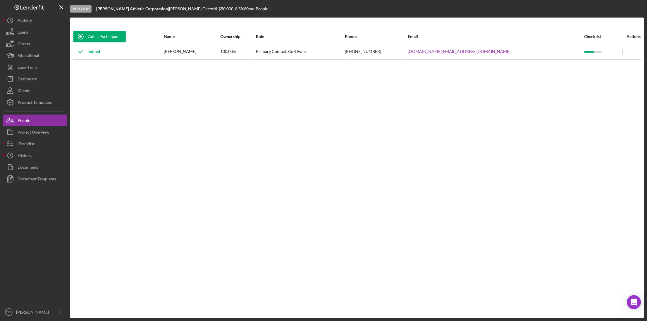
click at [298, 148] on div "Add a Participant Name Ownership Role Phone Email Checklist Actions Joined [PER…" at bounding box center [356, 167] width 573 height 277
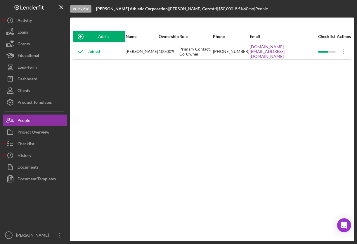
click at [196, 90] on div "Add a Participant Name Ownership Role Phone Email Checklist Actions Joined [PER…" at bounding box center [212, 129] width 284 height 200
click at [46, 78] on button "Icon/Dashboard Dashboard" at bounding box center [35, 79] width 64 height 12
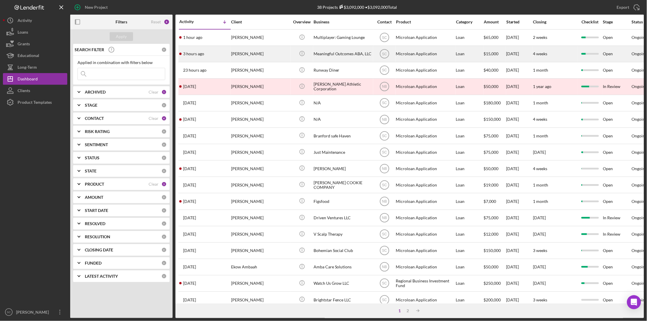
click at [317, 49] on div "Meaningful Outcomes ABA, LLC" at bounding box center [342, 53] width 58 height 15
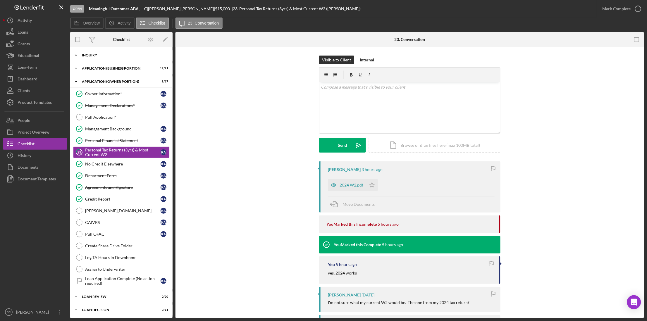
click at [100, 55] on div "INQUIRY" at bounding box center [123, 55] width 83 height 4
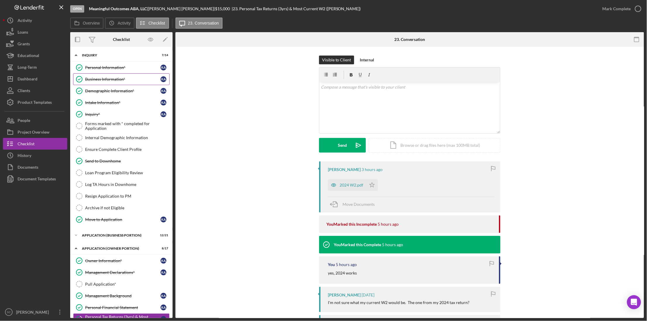
click at [100, 75] on link "Business Information* Business Information* K A" at bounding box center [121, 79] width 96 height 12
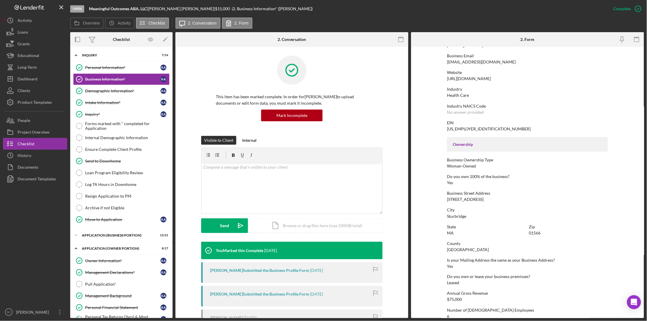
scroll to position [146, 0]
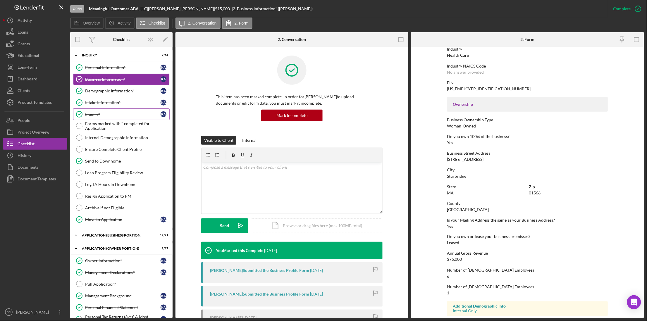
click at [85, 118] on icon "Inquiry*" at bounding box center [79, 114] width 15 height 15
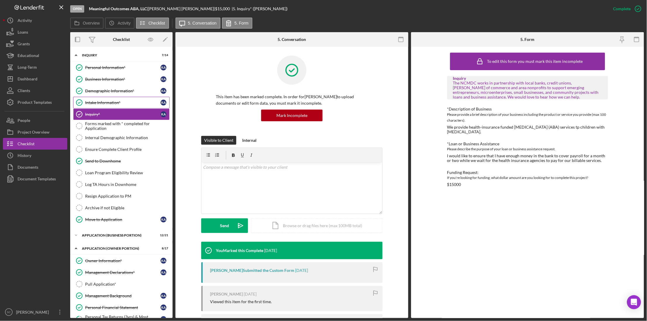
click at [124, 105] on div "Intake Information*" at bounding box center [122, 102] width 75 height 5
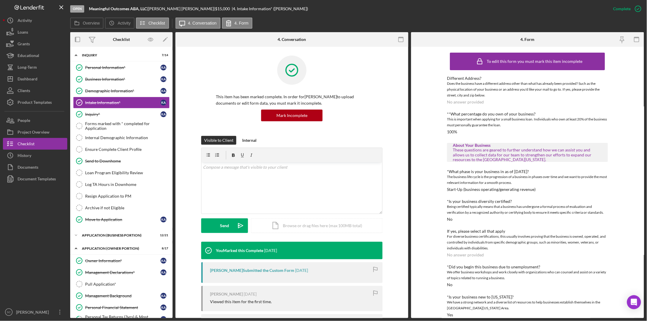
scroll to position [125, 0]
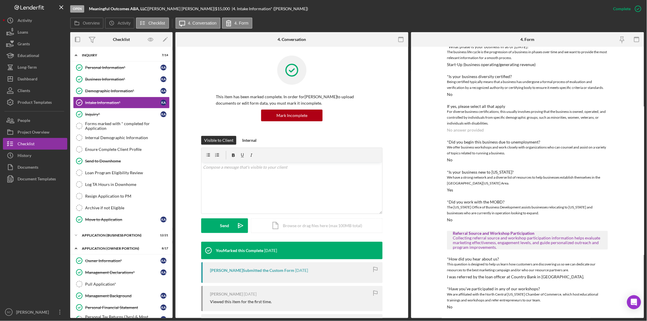
drag, startPoint x: 28, startPoint y: 76, endPoint x: 48, endPoint y: 129, distance: 56.9
click at [28, 76] on div "Dashboard" at bounding box center [28, 79] width 20 height 13
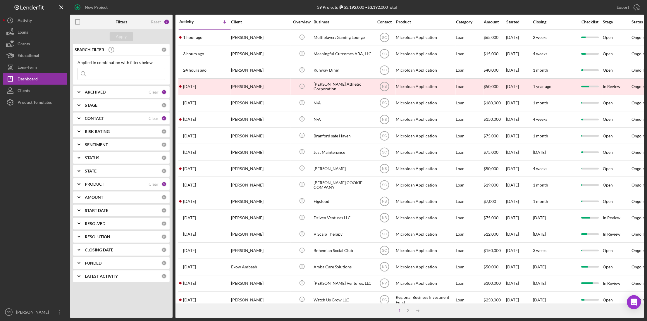
click at [186, 22] on div "Activity" at bounding box center [192, 21] width 26 height 5
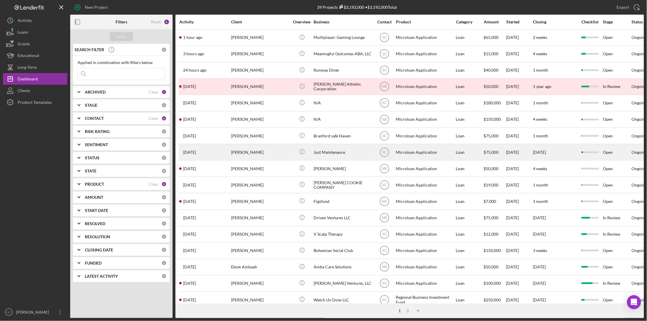
click at [272, 152] on div "[PERSON_NAME]" at bounding box center [260, 151] width 58 height 15
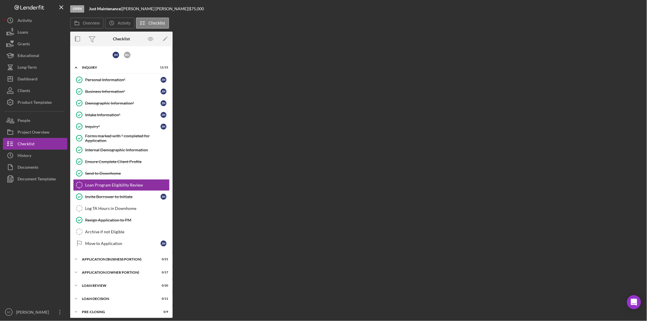
scroll to position [3, 0]
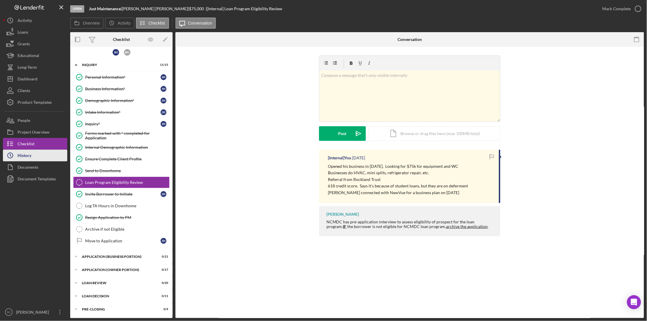
click at [31, 150] on button "Icon/History History" at bounding box center [35, 156] width 64 height 12
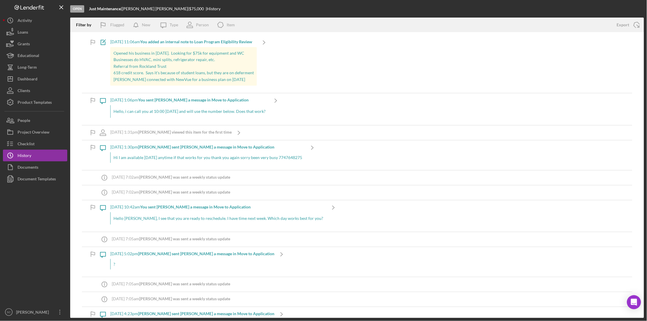
click at [137, 78] on p "[PERSON_NAME] connected with NewVue for a business plan on [DATE]" at bounding box center [183, 79] width 140 height 6
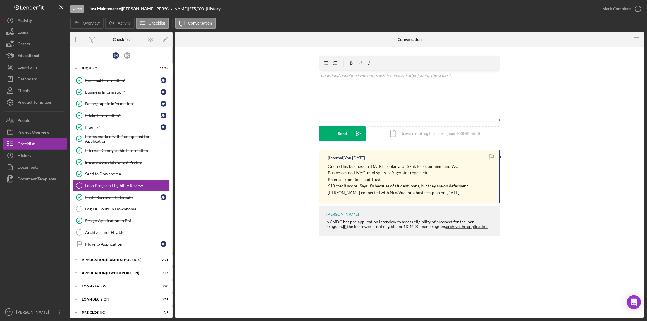
scroll to position [4, 0]
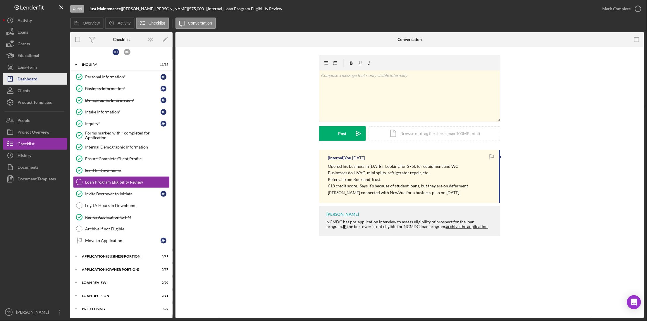
drag, startPoint x: 35, startPoint y: 80, endPoint x: 51, endPoint y: 81, distance: 15.8
click at [35, 80] on div "Dashboard" at bounding box center [28, 79] width 20 height 13
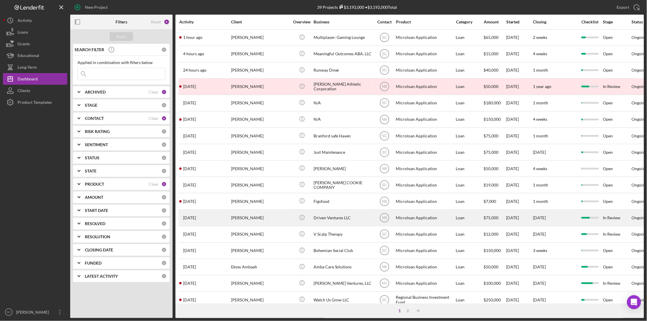
click at [262, 221] on div "[PERSON_NAME]" at bounding box center [260, 217] width 58 height 15
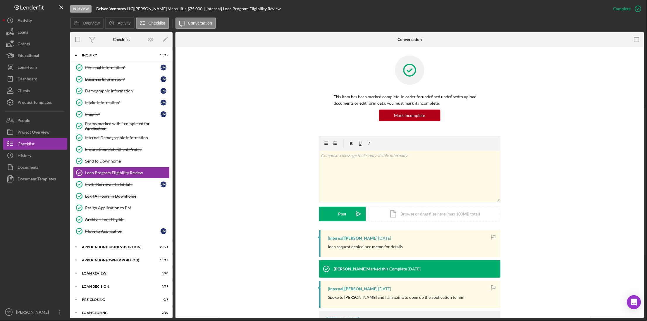
click at [379, 249] on p "loan request denied. see memo for details" at bounding box center [365, 246] width 75 height 6
click at [358, 246] on p "loan request denied. see memo for details" at bounding box center [365, 246] width 75 height 6
click at [37, 154] on button "Icon/History History" at bounding box center [35, 156] width 64 height 12
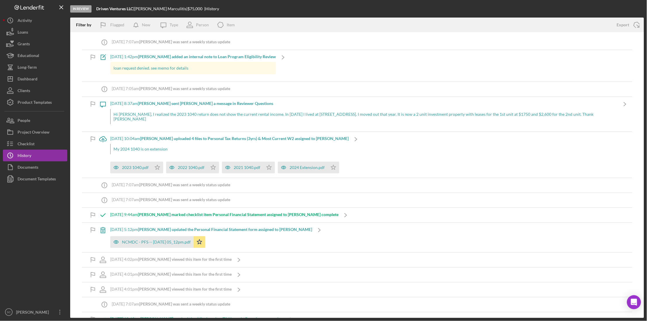
click at [175, 68] on p "loan request denied. see memo for details" at bounding box center [192, 68] width 159 height 6
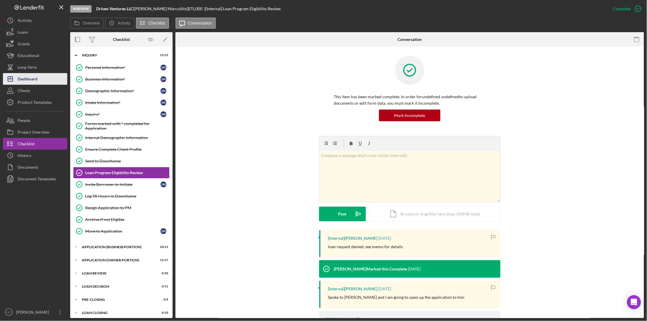
click at [32, 83] on div "Dashboard" at bounding box center [28, 79] width 20 height 13
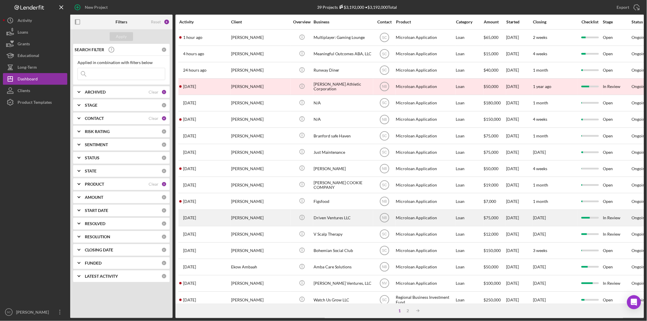
click at [255, 219] on div "[PERSON_NAME]" at bounding box center [260, 217] width 58 height 15
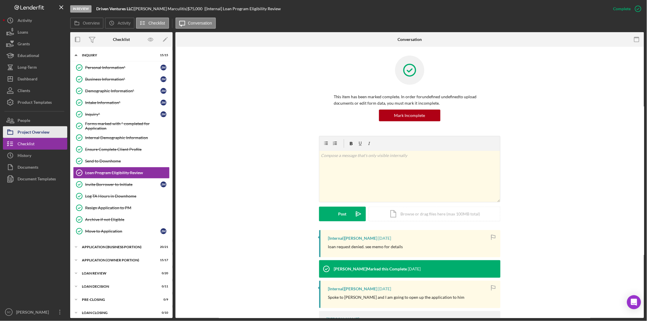
click at [29, 136] on div "Project Overview" at bounding box center [34, 132] width 32 height 13
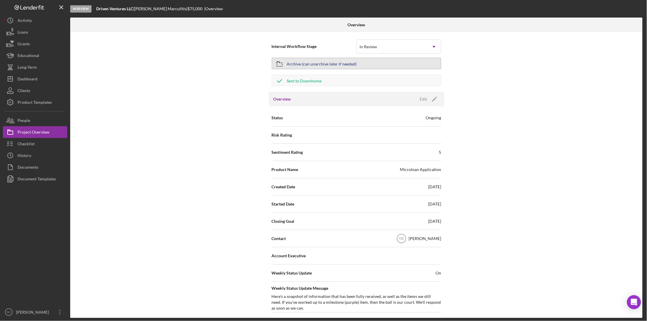
click at [330, 65] on div "Archive (can unarchive later if needed)" at bounding box center [322, 63] width 70 height 11
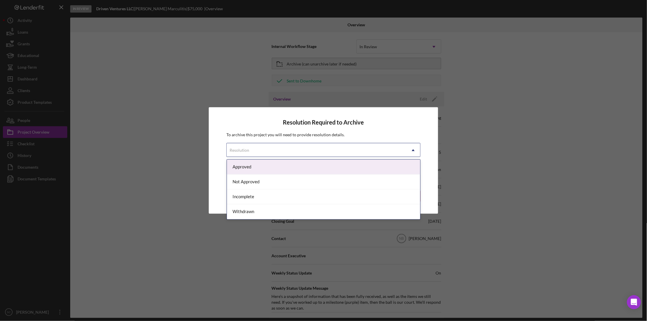
click at [254, 149] on div "Resolution" at bounding box center [316, 150] width 179 height 13
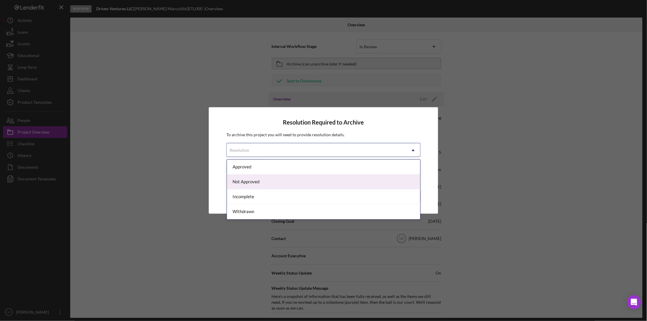
click at [249, 181] on div "Not Approved" at bounding box center [323, 181] width 193 height 15
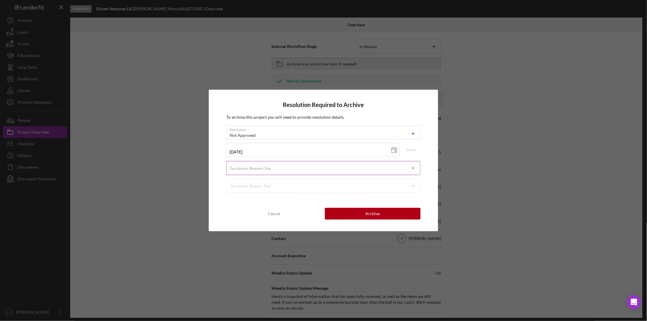
click at [255, 166] on div "Turndown Reason One" at bounding box center [249, 168] width 41 height 5
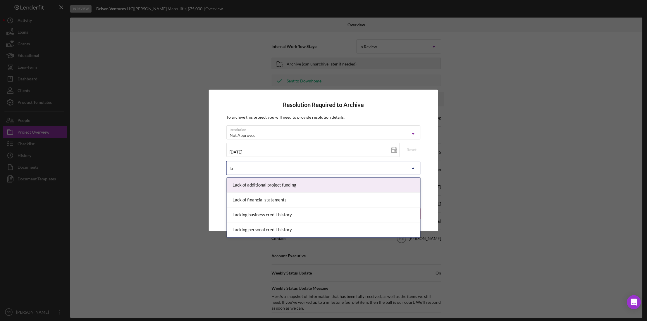
type input "l"
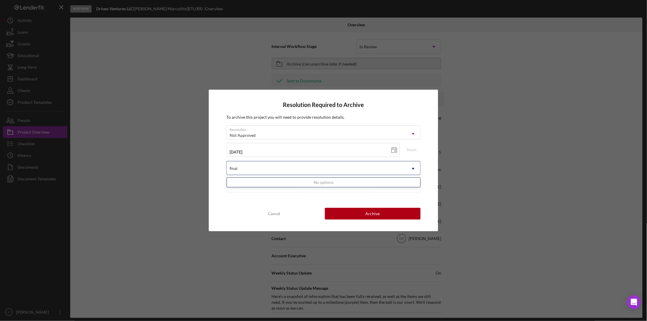
type input "fina"
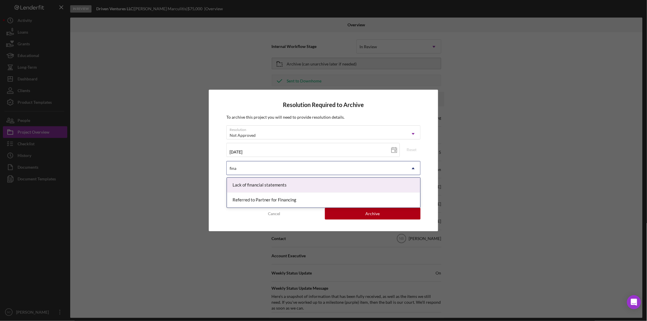
click at [282, 184] on div "Lack of financial statements" at bounding box center [323, 185] width 193 height 15
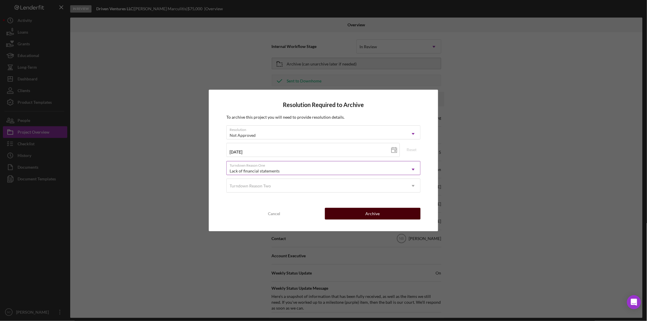
click at [366, 212] on div "Archive" at bounding box center [372, 214] width 14 height 12
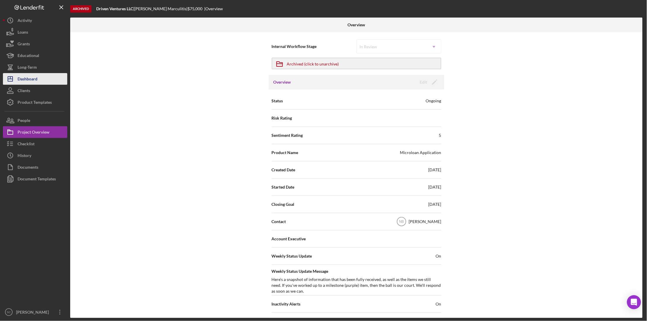
click at [37, 80] on div "Dashboard" at bounding box center [28, 79] width 20 height 13
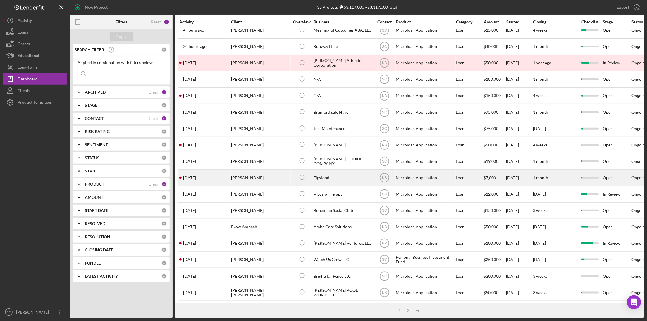
scroll to position [37, 0]
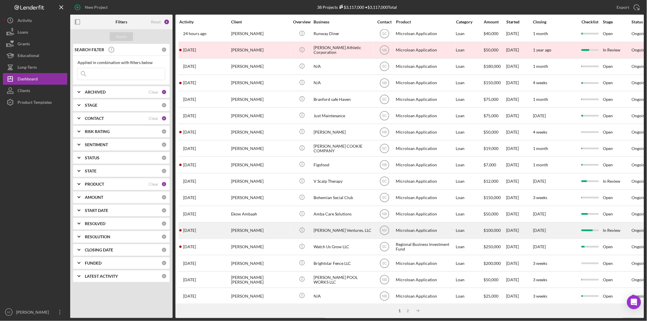
click at [275, 234] on div "[PERSON_NAME]" at bounding box center [260, 230] width 58 height 15
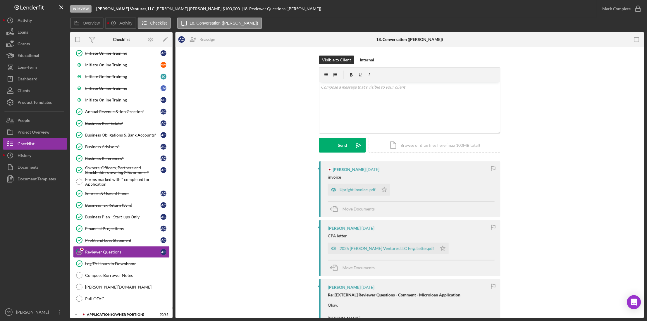
scroll to position [182, 0]
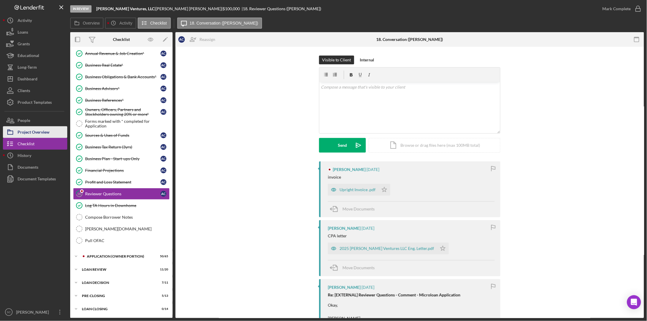
click at [15, 128] on icon "button" at bounding box center [10, 132] width 15 height 15
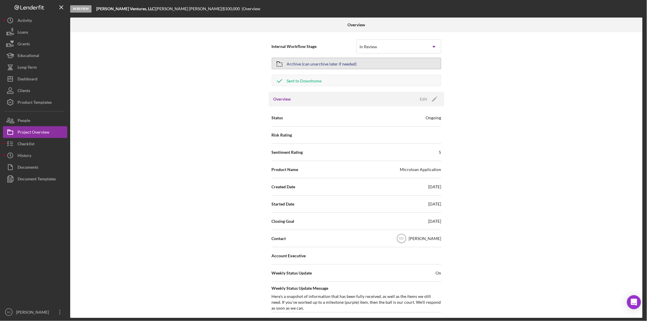
click at [307, 65] on div "Archive (can unarchive later if needed)" at bounding box center [322, 63] width 70 height 11
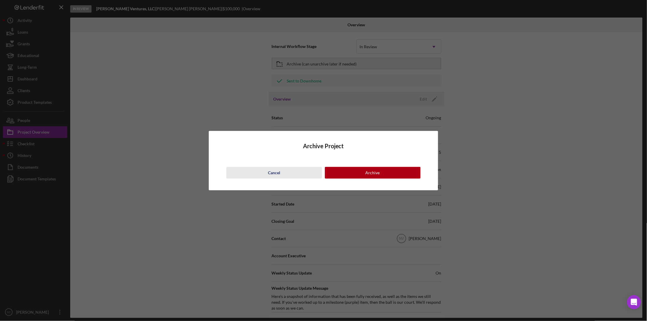
click at [263, 174] on button "Cancel" at bounding box center [274, 173] width 96 height 12
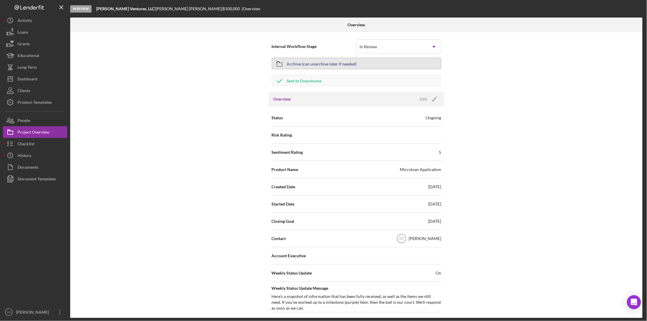
click at [377, 65] on button "Archive (can unarchive later if needed)" at bounding box center [357, 64] width 170 height 12
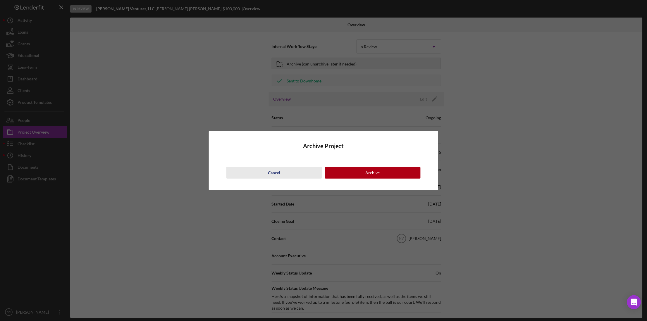
click at [274, 172] on div "Cancel" at bounding box center [274, 173] width 12 height 12
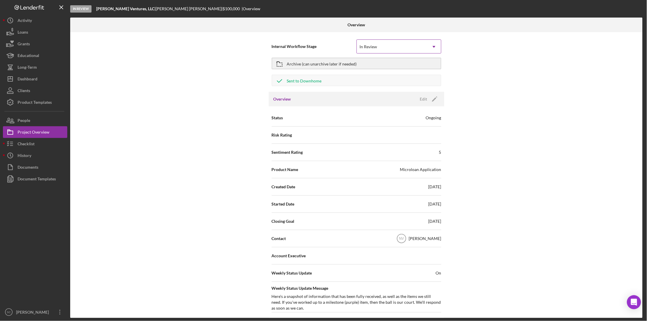
click at [393, 42] on div "In Review" at bounding box center [392, 46] width 70 height 13
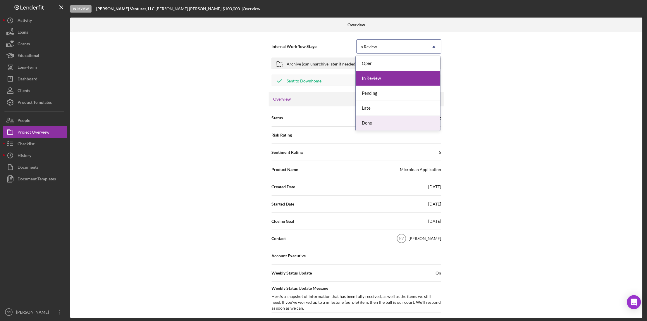
click at [381, 121] on div "Done" at bounding box center [398, 123] width 84 height 15
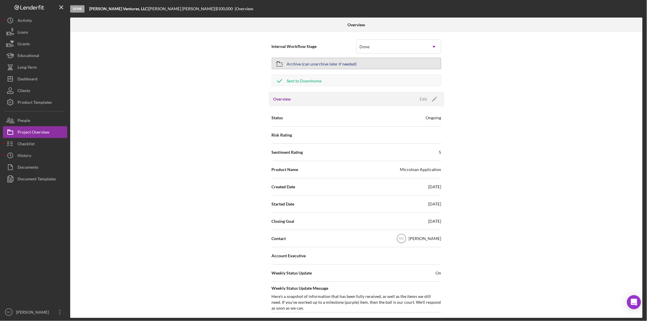
click at [294, 64] on div "Archive (can unarchive later if needed)" at bounding box center [322, 63] width 70 height 11
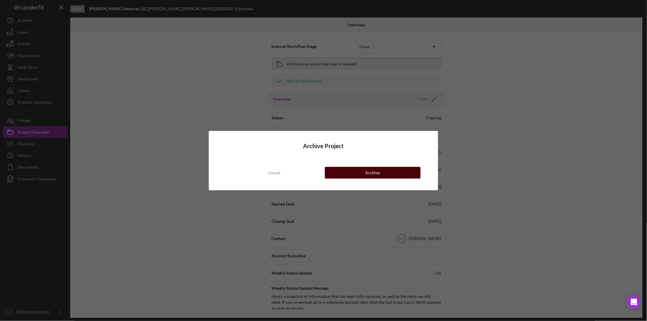
click at [351, 171] on button "Archive" at bounding box center [373, 173] width 96 height 12
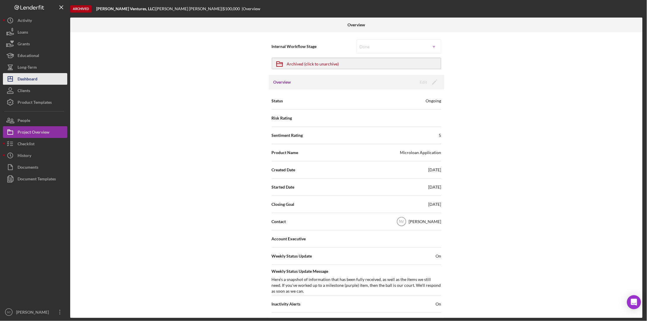
click at [30, 80] on div "Dashboard" at bounding box center [28, 79] width 20 height 13
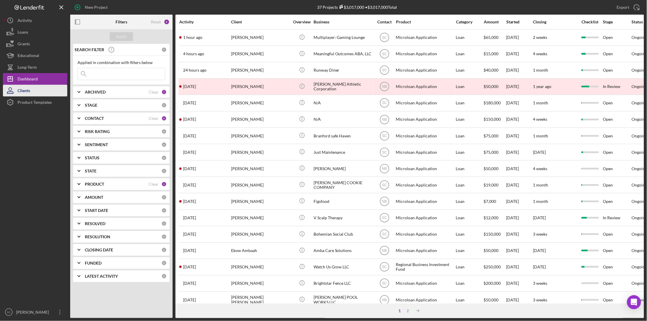
click at [30, 89] on button "Clients" at bounding box center [35, 91] width 64 height 12
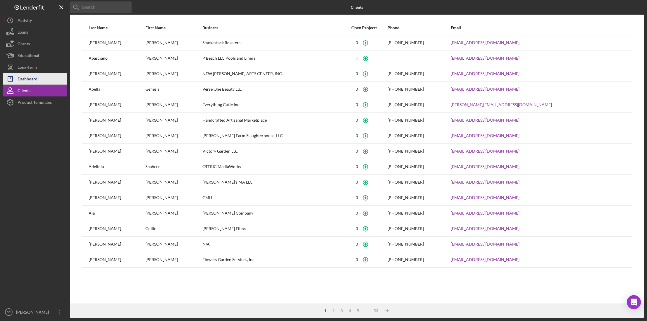
click at [30, 82] on div "Dashboard" at bounding box center [28, 79] width 20 height 13
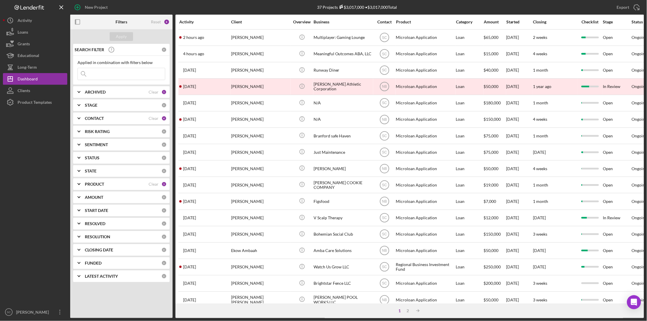
click at [111, 120] on div "CONTACT" at bounding box center [117, 118] width 64 height 5
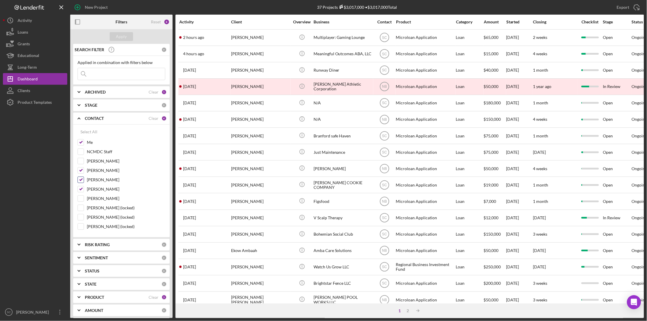
click at [81, 181] on input "[PERSON_NAME]" at bounding box center [81, 180] width 6 height 6
checkbox input "false"
click at [118, 39] on div "Apply" at bounding box center [121, 36] width 11 height 9
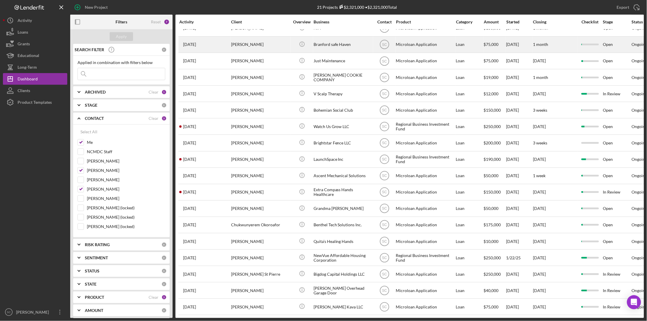
scroll to position [66, 0]
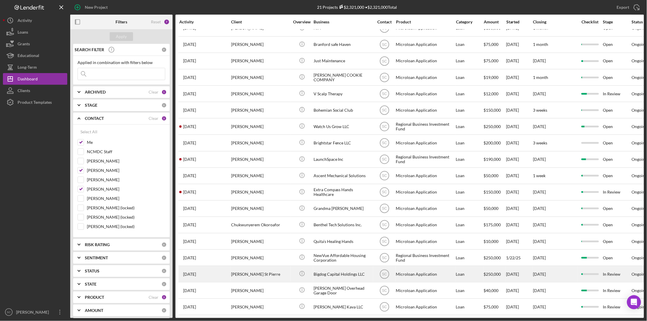
click at [342, 267] on div "Bigdog Capital Holdings LLC" at bounding box center [342, 273] width 58 height 15
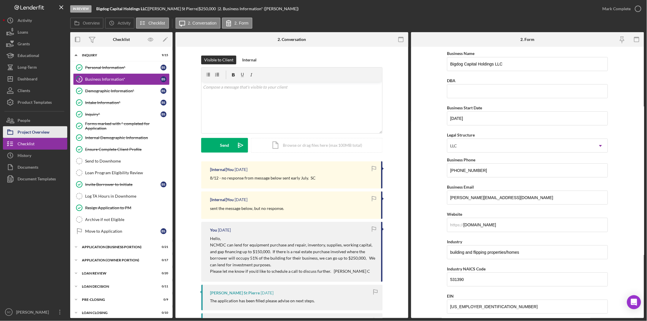
click at [51, 133] on button "Project Overview" at bounding box center [35, 132] width 64 height 12
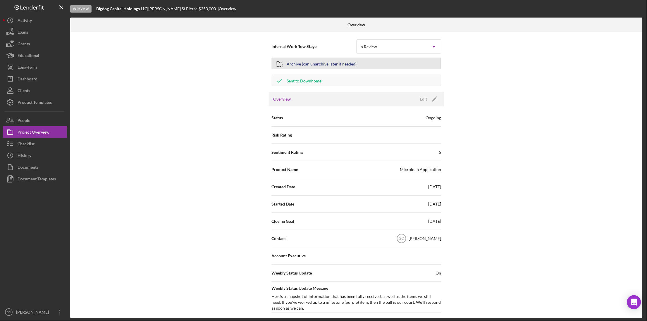
click at [329, 63] on div "Archive (can unarchive later if needed)" at bounding box center [322, 63] width 70 height 11
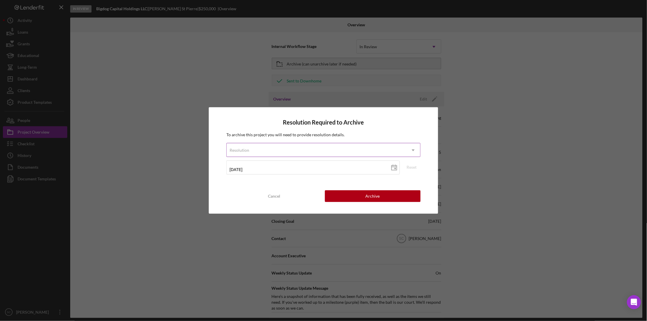
click at [277, 152] on div "Resolution" at bounding box center [316, 150] width 179 height 13
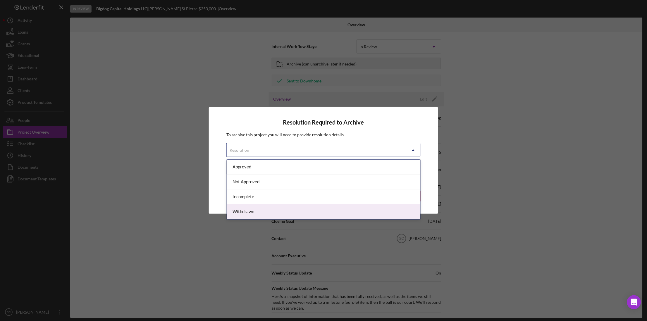
click at [260, 211] on div "Withdrawn" at bounding box center [323, 211] width 193 height 15
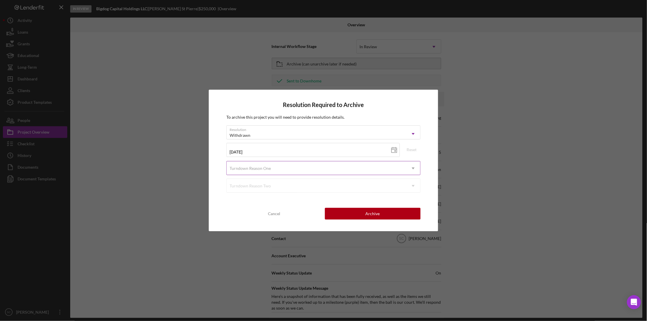
click at [263, 169] on div "Turndown Reason One" at bounding box center [249, 168] width 41 height 5
click at [263, 169] on div "Turndown Reason One" at bounding box center [316, 168] width 179 height 13
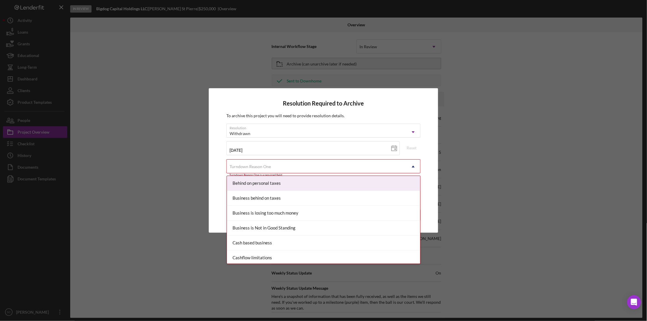
click at [292, 170] on div "Turndown Reason One" at bounding box center [316, 166] width 179 height 13
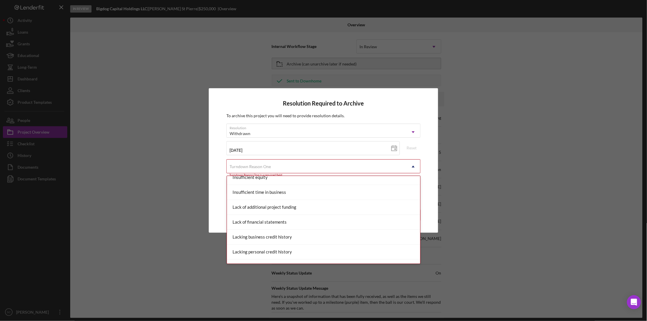
scroll to position [206, 0]
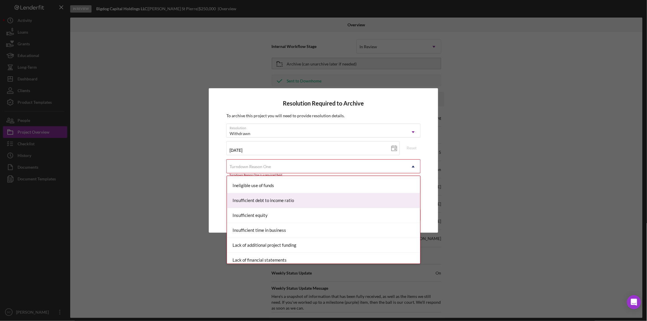
click at [217, 198] on div "Resolution Required to Archive To archive this project you will need to provide…" at bounding box center [323, 160] width 229 height 145
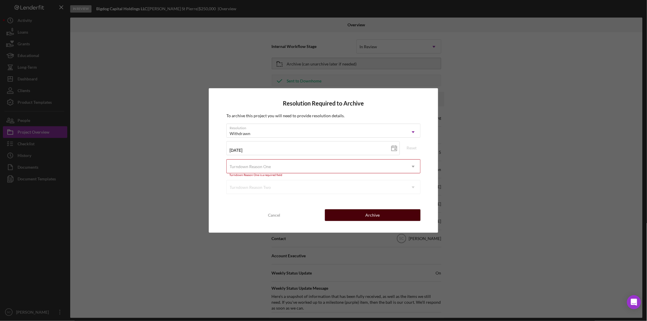
click at [347, 214] on button "Archive" at bounding box center [373, 215] width 96 height 12
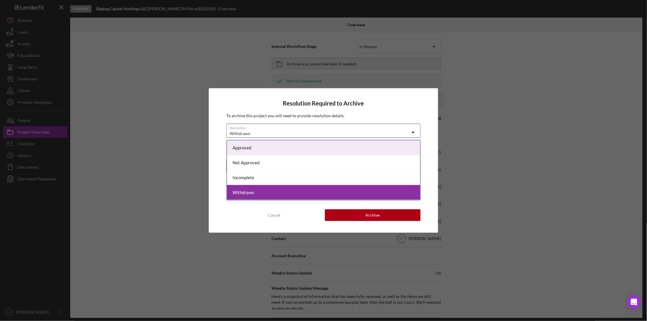
click at [303, 127] on div "Withdrawn" at bounding box center [316, 133] width 179 height 13
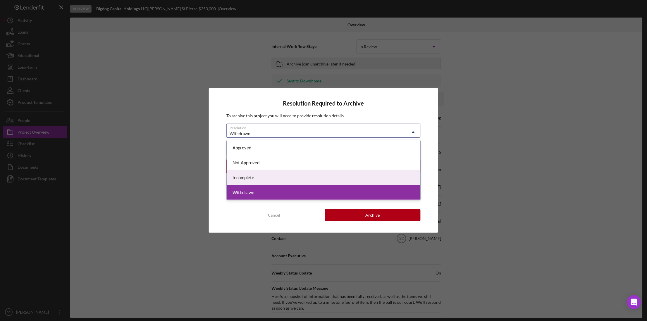
click at [293, 177] on div "Incomplete" at bounding box center [323, 177] width 193 height 15
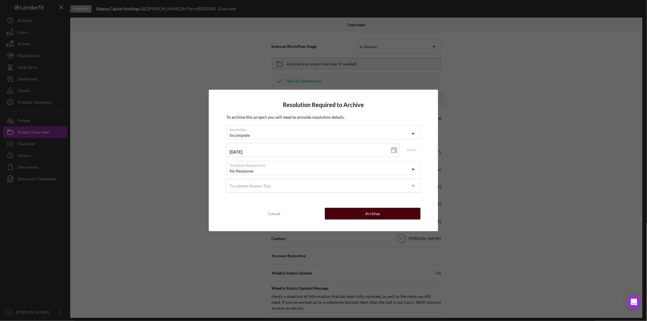
click at [358, 212] on button "Archive" at bounding box center [373, 214] width 96 height 12
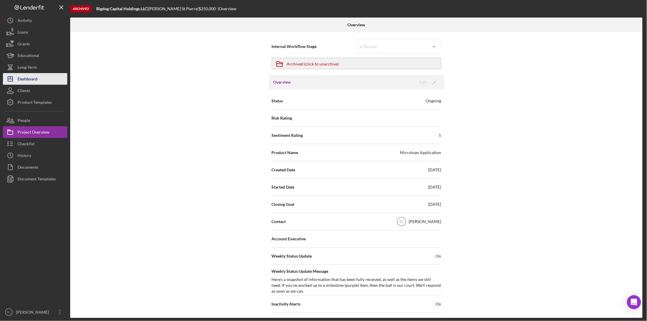
click at [38, 78] on button "Icon/Dashboard Dashboard" at bounding box center [35, 79] width 64 height 12
